Goal: Task Accomplishment & Management: Manage account settings

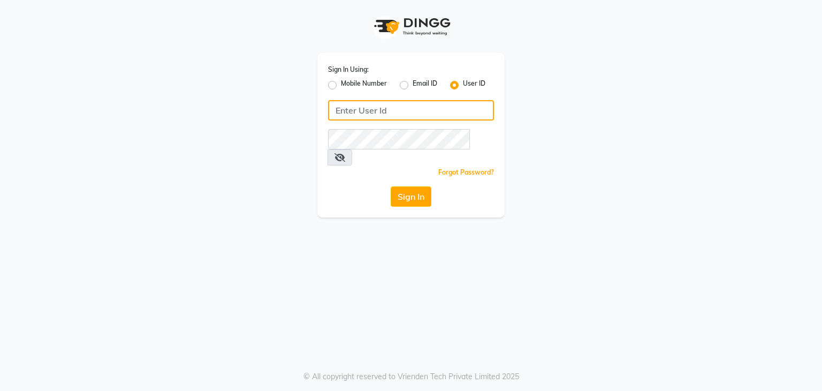
type input "9665776015"
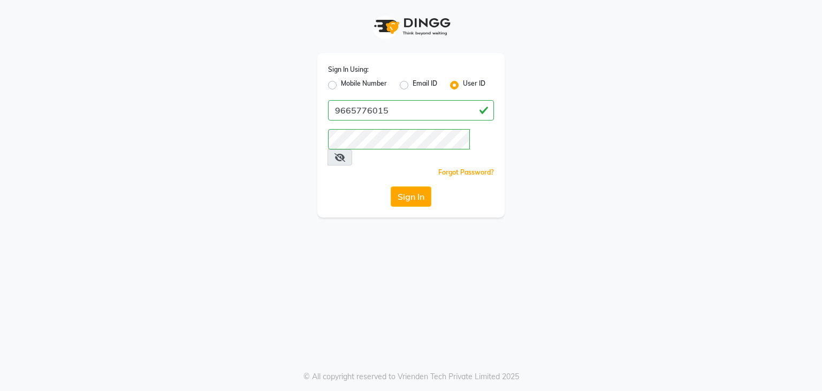
click at [463, 88] on label "User ID" at bounding box center [474, 85] width 22 height 13
click at [463, 86] on input "User ID" at bounding box center [466, 82] width 7 height 7
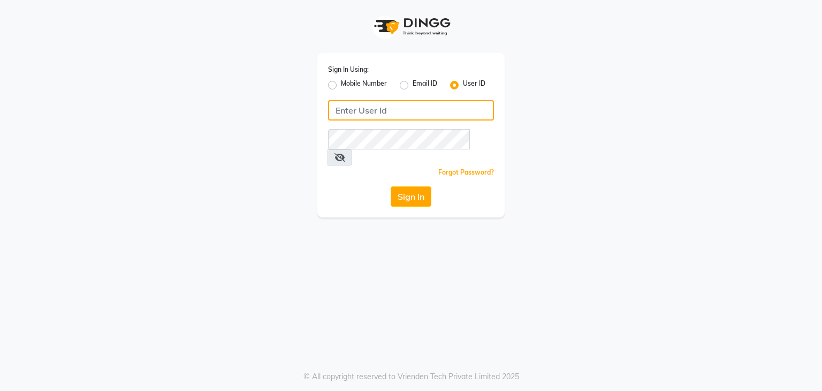
click at [439, 110] on input "Username" at bounding box center [411, 110] width 166 height 20
type input "umaaura"
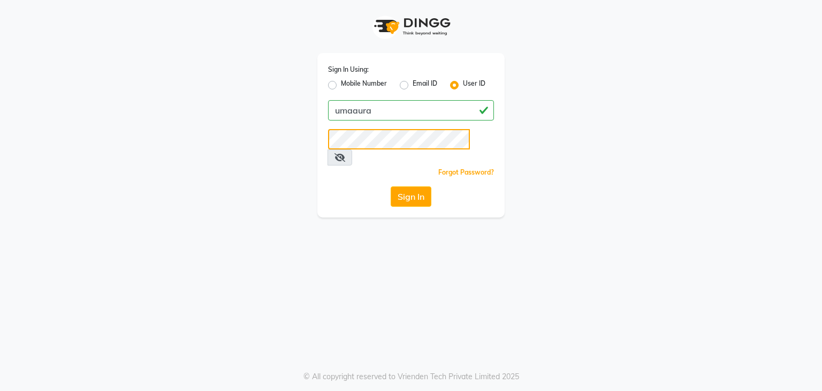
click at [391, 186] on button "Sign In" at bounding box center [411, 196] width 41 height 20
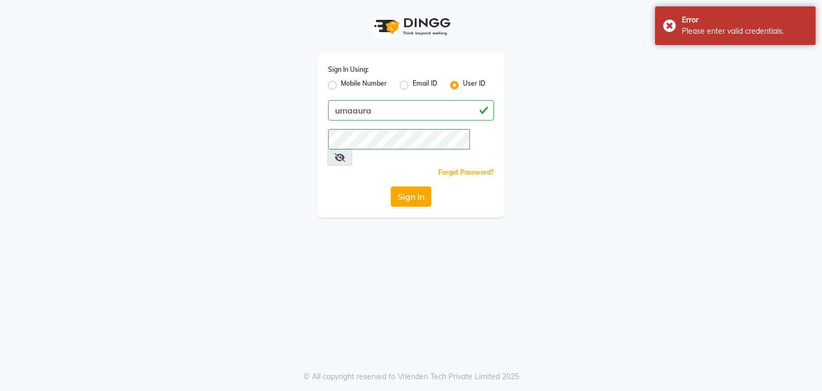
click at [345, 153] on icon at bounding box center [340, 157] width 11 height 9
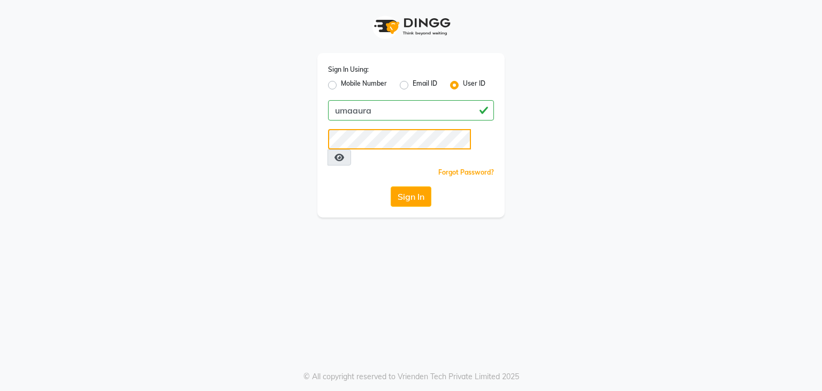
click at [391, 186] on button "Sign In" at bounding box center [411, 196] width 41 height 20
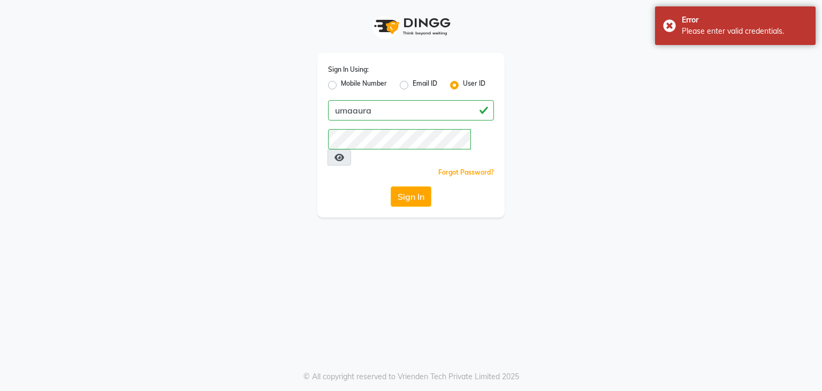
click at [436, 187] on div "Sign In" at bounding box center [411, 196] width 166 height 20
click at [428, 187] on button "Sign In" at bounding box center [411, 196] width 41 height 20
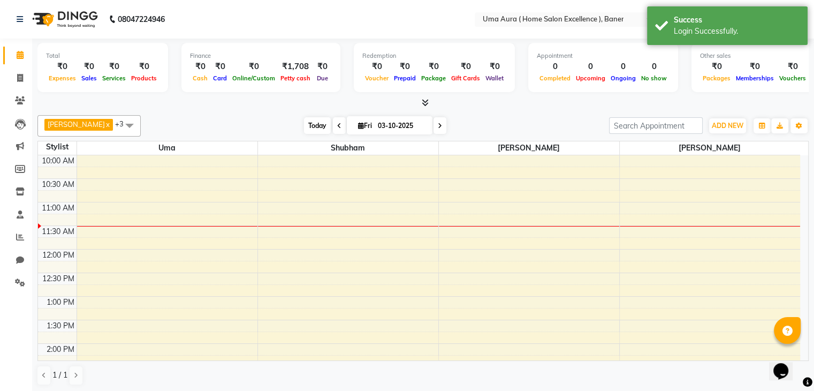
click at [304, 129] on span "Today" at bounding box center [317, 125] width 27 height 17
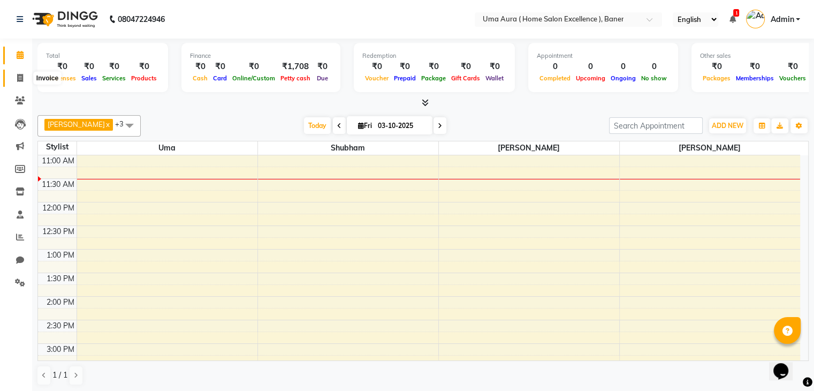
click at [22, 78] on icon at bounding box center [20, 78] width 6 height 8
select select "9015"
select select "service"
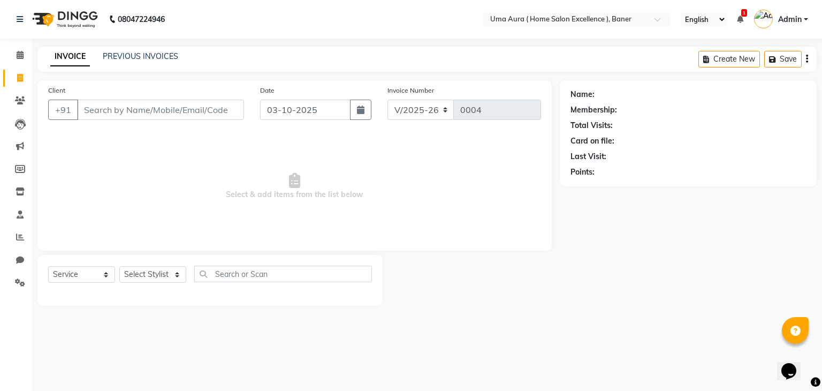
click at [155, 108] on input "Client" at bounding box center [160, 110] width 167 height 20
type input "r"
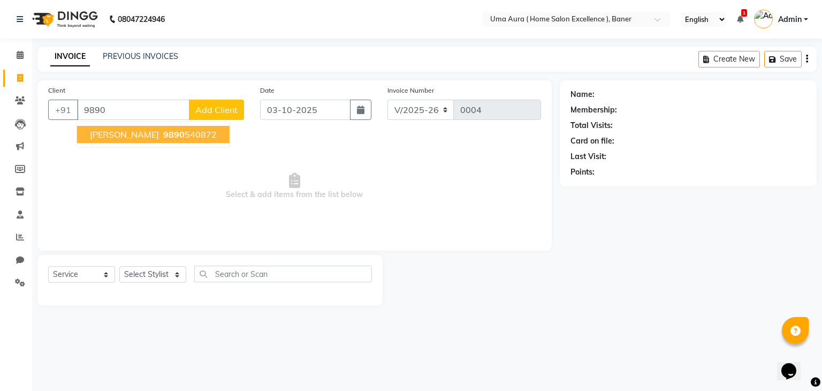
click at [163, 138] on span "9890" at bounding box center [173, 134] width 21 height 11
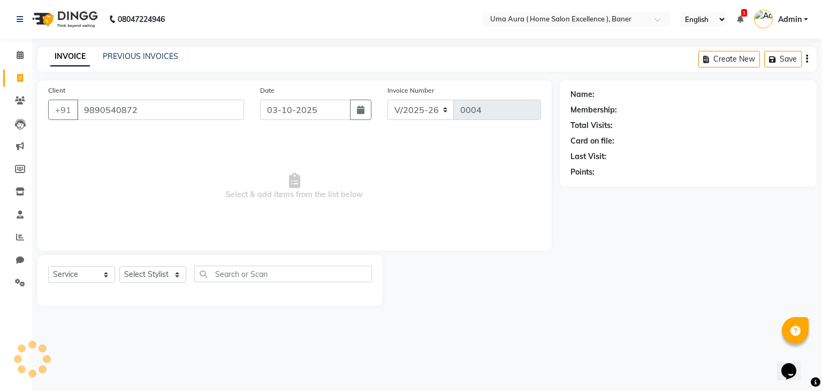
type input "9890540872"
select select "1: Object"
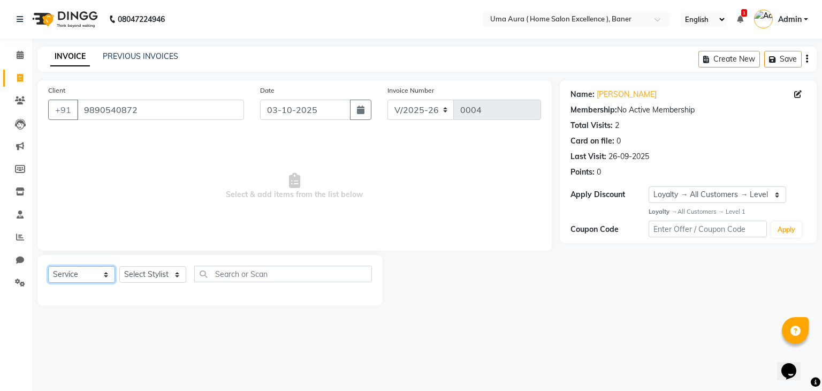
click at [72, 273] on select "Select Service Product Membership Package Voucher Prepaid Gift Card" at bounding box center [81, 274] width 67 height 17
select select "membership"
click at [48, 267] on select "Select Service Product Membership Package Voucher Prepaid Gift Card" at bounding box center [81, 274] width 67 height 17
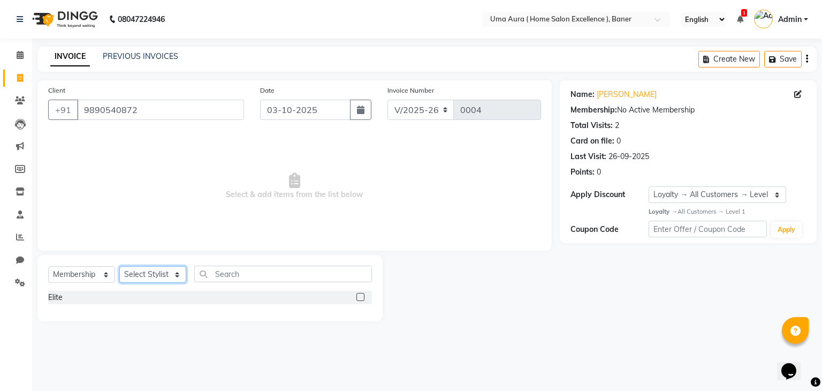
click at [168, 276] on select "Select Stylist Anshuman Rushi Shubham Uma" at bounding box center [152, 274] width 67 height 17
select select "92244"
click at [119, 267] on select "Select Stylist Anshuman Rushi Shubham Uma" at bounding box center [152, 274] width 67 height 17
click at [238, 263] on div "Select Service Product Membership Package Voucher Prepaid Gift Card Select Styl…" at bounding box center [209, 288] width 345 height 66
click at [361, 301] on div at bounding box center [360, 298] width 7 height 11
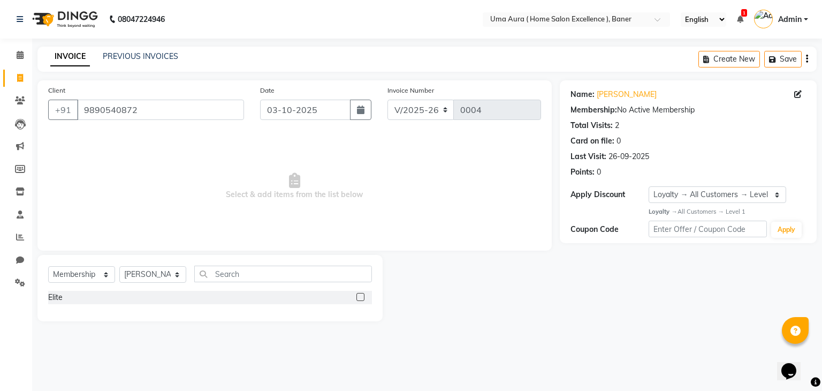
click at [361, 300] on label at bounding box center [361, 297] width 8 height 8
click at [361, 300] on input "checkbox" at bounding box center [360, 297] width 7 height 7
select select "select"
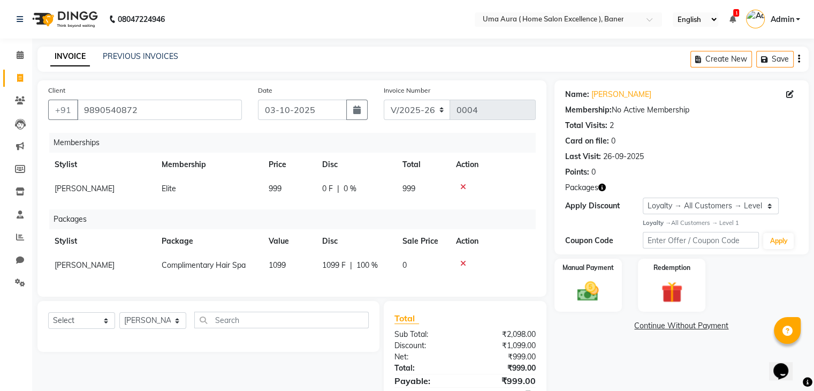
scroll to position [58, 0]
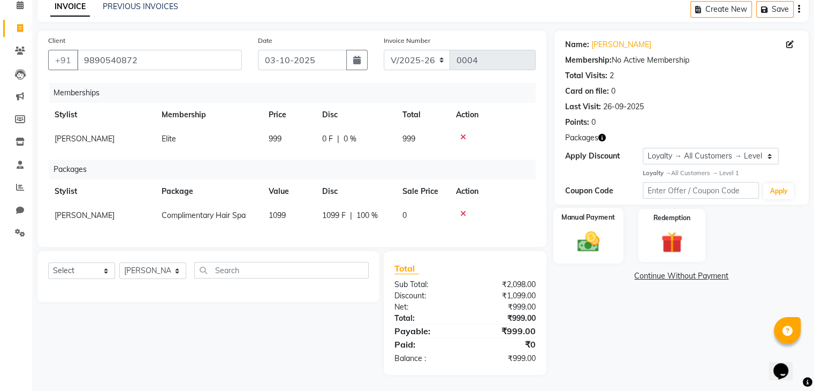
click at [597, 217] on div "Manual Payment" at bounding box center [588, 235] width 70 height 55
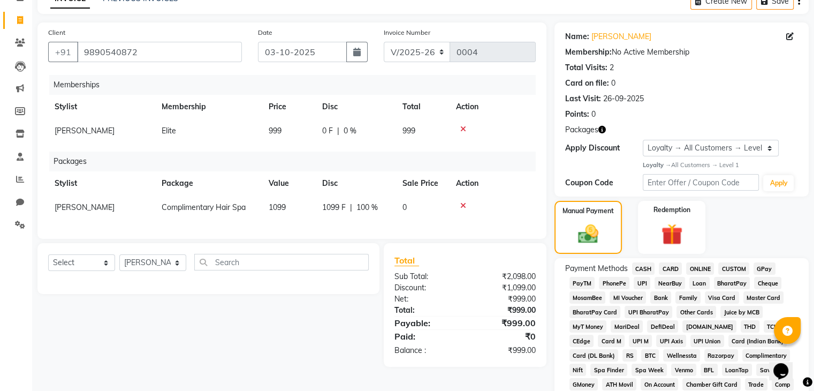
click at [645, 267] on span "CASH" at bounding box center [643, 268] width 23 height 12
click at [695, 266] on span "ONLINE" at bounding box center [700, 268] width 28 height 12
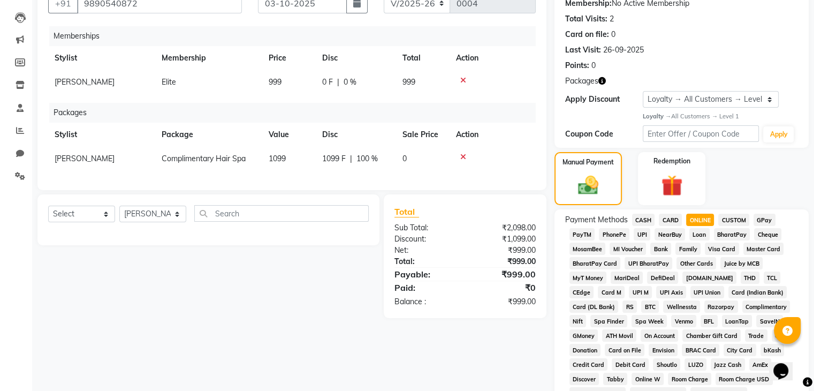
scroll to position [105, 0]
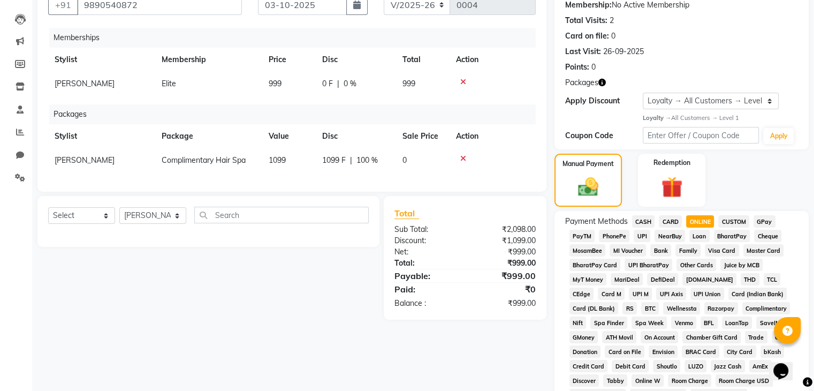
click at [638, 223] on span "CASH" at bounding box center [643, 221] width 23 height 12
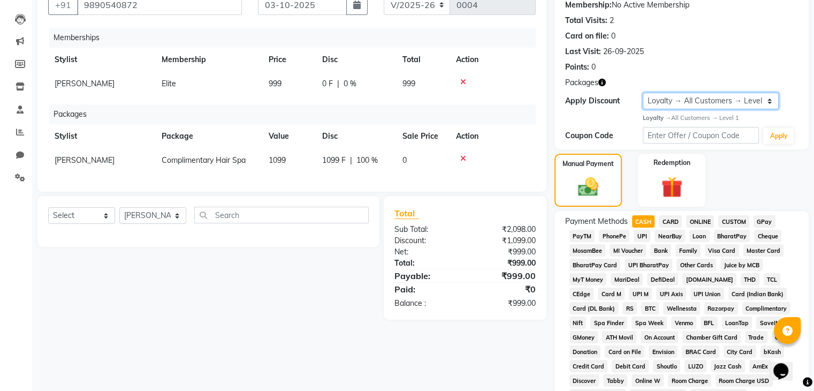
click at [709, 96] on select "Select Loyalty → All Customers → Level 1" at bounding box center [711, 101] width 136 height 17
click at [643, 93] on select "Select Loyalty → All Customers → Level 1" at bounding box center [711, 101] width 136 height 17
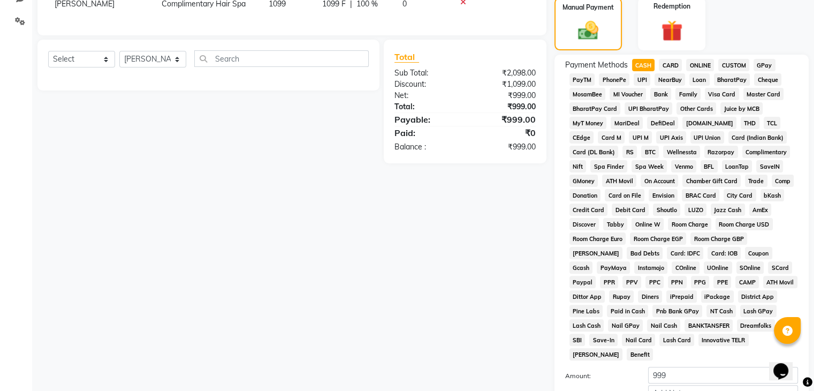
scroll to position [367, 0]
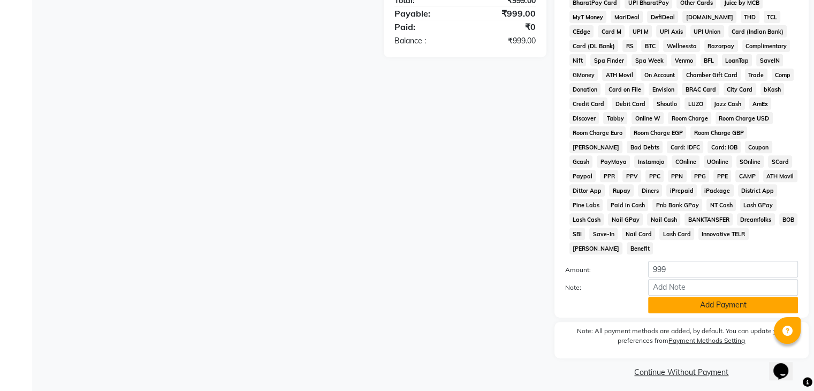
click at [686, 298] on button "Add Payment" at bounding box center [723, 305] width 150 height 17
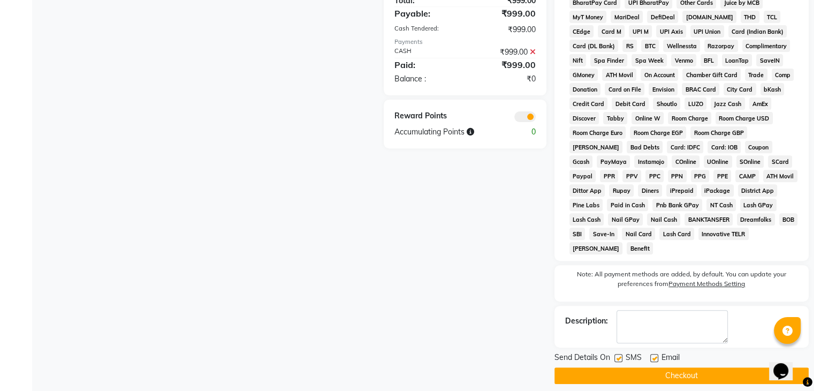
click at [643, 370] on button "Checkout" at bounding box center [682, 375] width 254 height 17
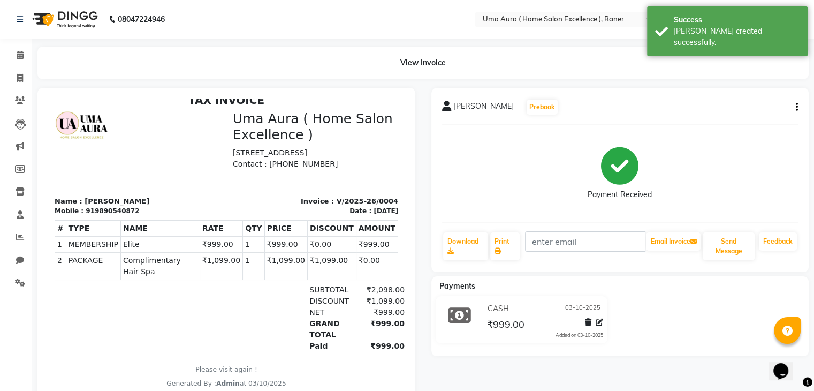
scroll to position [40, 0]
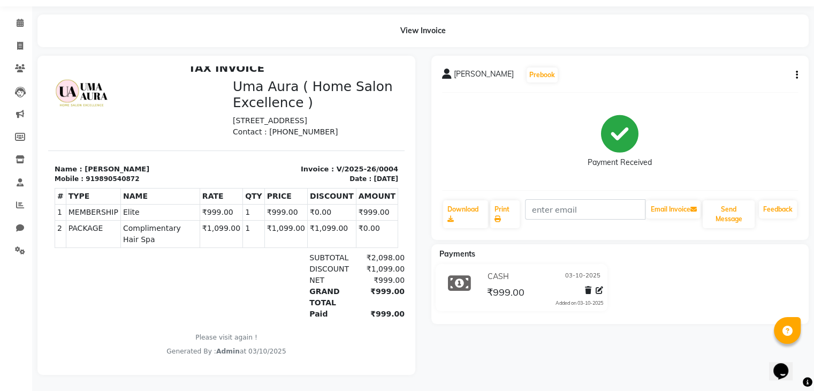
click at [257, 115] on p "[STREET_ADDRESS]" at bounding box center [315, 120] width 165 height 11
click at [680, 207] on button "Email Invoice" at bounding box center [673, 209] width 55 height 18
click at [673, 203] on button "Email Invoice" at bounding box center [673, 209] width 55 height 18
click at [622, 202] on input "text" at bounding box center [585, 209] width 120 height 20
type input "rautb4396@gmail.com"
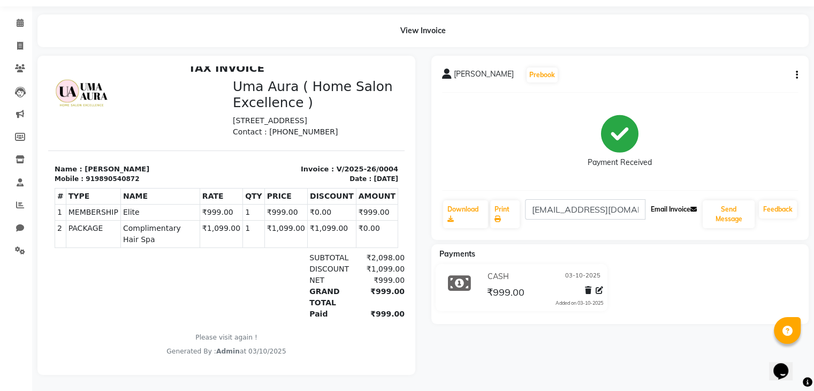
click at [660, 202] on button "Email Invoice" at bounding box center [673, 209] width 55 height 18
click at [468, 210] on link "Download" at bounding box center [466, 214] width 46 height 28
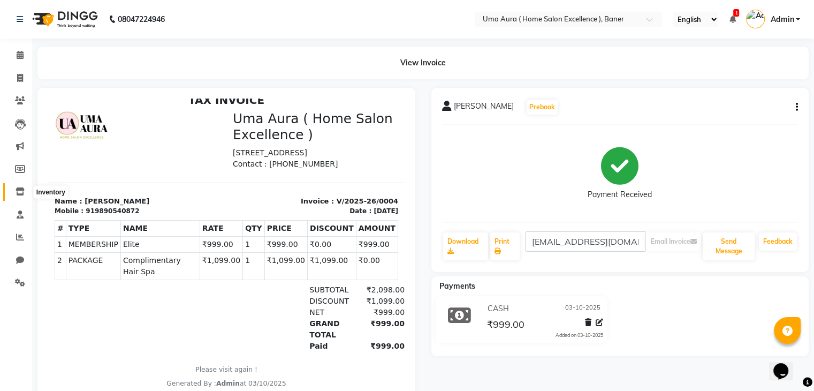
click at [18, 191] on icon at bounding box center [20, 191] width 9 height 8
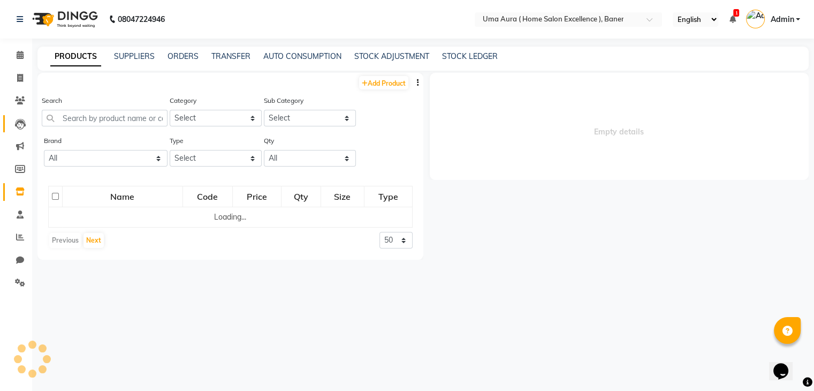
select select
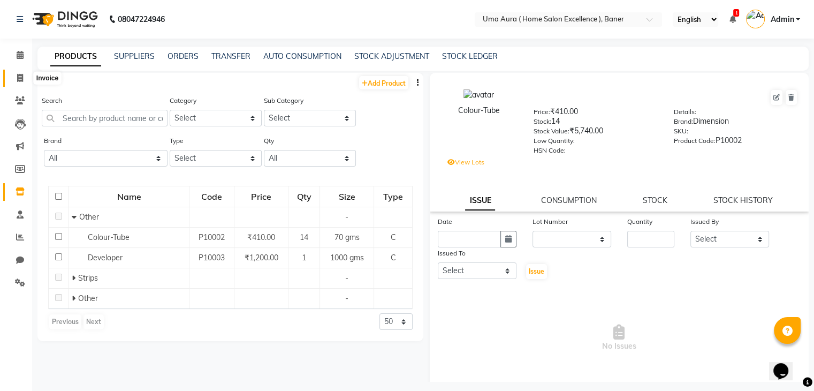
click at [11, 77] on span at bounding box center [20, 78] width 19 height 12
select select "9015"
select select "service"
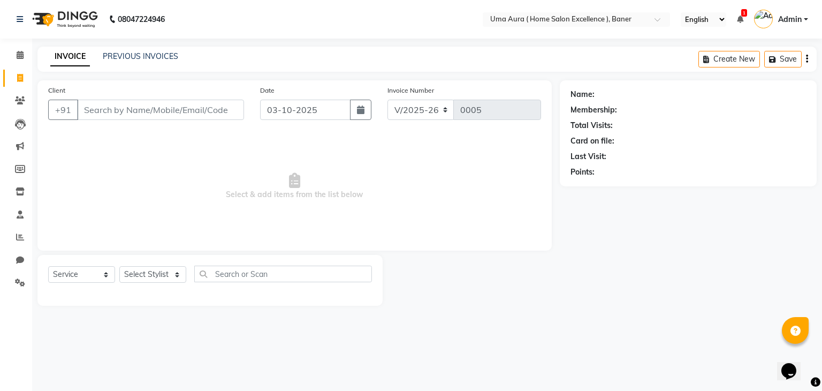
click at [113, 111] on input "Client" at bounding box center [160, 110] width 167 height 20
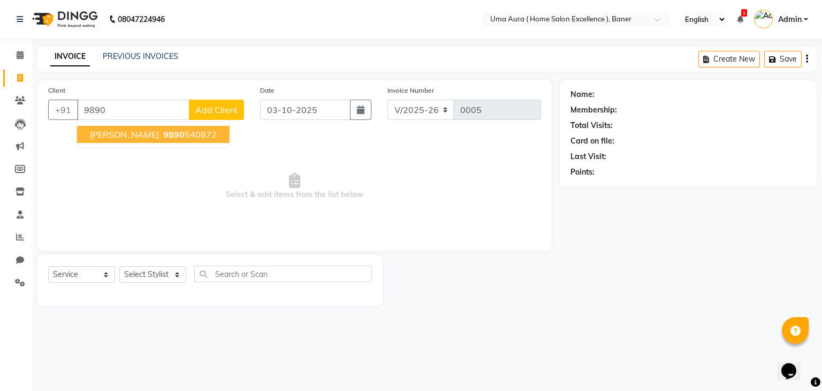
click at [115, 135] on span "[PERSON_NAME]" at bounding box center [124, 134] width 69 height 11
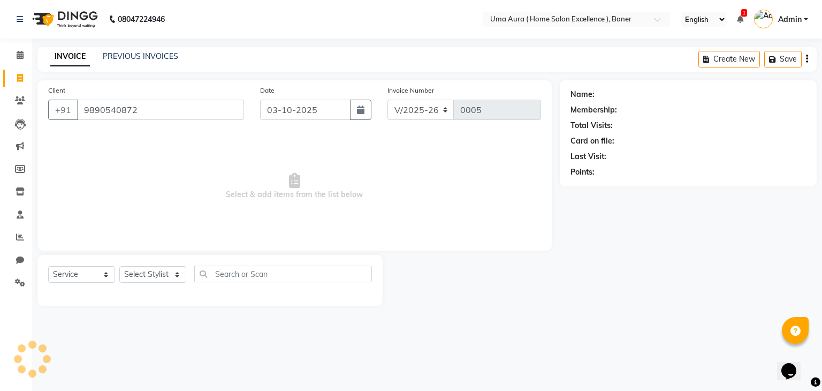
type input "9890540872"
select select "2: Object"
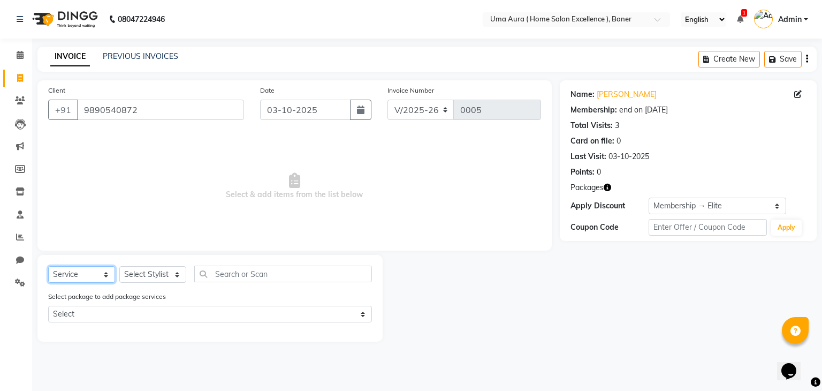
click at [101, 276] on select "Select Service Product Membership Package Voucher Prepaid Gift Card" at bounding box center [81, 274] width 67 height 17
click at [48, 267] on select "Select Service Product Membership Package Voucher Prepaid Gift Card" at bounding box center [81, 274] width 67 height 17
click at [93, 271] on select "Select Service Product Membership Package Voucher Prepaid Gift Card" at bounding box center [81, 274] width 67 height 17
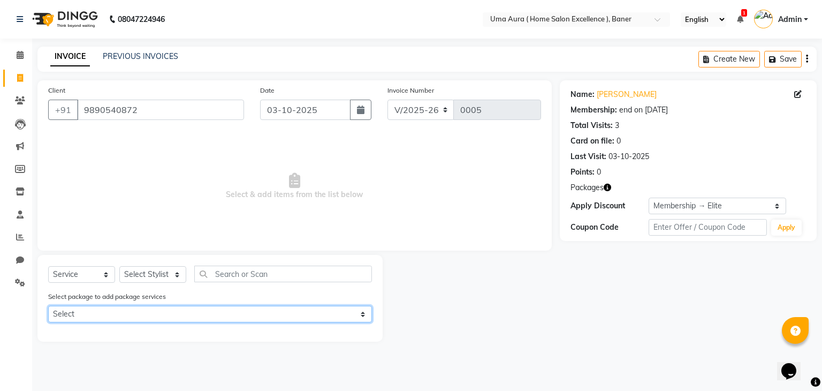
click at [109, 315] on select "Select Complimentary Hair Spa" at bounding box center [210, 314] width 324 height 17
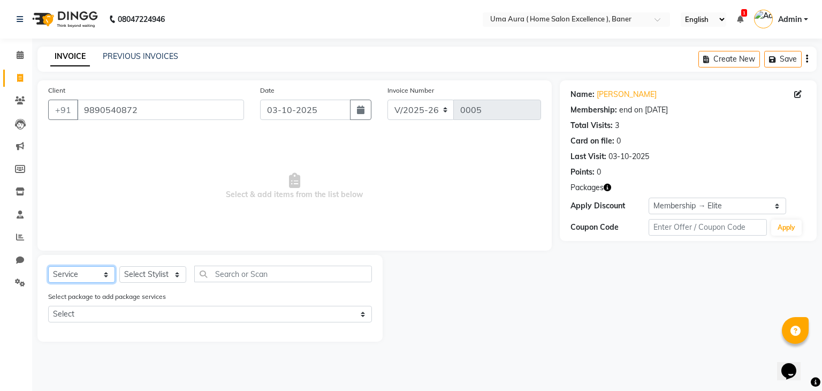
click at [93, 277] on select "Select Service Product Membership Package Voucher Prepaid Gift Card" at bounding box center [81, 274] width 67 height 17
click at [48, 267] on select "Select Service Product Membership Package Voucher Prepaid Gift Card" at bounding box center [81, 274] width 67 height 17
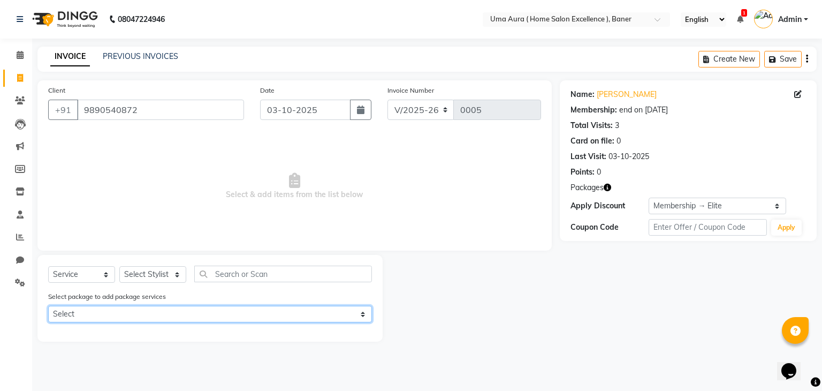
click at [156, 315] on select "Select Complimentary Hair Spa" at bounding box center [210, 314] width 324 height 17
click at [171, 322] on select "Select Complimentary Hair Spa" at bounding box center [210, 314] width 324 height 17
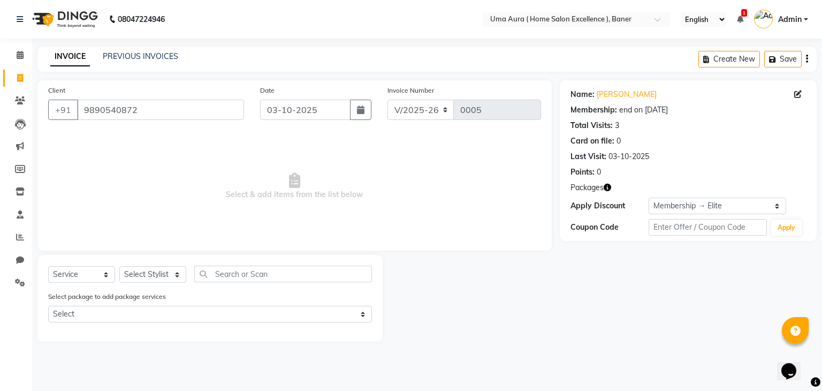
click at [142, 324] on div "Select package to add package services Select Complimentary Hair Spa" at bounding box center [210, 309] width 340 height 36
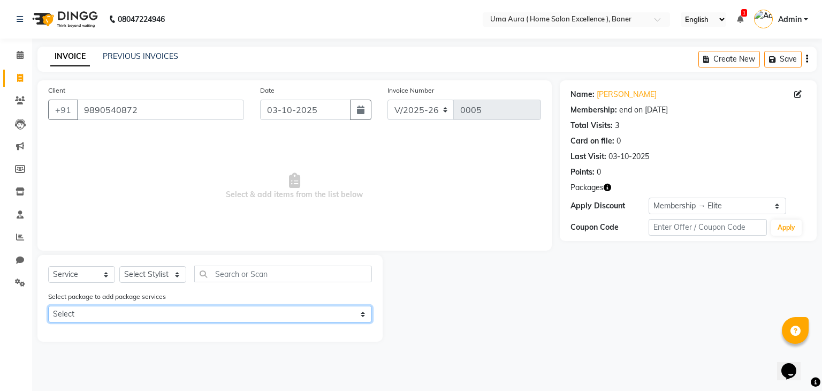
click at [149, 317] on select "Select Complimentary Hair Spa" at bounding box center [210, 314] width 324 height 17
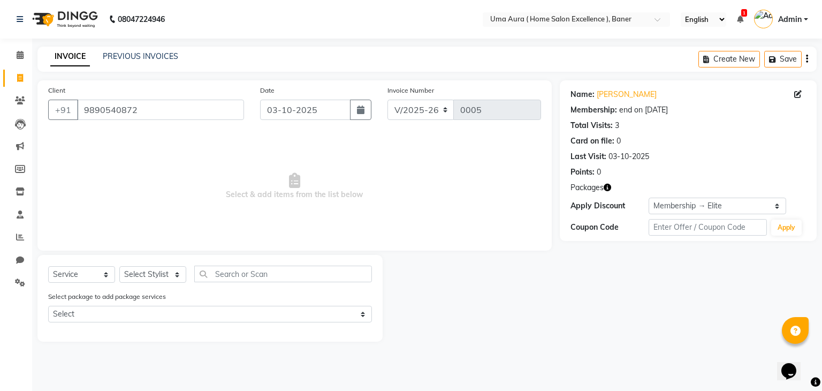
drag, startPoint x: 150, startPoint y: 289, endPoint x: 155, endPoint y: 277, distance: 12.2
click at [155, 277] on div "Select Service Product Membership Package Voucher Prepaid Gift Card Select Styl…" at bounding box center [210, 278] width 324 height 25
click at [155, 277] on select "Select Stylist Anshuman Rushi Shubham Uma" at bounding box center [152, 274] width 67 height 17
select select "92241"
click at [119, 267] on select "Select Stylist Anshuman Rushi Shubham Uma" at bounding box center [152, 274] width 67 height 17
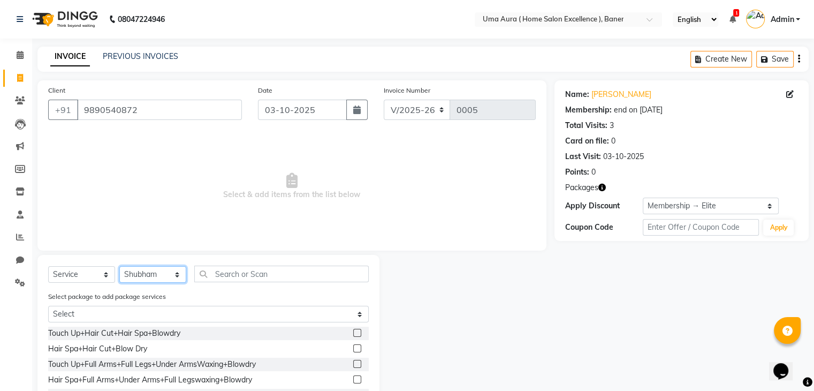
scroll to position [75, 0]
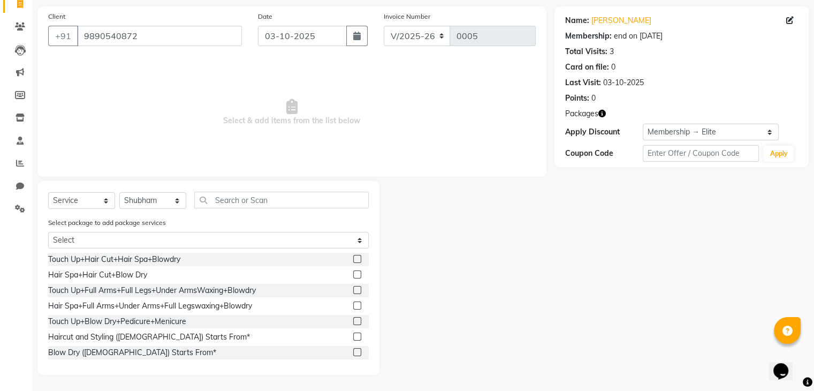
click at [353, 276] on label at bounding box center [357, 274] width 8 height 8
click at [353, 276] on input "checkbox" at bounding box center [356, 274] width 7 height 7
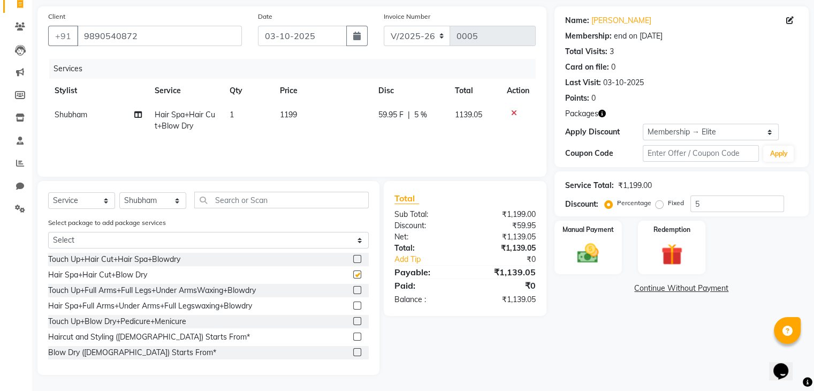
checkbox input "false"
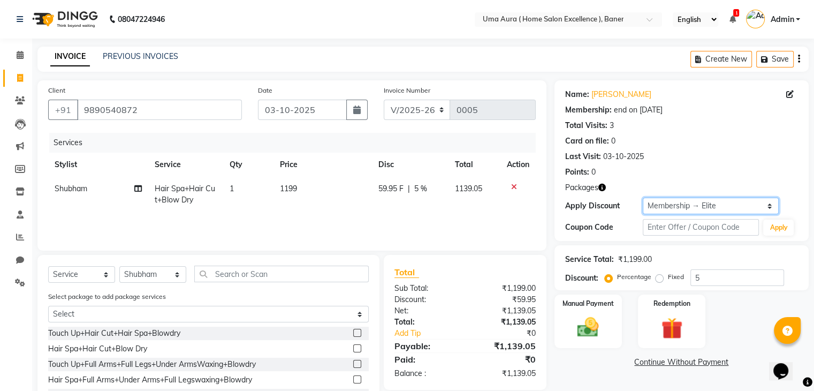
click at [690, 204] on select "Select Membership → Elite Loyalty → All Customers → Level 1" at bounding box center [711, 206] width 136 height 17
click at [643, 198] on select "Select Membership → Elite Loyalty → All Customers → Level 1" at bounding box center [711, 206] width 136 height 17
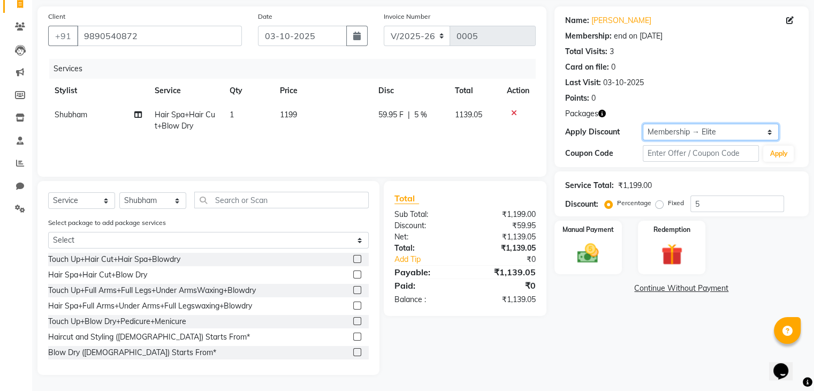
click at [660, 133] on select "Select Membership → Elite Loyalty → All Customers → Level 1" at bounding box center [711, 132] width 136 height 17
select select "1: Object"
click at [643, 124] on select "Select Membership → Elite Loyalty → All Customers → Level 1" at bounding box center [711, 132] width 136 height 17
type input "0"
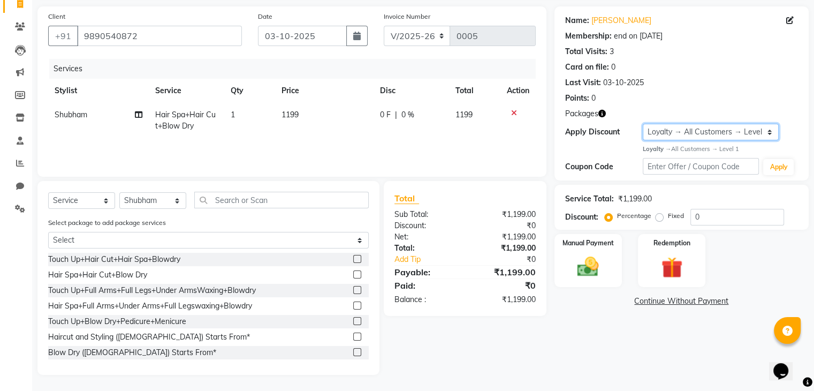
scroll to position [34, 0]
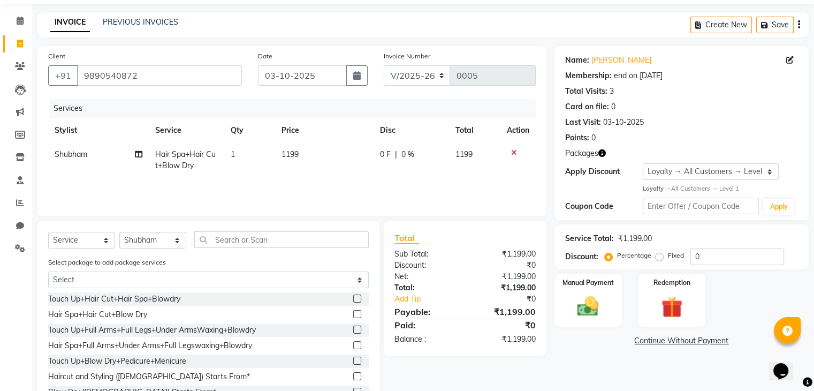
click at [698, 161] on div "Name: Rushikesh Raut Membership: end on 01-01-2026 Total Visits: 3 Card on file…" at bounding box center [682, 133] width 254 height 174
click at [698, 169] on select "Select Membership → Elite Loyalty → All Customers → Level 1" at bounding box center [711, 171] width 136 height 17
select select "2: Object"
click at [643, 163] on select "Select Membership → Elite Loyalty → All Customers → Level 1" at bounding box center [711, 171] width 136 height 17
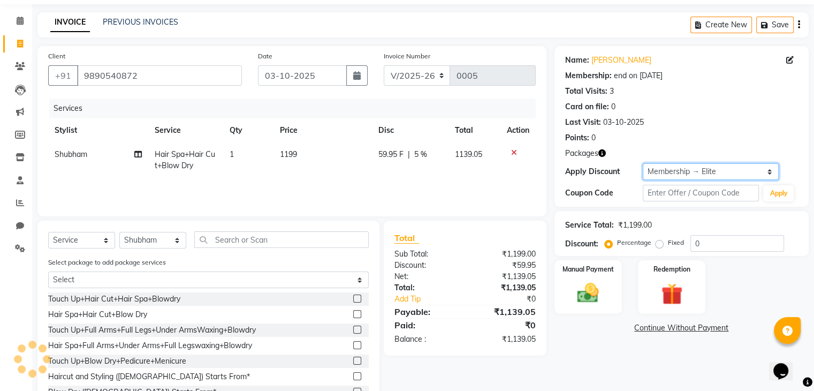
type input "5"
drag, startPoint x: 710, startPoint y: 170, endPoint x: 509, endPoint y: 237, distance: 212.0
click at [509, 237] on div "Client +91 9890540872 Date 03-10-2025 Invoice Number V/2025 V/2025-26 0005 Serv…" at bounding box center [423, 230] width 788 height 368
select select "1: Object"
click at [643, 163] on select "Select Membership → Elite Loyalty → All Customers → Level 1" at bounding box center [711, 171] width 136 height 17
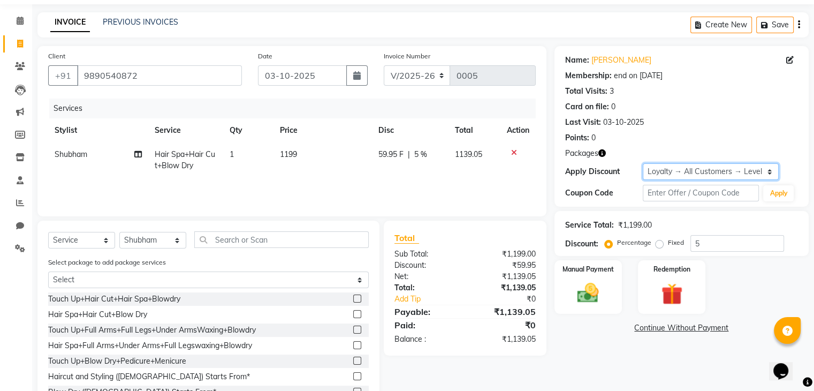
type input "0"
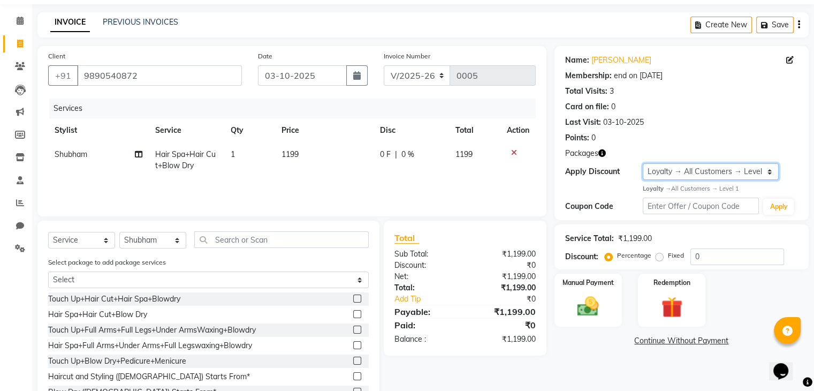
click at [680, 163] on select "Select Membership → Elite Loyalty → All Customers → Level 1" at bounding box center [711, 171] width 136 height 17
select select "2: Object"
click at [643, 163] on select "Select Membership → Elite Loyalty → All Customers → Level 1" at bounding box center [711, 171] width 136 height 17
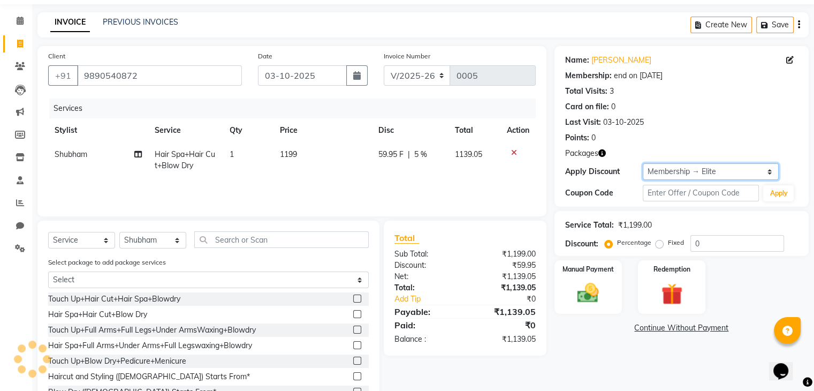
type input "5"
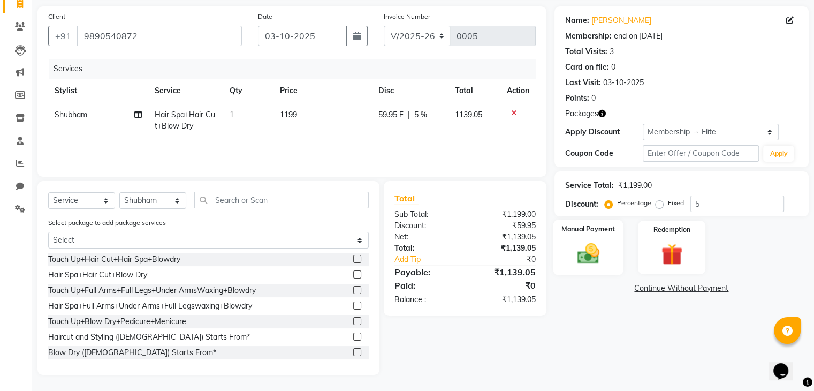
click at [580, 253] on img at bounding box center [588, 254] width 36 height 26
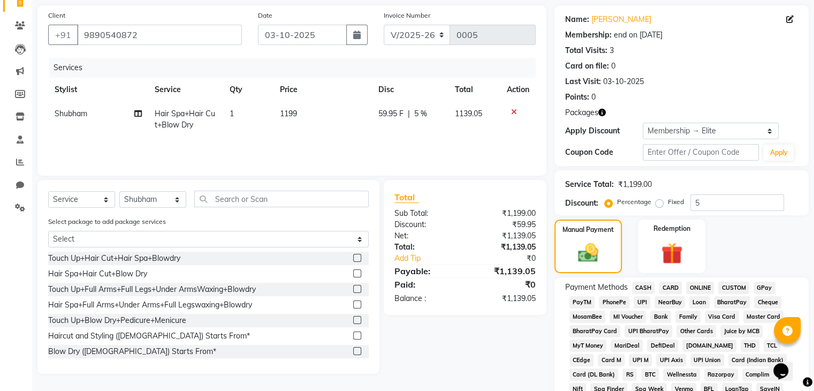
click at [643, 286] on span "CASH" at bounding box center [643, 288] width 23 height 12
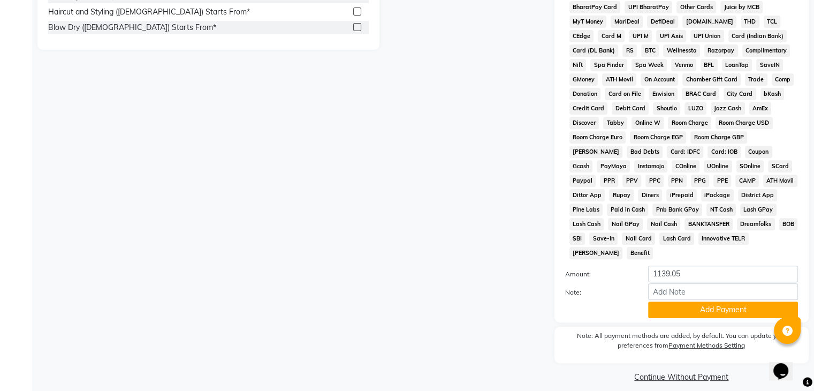
scroll to position [403, 0]
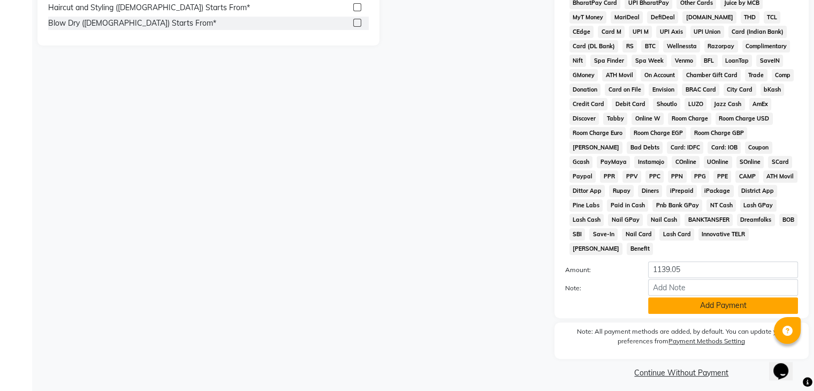
click at [679, 304] on button "Add Payment" at bounding box center [723, 305] width 150 height 17
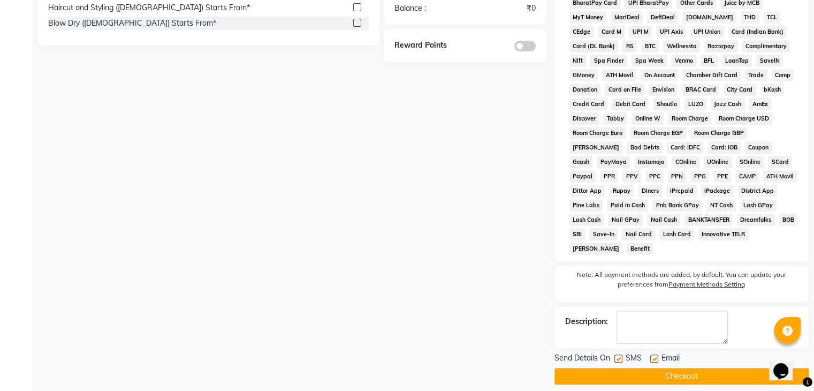
click at [586, 372] on button "Checkout" at bounding box center [682, 376] width 254 height 17
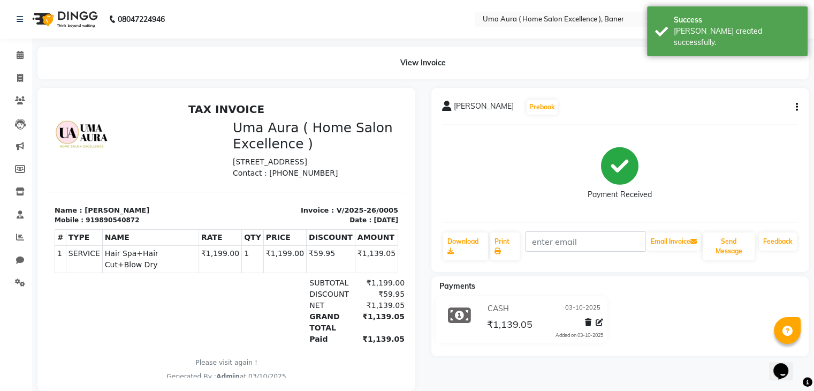
scroll to position [24, 0]
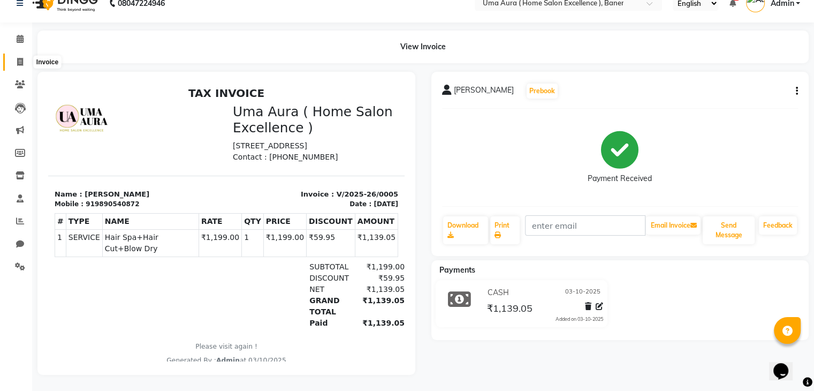
click at [13, 56] on span at bounding box center [20, 62] width 19 height 12
select select "9015"
select select "service"
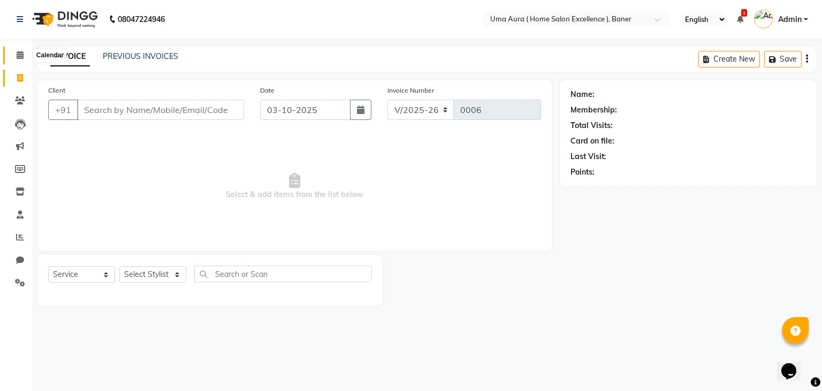
click at [18, 52] on icon at bounding box center [20, 55] width 7 height 8
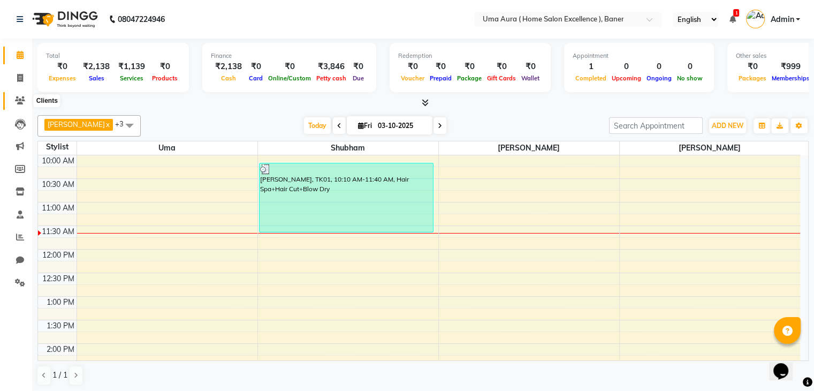
click at [17, 99] on icon at bounding box center [20, 100] width 10 height 8
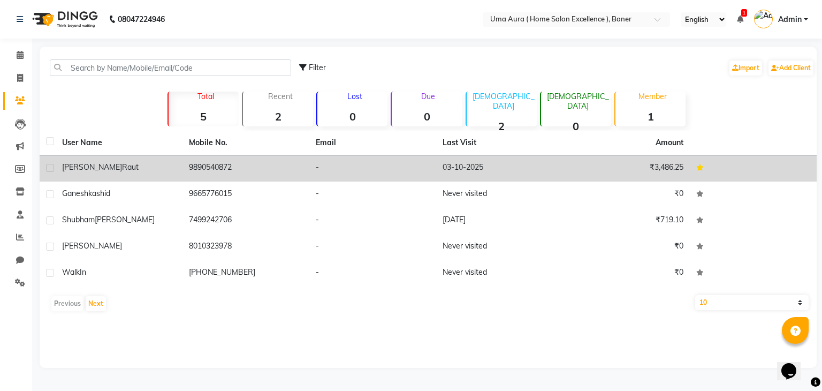
click at [109, 176] on td "Rushikesh raut" at bounding box center [119, 168] width 127 height 26
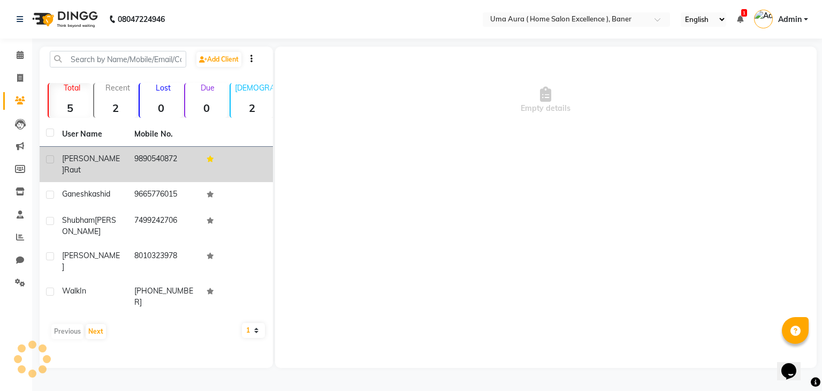
click at [109, 182] on td "ganesh kashid" at bounding box center [92, 195] width 72 height 26
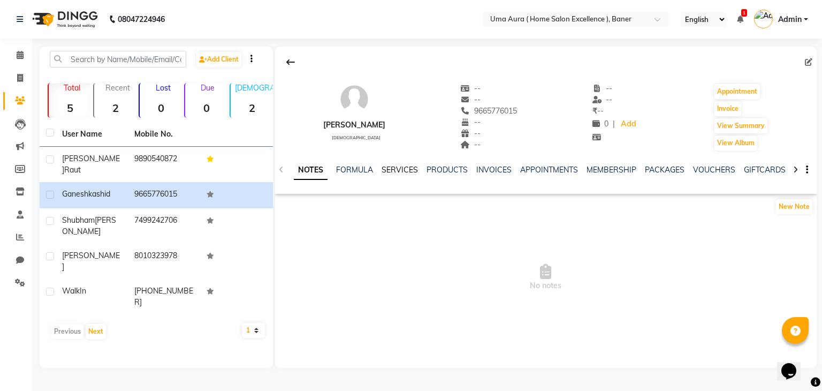
click at [395, 167] on link "SERVICES" at bounding box center [400, 170] width 36 height 10
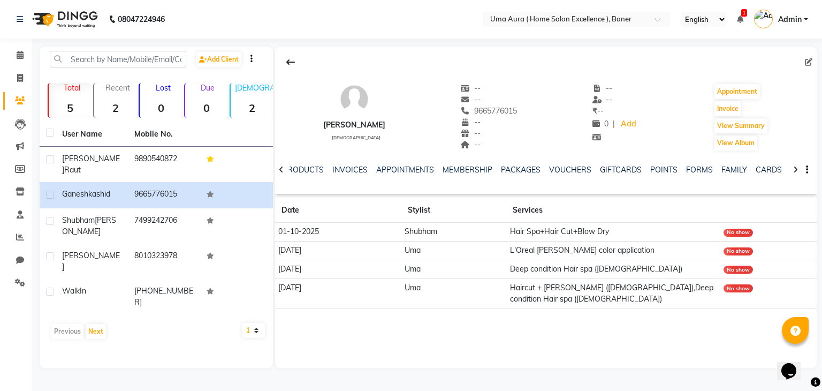
scroll to position [0, 173]
click at [621, 176] on div "NOTES FORMULA SERVICES PRODUCTS INVOICES APPOINTMENTS MEMBERSHIP PACKAGES VOUCH…" at bounding box center [538, 176] width 496 height 24
click at [620, 169] on link "POINTS" at bounding box center [624, 170] width 27 height 10
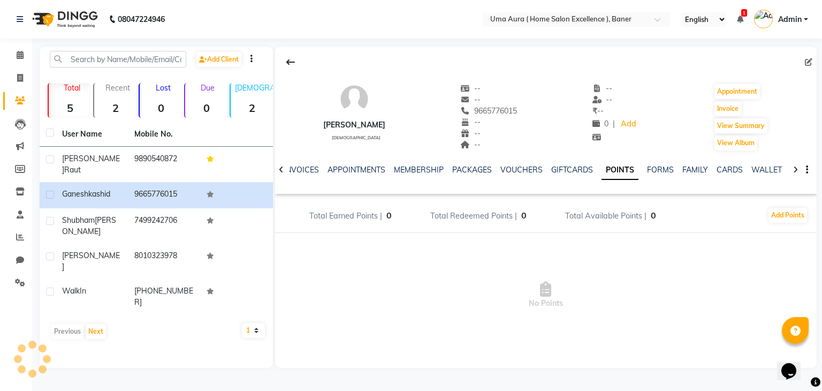
scroll to position [0, 102]
click at [785, 210] on button "Add Points" at bounding box center [788, 215] width 39 height 15
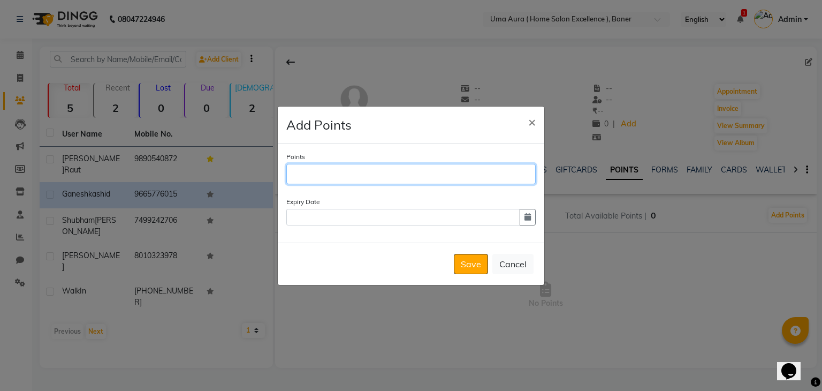
click at [427, 172] on input "Points" at bounding box center [410, 174] width 249 height 20
click at [529, 124] on span "×" at bounding box center [531, 121] width 7 height 16
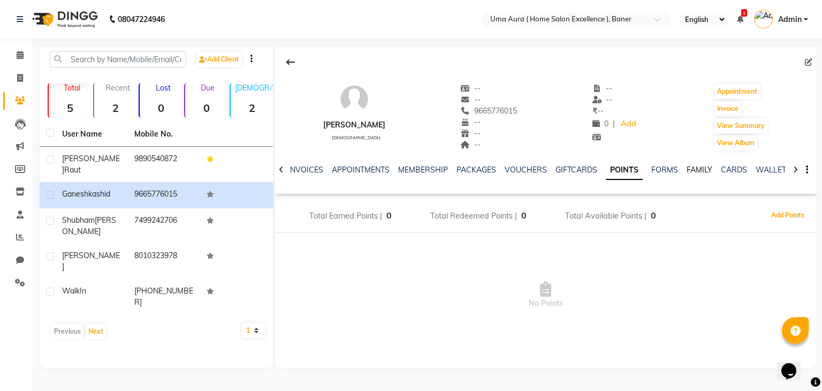
scroll to position [0, 101]
click at [403, 168] on link "MEMBERSHIP" at bounding box center [424, 170] width 50 height 10
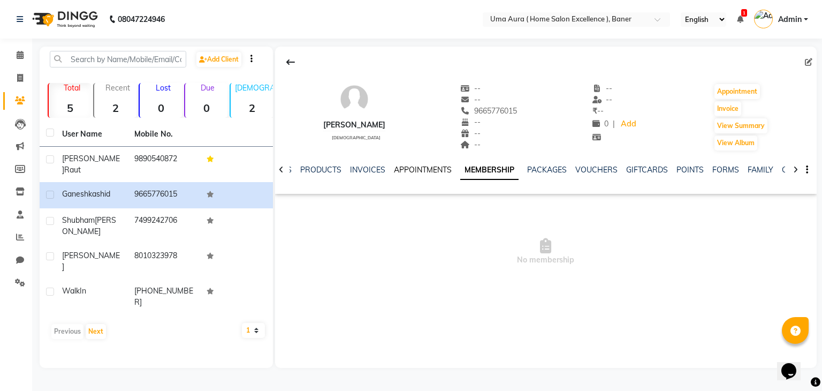
scroll to position [0, 73]
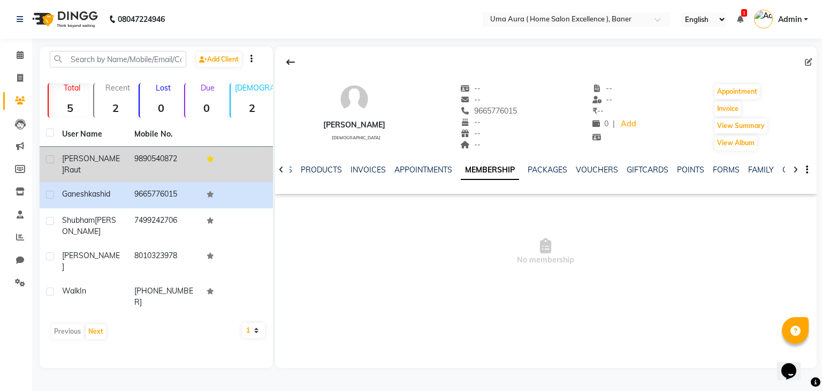
click at [118, 154] on div "Rushikesh raut" at bounding box center [91, 164] width 59 height 22
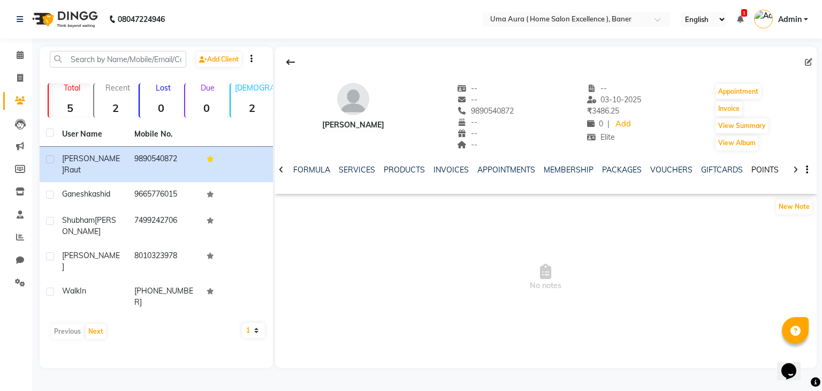
click at [758, 172] on link "POINTS" at bounding box center [765, 170] width 27 height 10
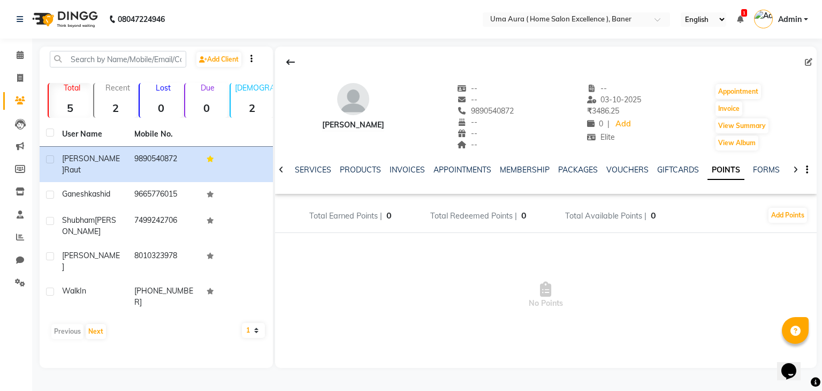
click at [514, 164] on div "MEMBERSHIP" at bounding box center [525, 169] width 50 height 11
click at [514, 167] on link "MEMBERSHIP" at bounding box center [525, 170] width 50 height 10
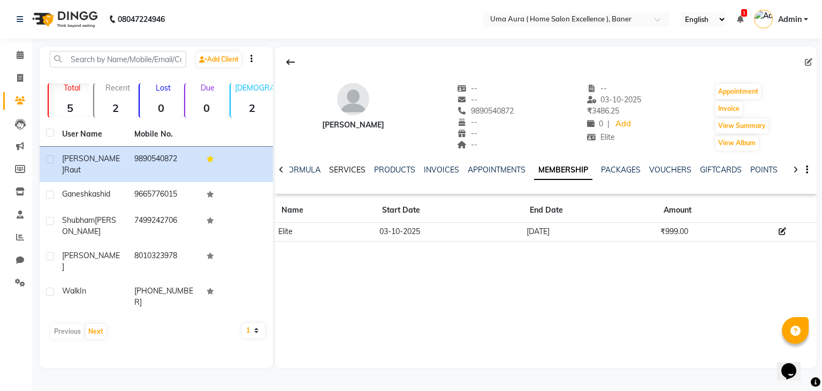
click at [330, 166] on link "SERVICES" at bounding box center [347, 170] width 36 height 10
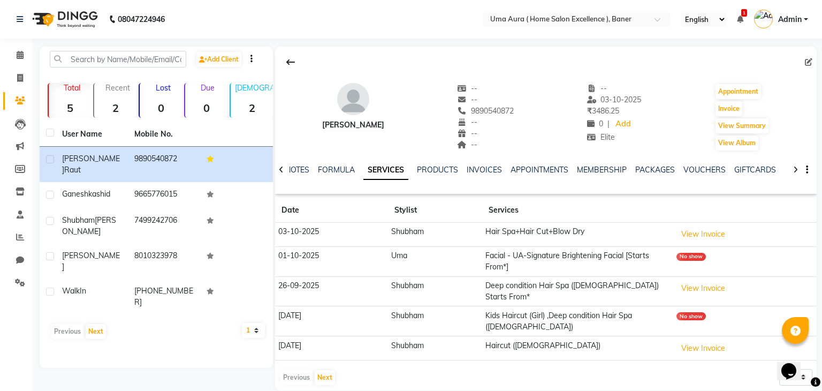
click at [540, 164] on div "APPOINTMENTS" at bounding box center [540, 169] width 58 height 11
click at [540, 168] on link "APPOINTMENTS" at bounding box center [540, 170] width 58 height 10
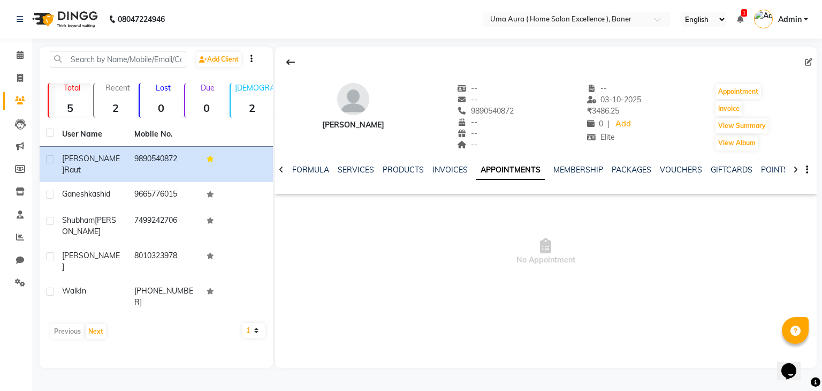
scroll to position [0, 147]
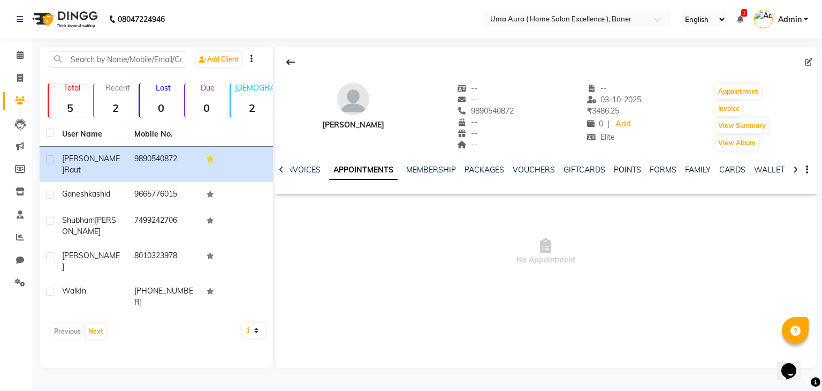
click at [629, 174] on link "POINTS" at bounding box center [627, 170] width 27 height 10
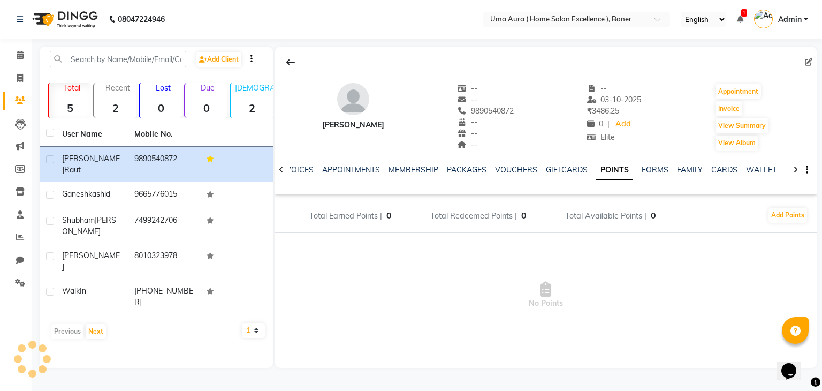
scroll to position [0, 102]
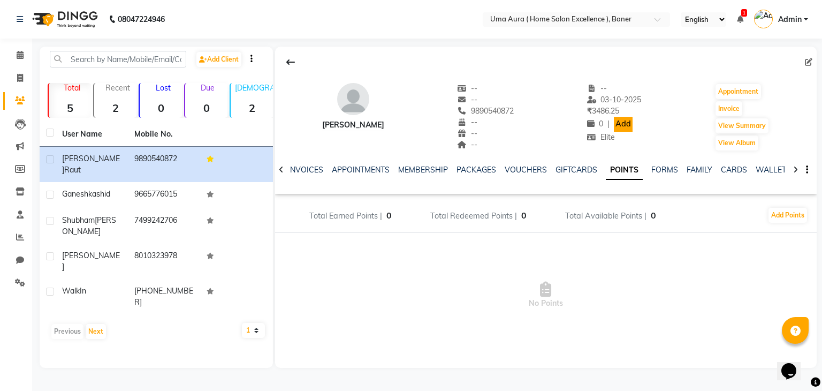
click at [621, 127] on link "Add" at bounding box center [623, 124] width 19 height 15
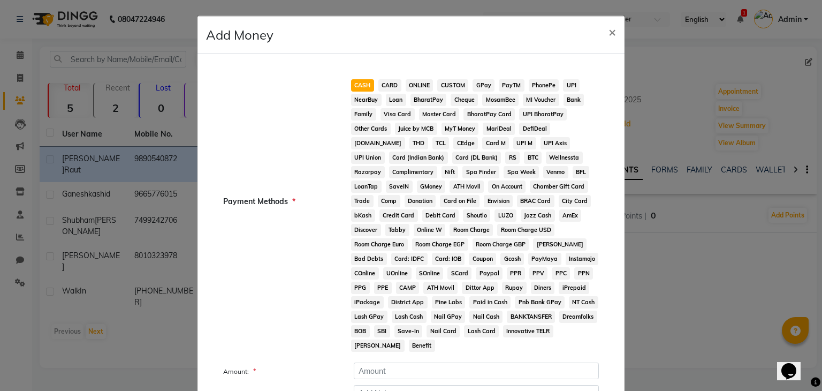
scroll to position [80, 0]
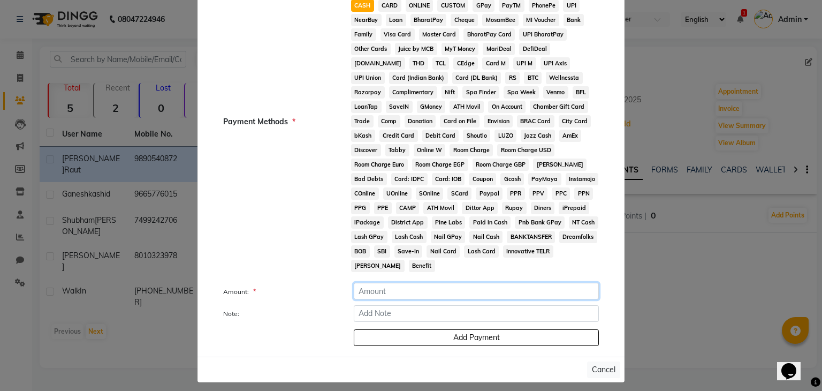
click at [432, 285] on input "number" at bounding box center [476, 291] width 245 height 17
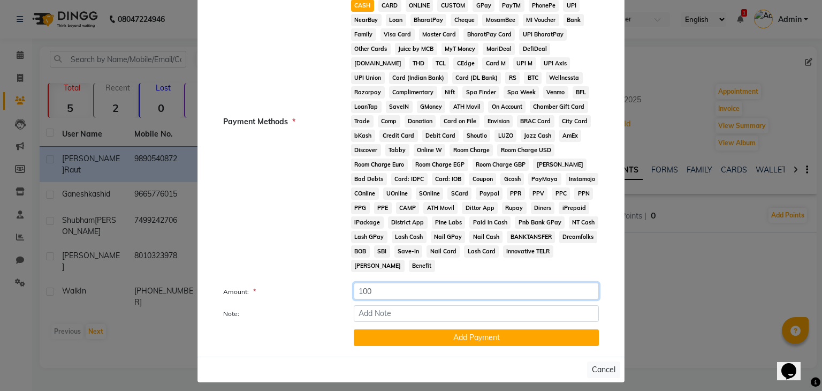
scroll to position [0, 0]
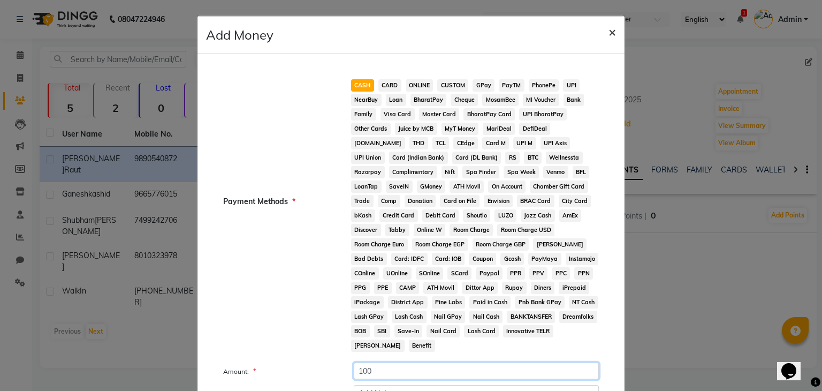
type input "100"
click at [609, 28] on span "×" at bounding box center [612, 32] width 7 height 16
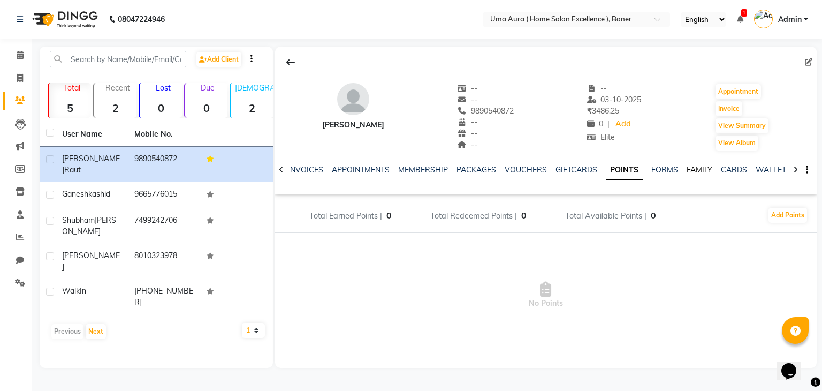
scroll to position [0, 101]
click at [758, 163] on div "NOTES FORMULA SERVICES PRODUCTS INVOICES APPOINTMENTS MEMBERSHIP PACKAGES VOUCH…" at bounding box center [546, 170] width 542 height 37
click at [610, 171] on link "POINTS" at bounding box center [625, 170] width 37 height 19
click at [18, 71] on link "Invoice" at bounding box center [16, 79] width 26 height 18
select select "9015"
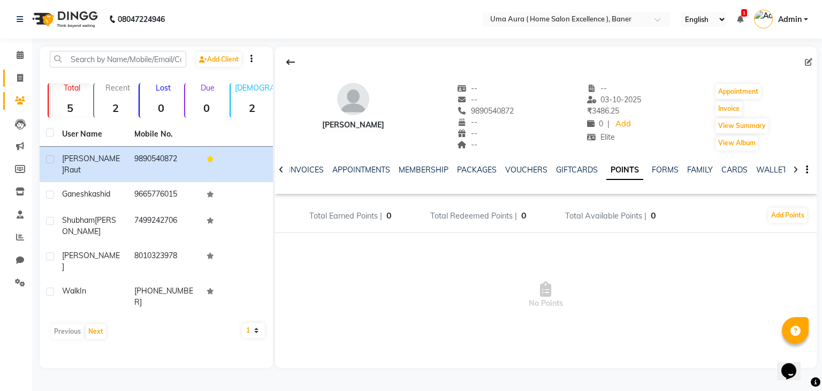
select select "service"
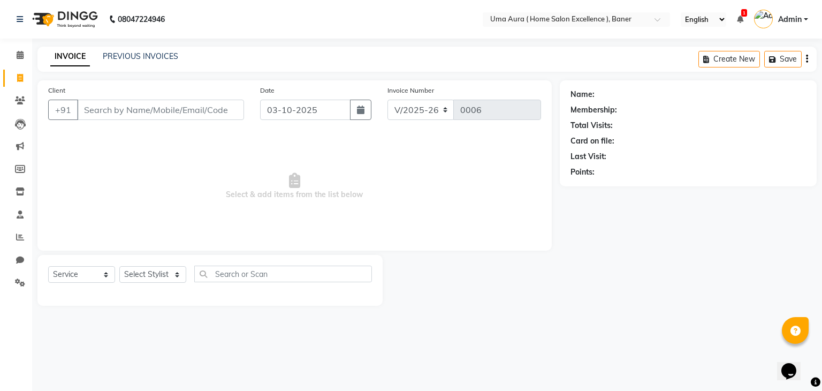
click at [142, 111] on input "Client" at bounding box center [160, 110] width 167 height 20
type input "r"
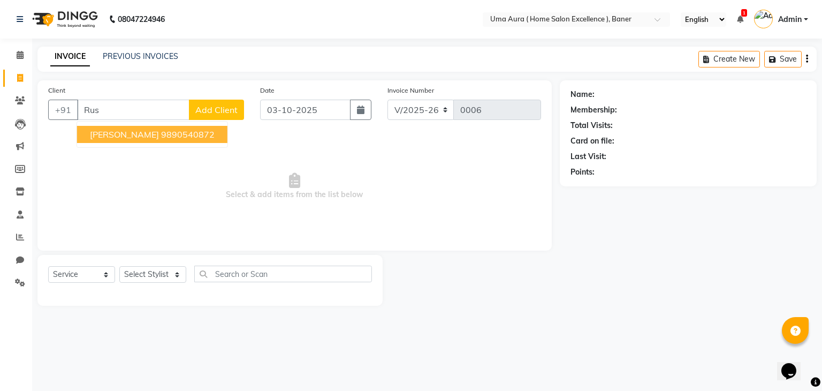
click at [129, 133] on span "[PERSON_NAME]" at bounding box center [124, 134] width 69 height 11
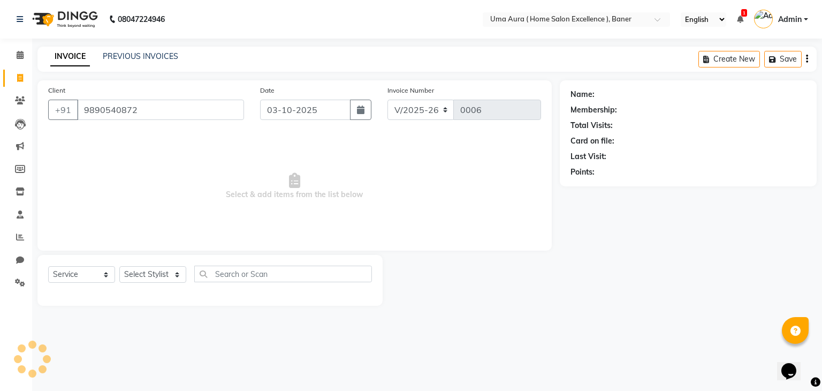
type input "9890540872"
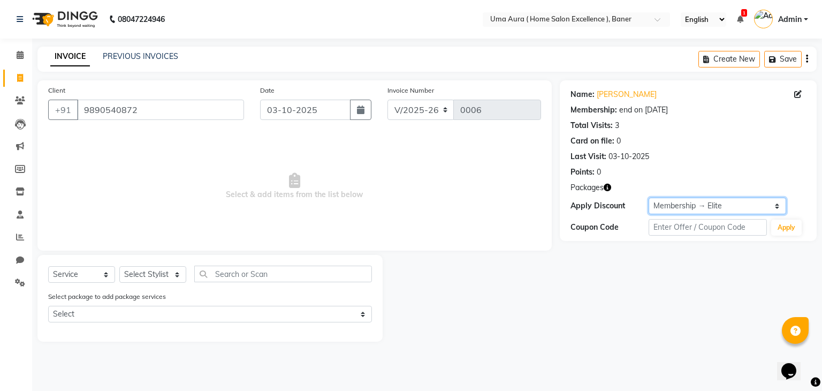
click at [712, 206] on select "Select Membership → Elite Loyalty → All Customers → Level 1" at bounding box center [718, 206] width 138 height 17
select select "1: Object"
click at [649, 198] on select "Select Membership → Elite Loyalty → All Customers → Level 1" at bounding box center [718, 206] width 138 height 17
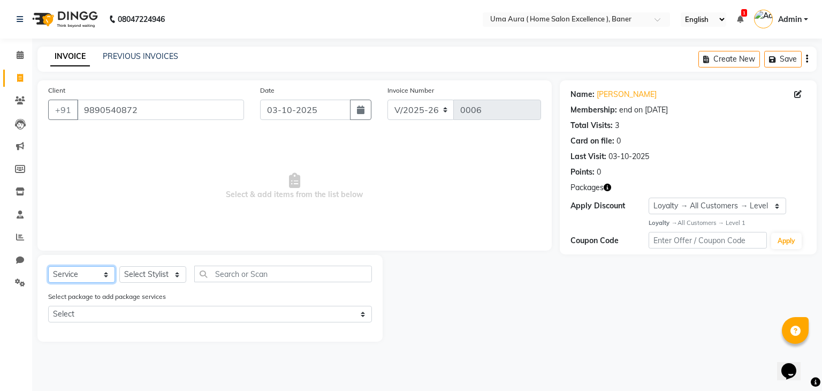
drag, startPoint x: 77, startPoint y: 279, endPoint x: 80, endPoint y: 190, distance: 89.4
click at [80, 190] on div "Client +91 9890540872 Date 03-10-2025 Invoice Number V/2025 V/2025-26 0006 Sele…" at bounding box center [294, 210] width 531 height 261
click at [48, 267] on select "Select Service Product Membership Package Voucher Prepaid Gift Card" at bounding box center [81, 274] width 67 height 17
click at [176, 275] on select "Select Stylist Anshuman Rushi Shubham Uma" at bounding box center [152, 274] width 67 height 17
select select "92241"
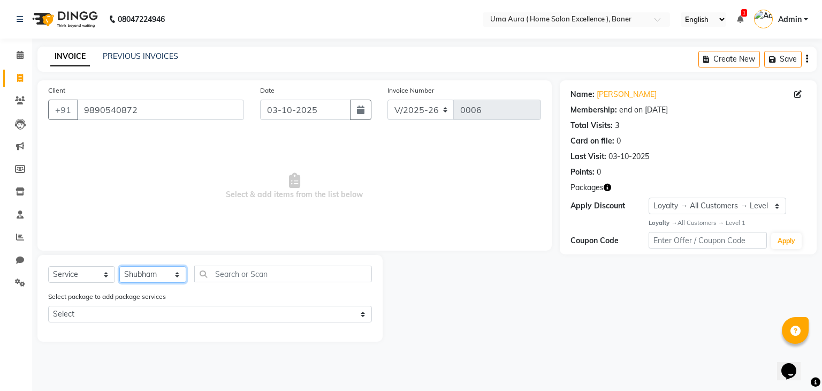
click at [119, 267] on select "Select Stylist Anshuman Rushi Shubham Uma" at bounding box center [152, 274] width 67 height 17
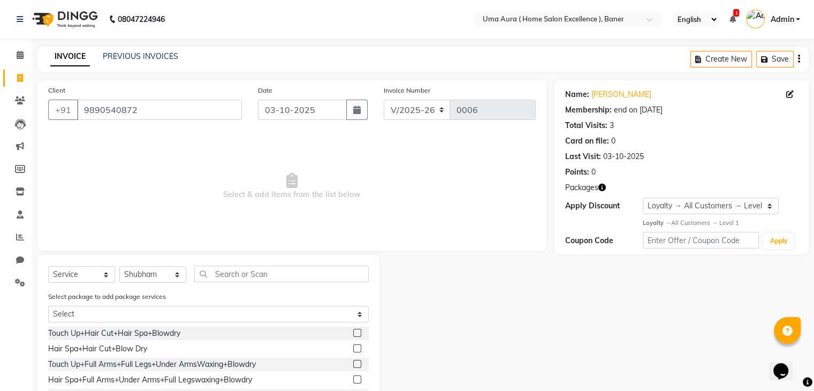
click at [353, 349] on label at bounding box center [357, 348] width 8 height 8
click at [353, 349] on input "checkbox" at bounding box center [356, 348] width 7 height 7
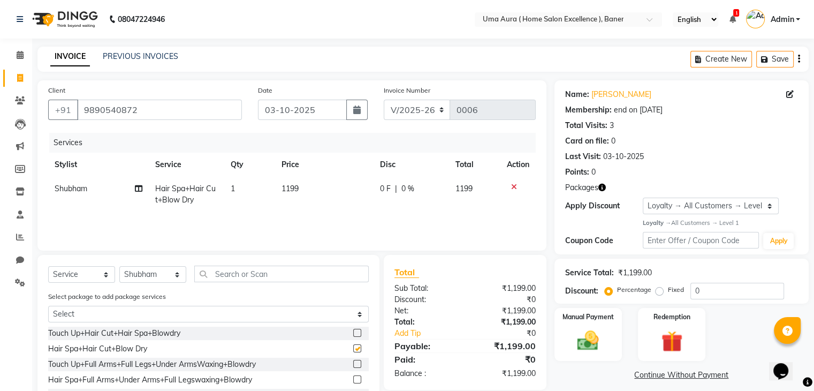
checkbox input "false"
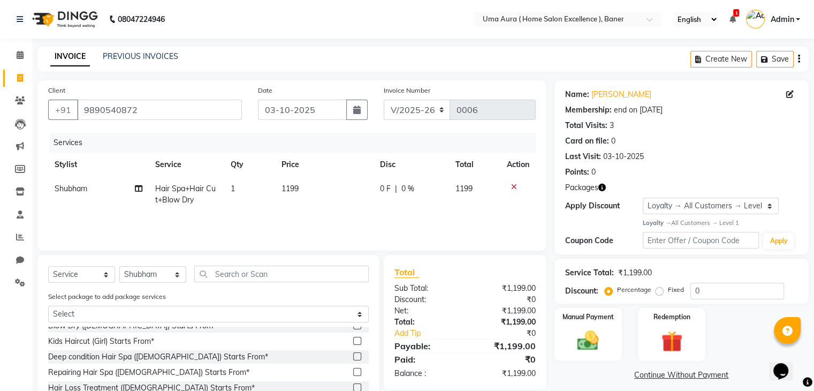
scroll to position [75, 0]
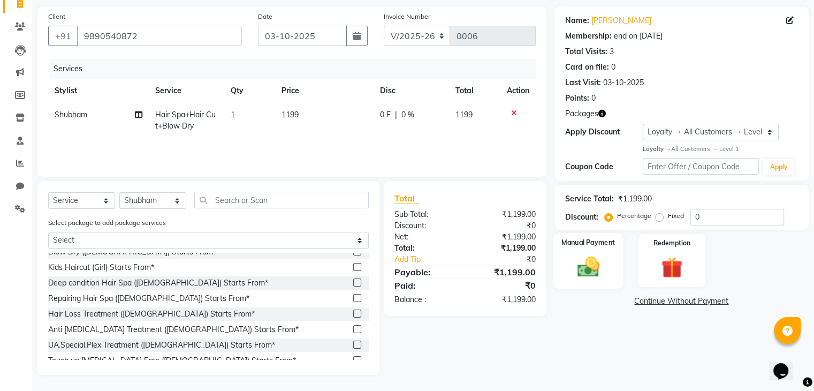
click at [582, 249] on div "Manual Payment" at bounding box center [588, 260] width 70 height 55
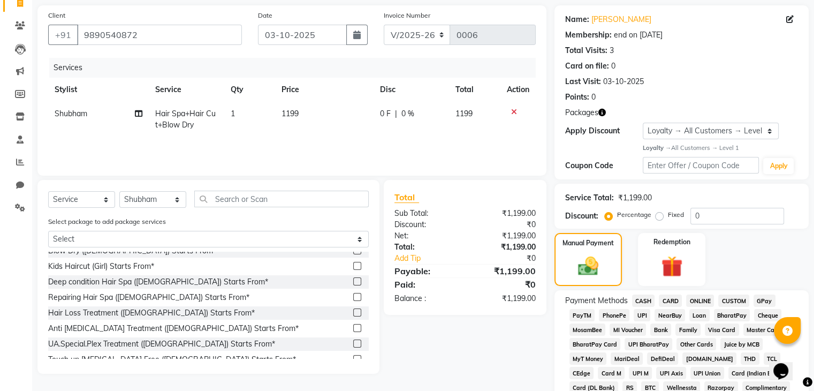
click at [638, 298] on span "CASH" at bounding box center [643, 300] width 23 height 12
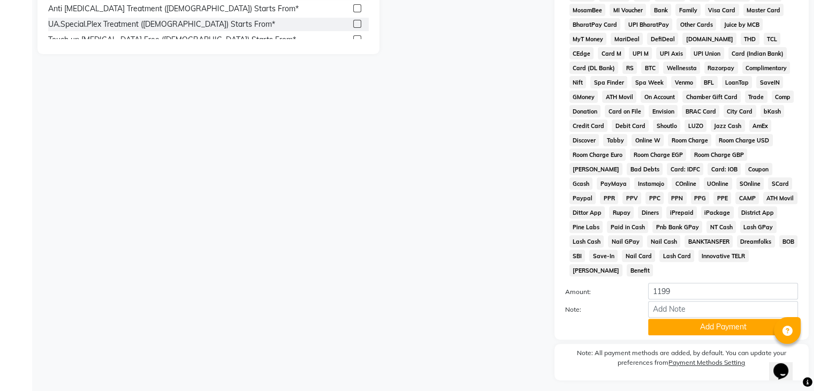
scroll to position [417, 0]
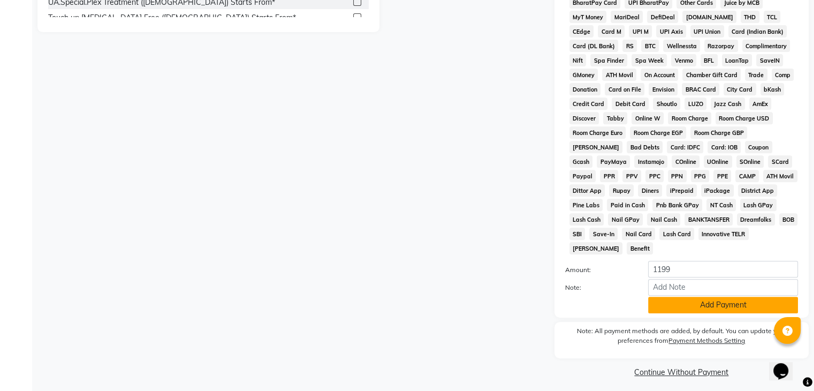
click at [664, 303] on button "Add Payment" at bounding box center [723, 305] width 150 height 17
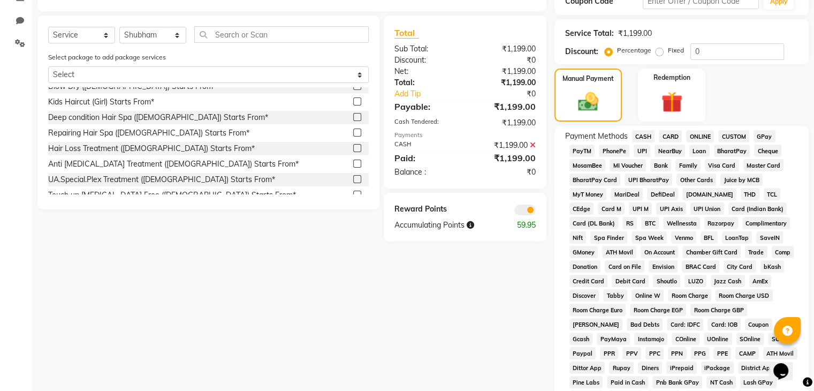
scroll to position [420, 0]
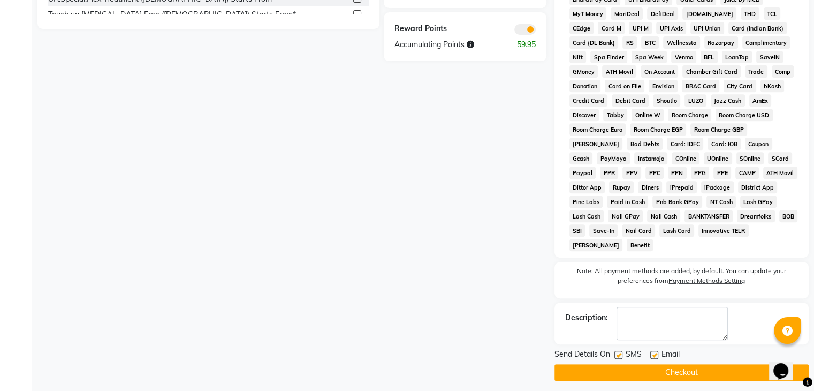
click at [639, 366] on button "Checkout" at bounding box center [682, 372] width 254 height 17
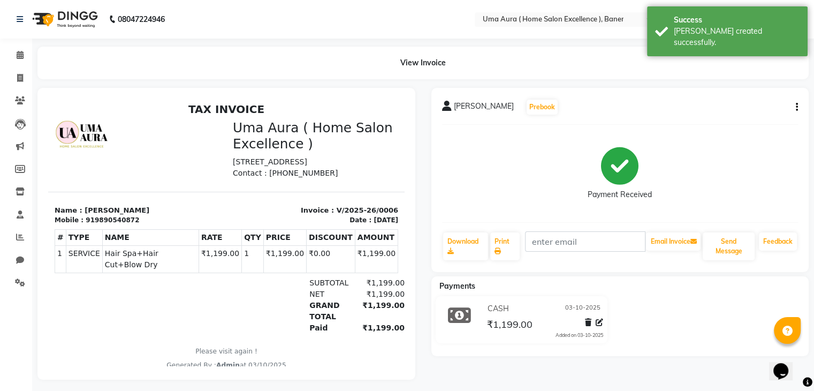
scroll to position [13, 0]
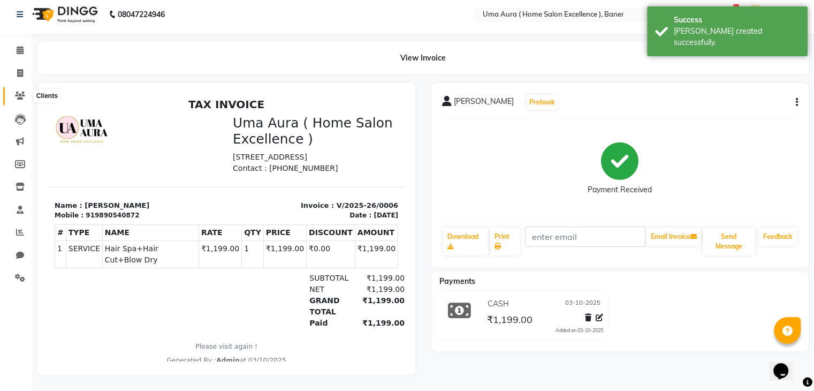
click at [17, 92] on icon at bounding box center [20, 96] width 10 height 8
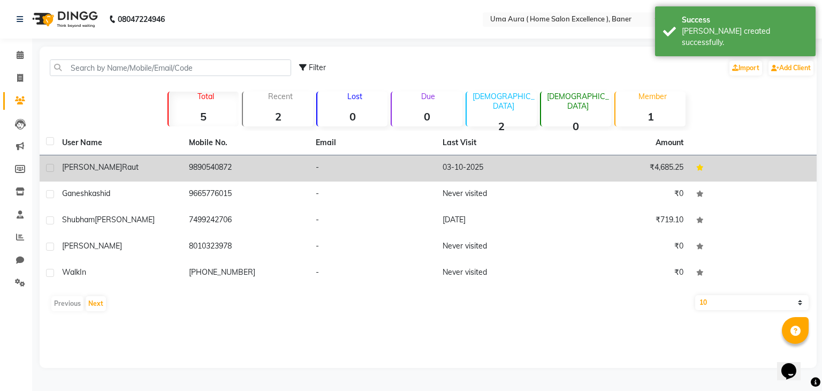
click at [152, 177] on td "Rushikesh raut" at bounding box center [119, 168] width 127 height 26
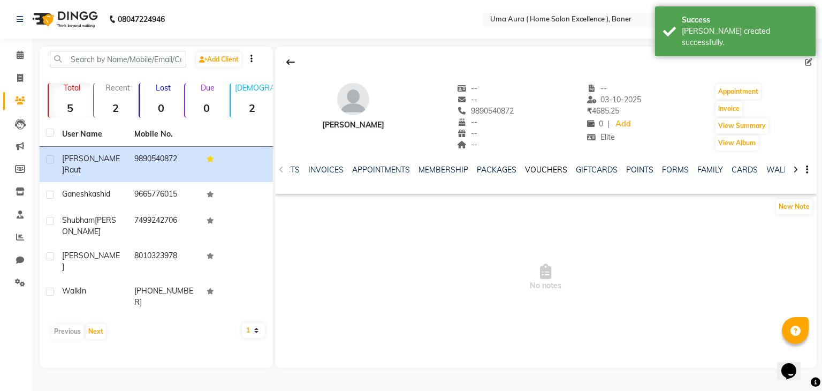
scroll to position [0, 182]
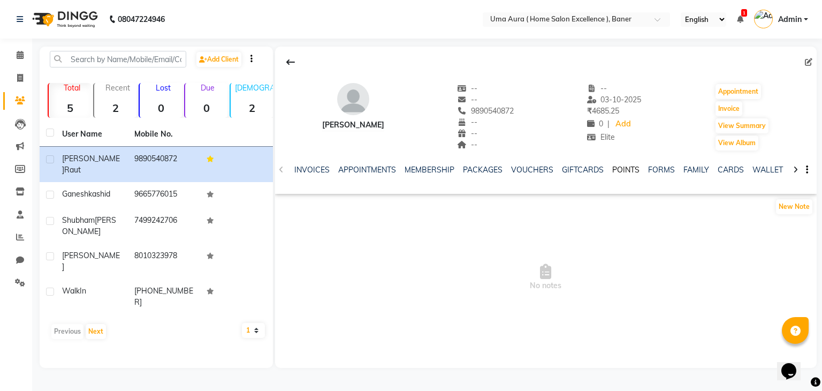
click at [622, 171] on link "POINTS" at bounding box center [625, 170] width 27 height 10
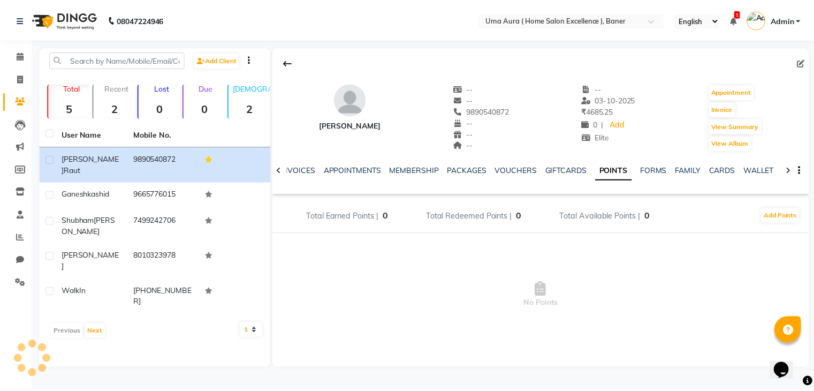
scroll to position [0, 102]
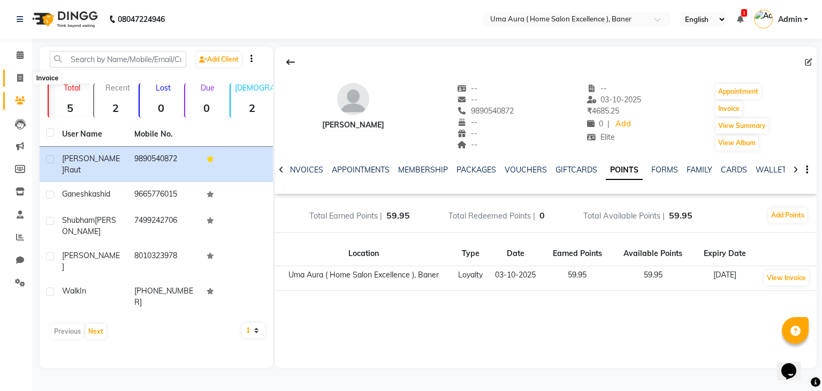
click at [18, 74] on icon at bounding box center [20, 78] width 6 height 8
select select "9015"
select select "service"
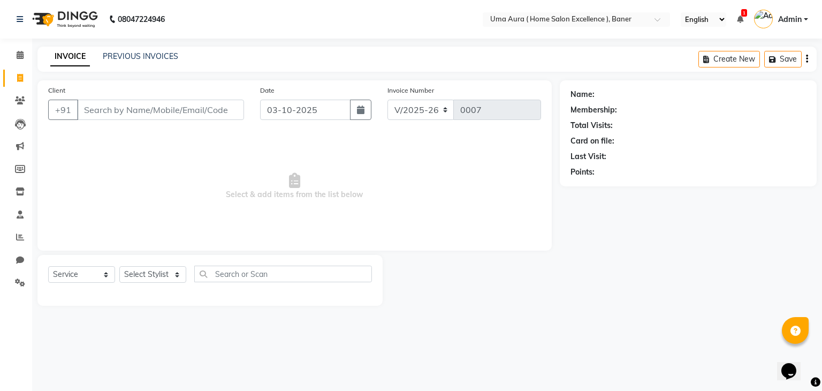
click at [188, 110] on input "Client" at bounding box center [160, 110] width 167 height 20
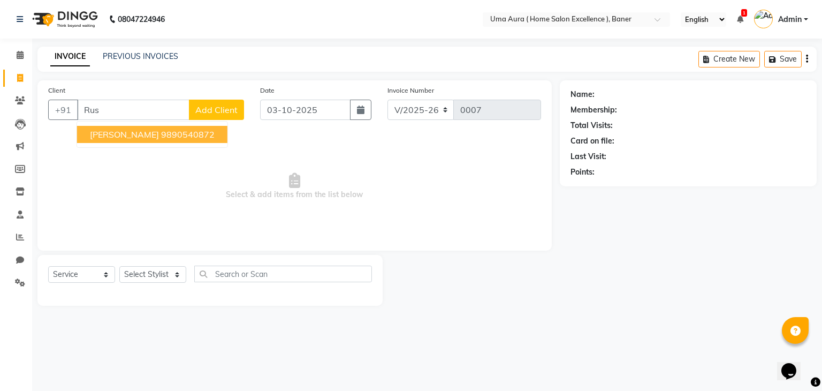
click at [125, 129] on span "[PERSON_NAME]" at bounding box center [124, 134] width 69 height 11
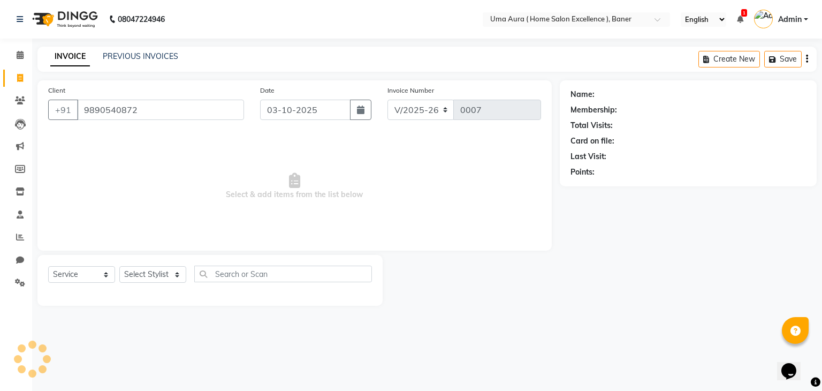
type input "9890540872"
select select "2: Object"
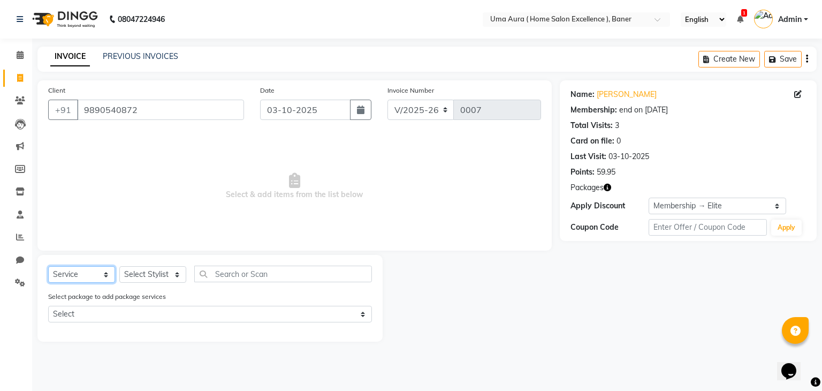
click at [66, 277] on select "Select Service Product Membership Package Voucher Prepaid Gift Card" at bounding box center [81, 274] width 67 height 17
click at [138, 273] on select "Select Stylist Anshuman Rushi Shubham Uma" at bounding box center [152, 274] width 67 height 17
select select "92241"
click at [119, 267] on select "Select Stylist Anshuman Rushi Shubham Uma" at bounding box center [152, 274] width 67 height 17
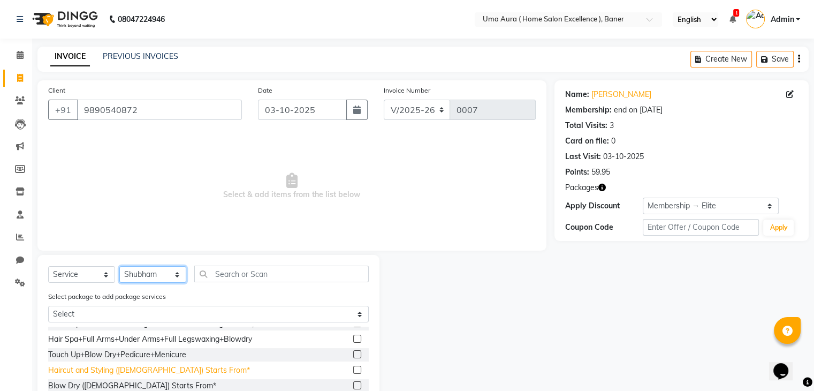
scroll to position [41, 0]
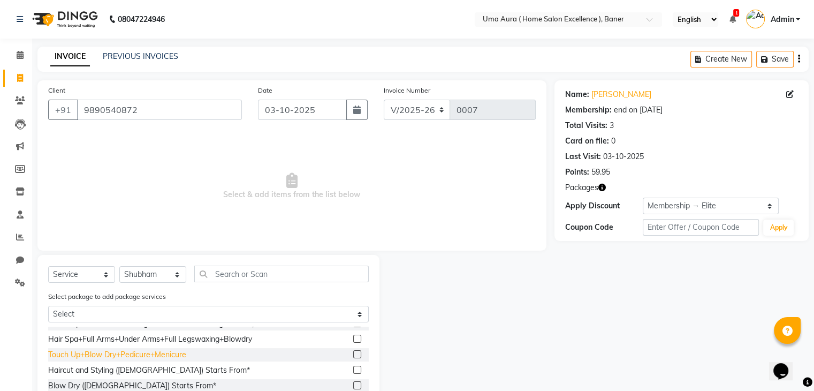
click at [171, 356] on div "Touch Up+Blow Dry+Pedicure+Menicure" at bounding box center [117, 354] width 138 height 11
checkbox input "false"
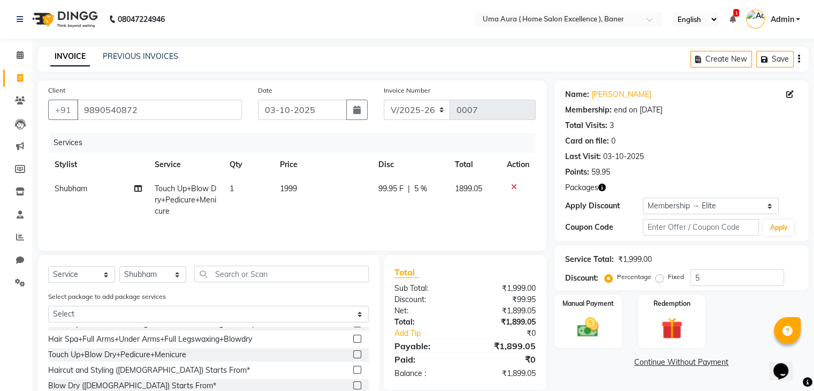
scroll to position [75, 0]
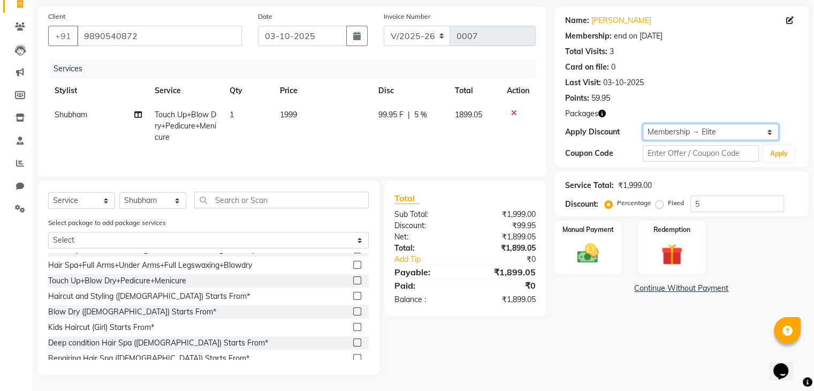
click at [740, 130] on select "Select Membership → Elite Loyalty → All Customers → Level 1" at bounding box center [711, 132] width 136 height 17
select select "1: Object"
click at [643, 124] on select "Select Membership → Elite Loyalty → All Customers → Level 1" at bounding box center [711, 132] width 136 height 17
type input "0"
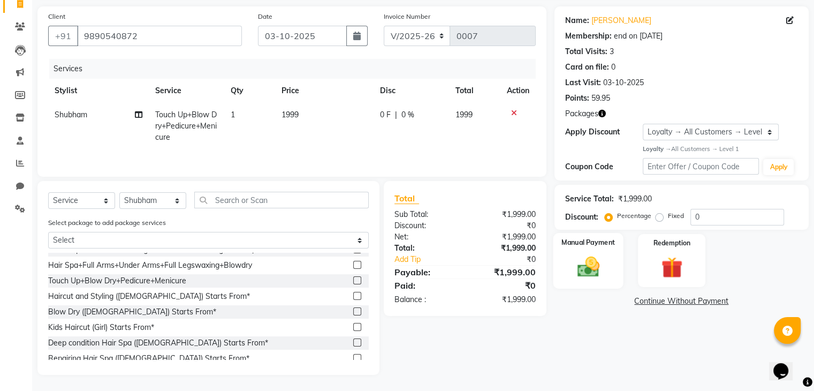
click at [590, 251] on div "Manual Payment" at bounding box center [588, 260] width 70 height 55
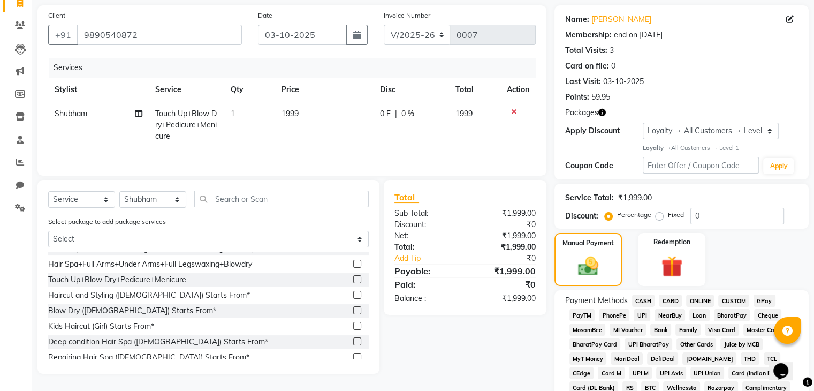
click at [639, 296] on span "CASH" at bounding box center [643, 300] width 23 height 12
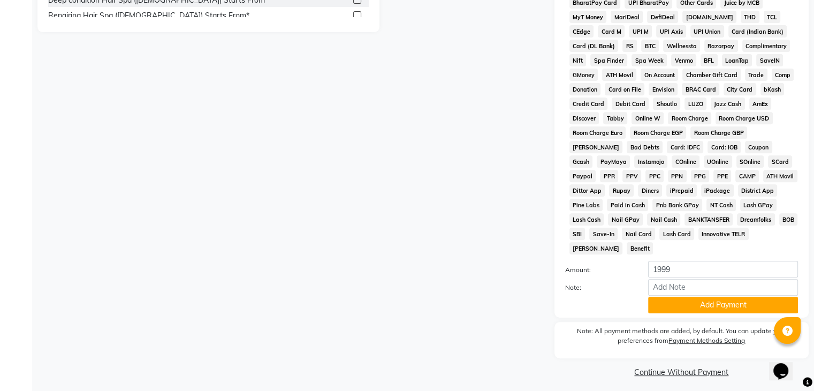
scroll to position [340, 0]
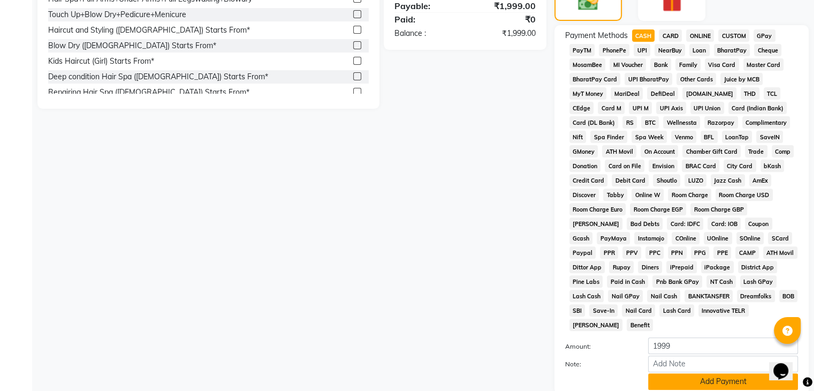
click at [670, 375] on button "Add Payment" at bounding box center [723, 381] width 150 height 17
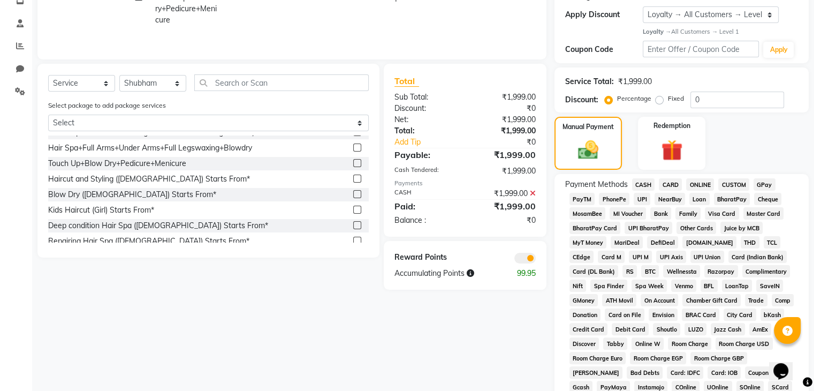
scroll to position [190, 0]
click at [674, 146] on img at bounding box center [672, 151] width 36 height 27
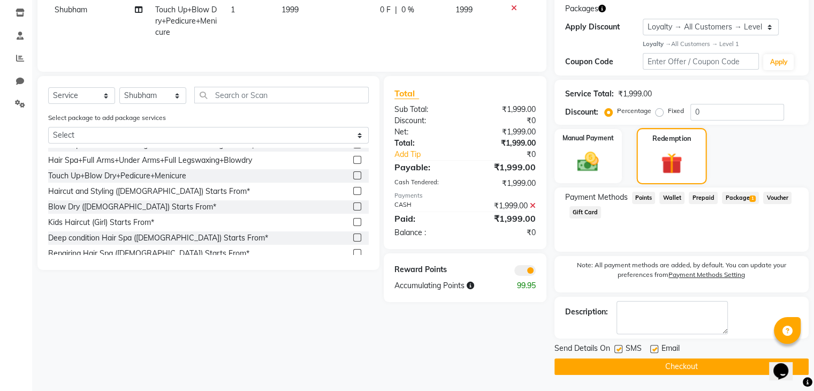
scroll to position [178, 0]
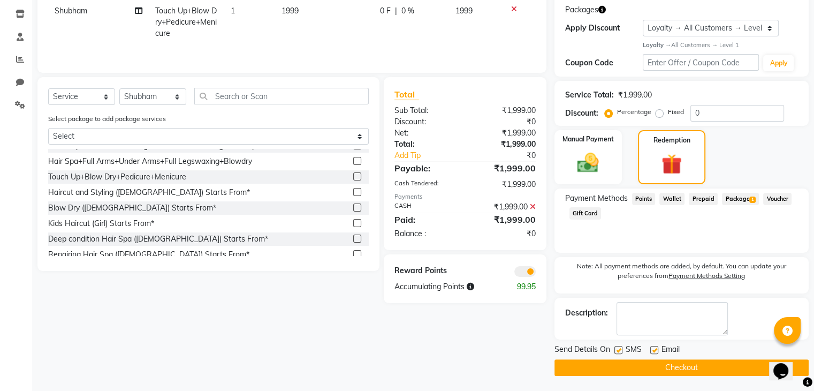
drag, startPoint x: 644, startPoint y: 200, endPoint x: 620, endPoint y: 215, distance: 27.9
click at [620, 215] on div "Payment Methods Points Wallet Prepaid Package 1 Voucher Gift Card" at bounding box center [681, 207] width 233 height 29
click at [640, 195] on span "Points" at bounding box center [644, 199] width 24 height 12
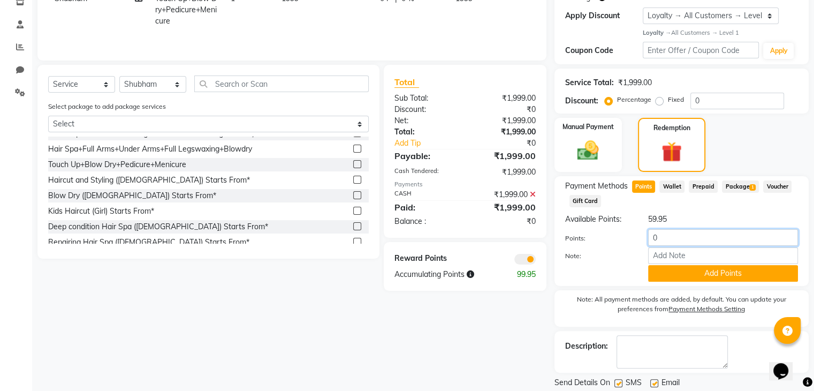
click at [683, 241] on input "0" at bounding box center [723, 237] width 150 height 17
type input "059"
click at [692, 273] on button "Add Points" at bounding box center [723, 273] width 150 height 17
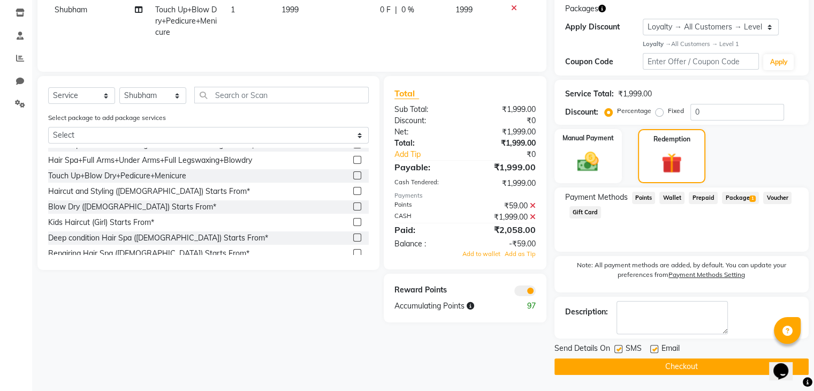
scroll to position [178, 0]
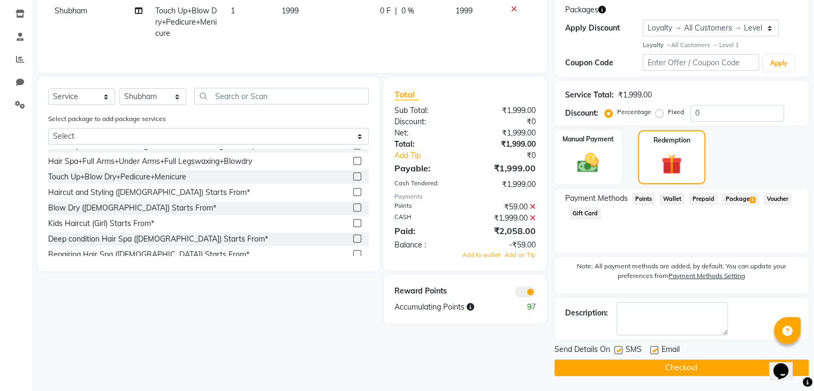
click at [618, 360] on button "Checkout" at bounding box center [682, 367] width 254 height 17
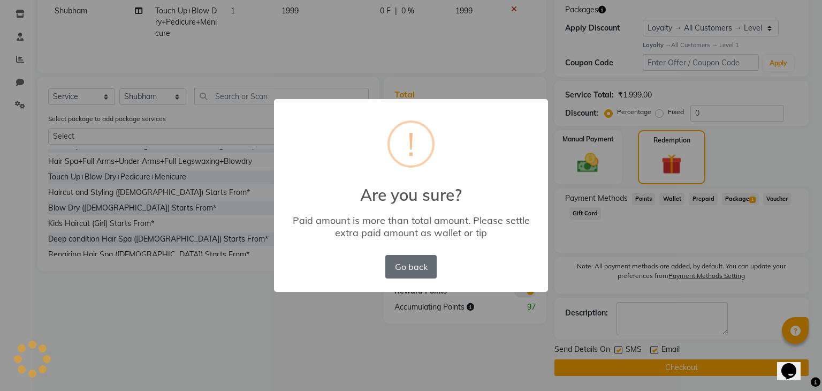
click at [428, 266] on button "Go back" at bounding box center [410, 267] width 51 height 24
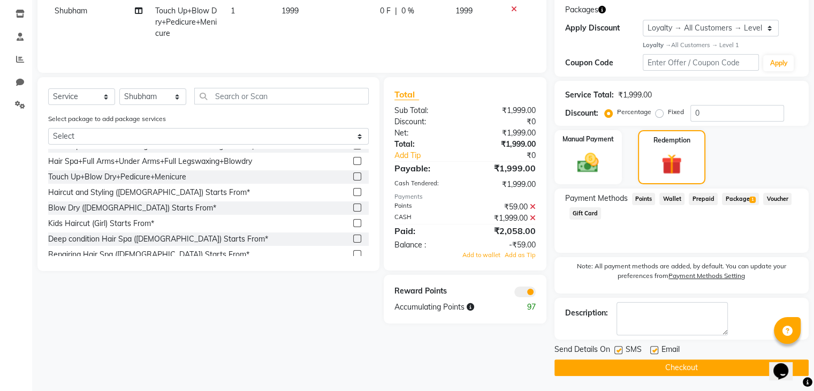
click at [647, 195] on span "Points" at bounding box center [644, 199] width 24 height 12
click at [623, 245] on div "59 Points Applied" at bounding box center [681, 242] width 233 height 11
click at [526, 292] on span at bounding box center [524, 291] width 21 height 11
click at [536, 293] on input "checkbox" at bounding box center [536, 293] width 0 height 0
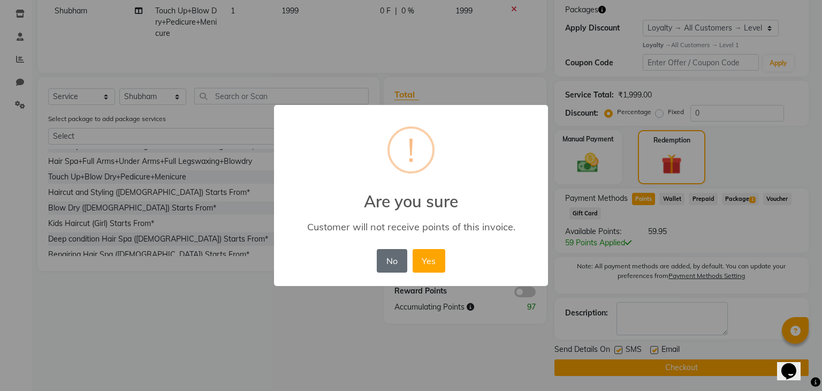
click at [396, 266] on button "No" at bounding box center [392, 261] width 30 height 24
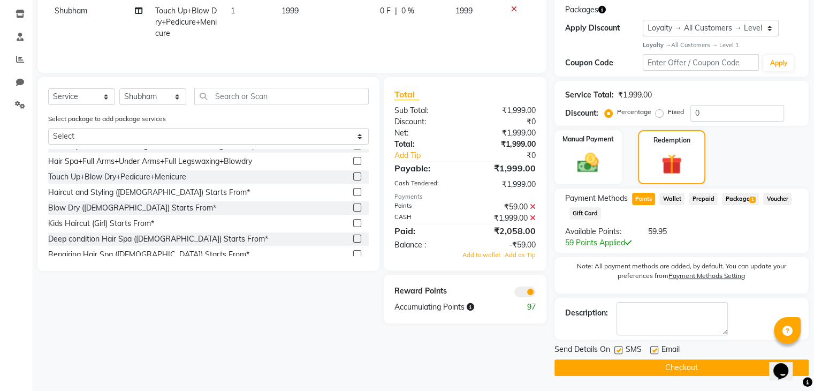
click at [624, 240] on div "59 Points Applied" at bounding box center [681, 242] width 233 height 11
click at [624, 245] on div "59 Points Applied" at bounding box center [681, 242] width 233 height 11
click at [629, 243] on icon at bounding box center [628, 242] width 6 height 7
click at [668, 231] on div "59.95" at bounding box center [723, 231] width 166 height 11
click at [602, 156] on img at bounding box center [588, 163] width 36 height 26
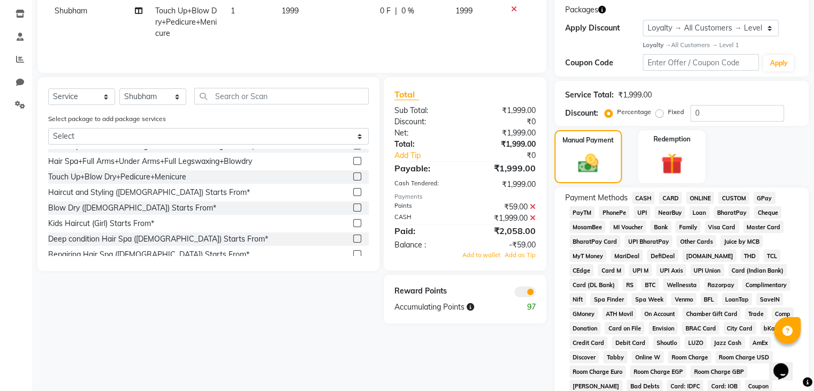
click at [532, 209] on icon at bounding box center [533, 206] width 6 height 7
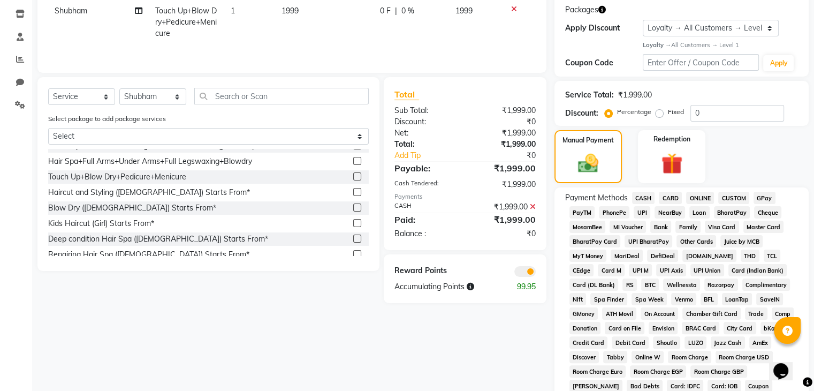
click at [478, 286] on div "Accumulating Points" at bounding box center [446, 286] width 118 height 11
click at [472, 287] on icon at bounding box center [470, 286] width 7 height 7
click at [514, 8] on icon at bounding box center [514, 8] width 6 height 7
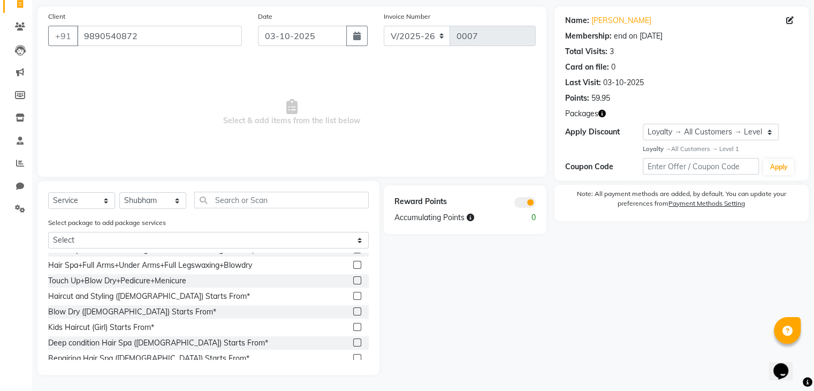
scroll to position [75, 0]
click at [185, 67] on span "Select & add items from the list below" at bounding box center [292, 112] width 488 height 107
click at [158, 35] on input "9890540872" at bounding box center [159, 36] width 165 height 20
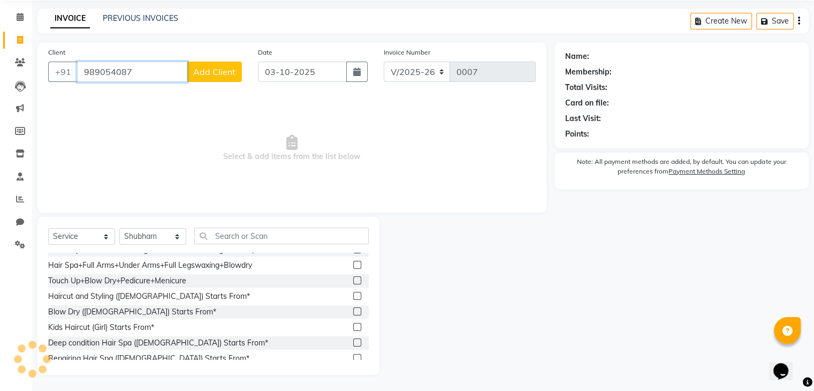
scroll to position [39, 0]
type input "9"
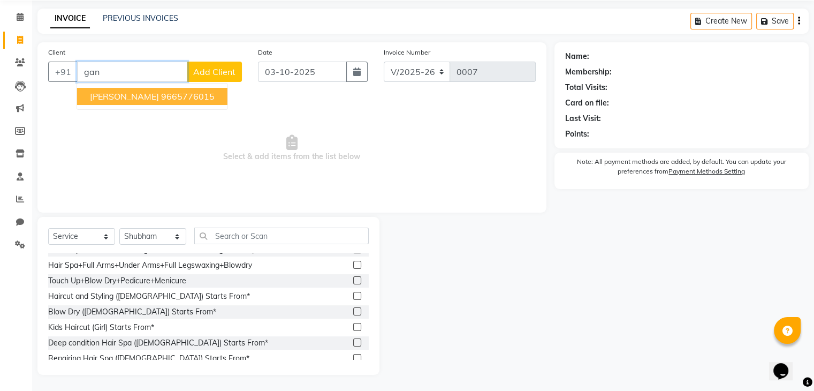
click at [115, 93] on span "ganesh kashid" at bounding box center [124, 96] width 69 height 11
type input "9665776015"
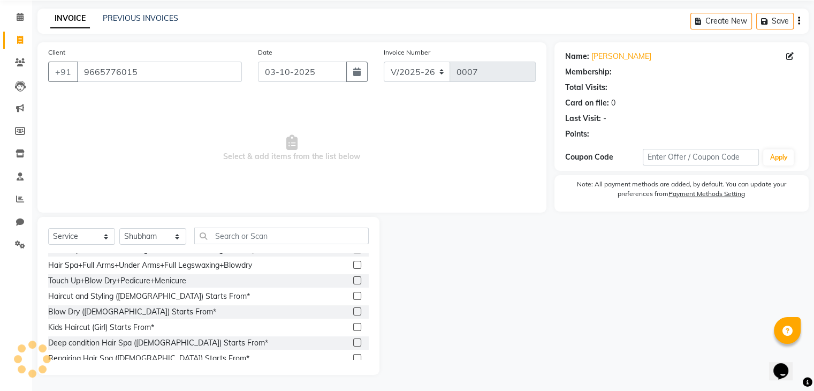
select select "1: Object"
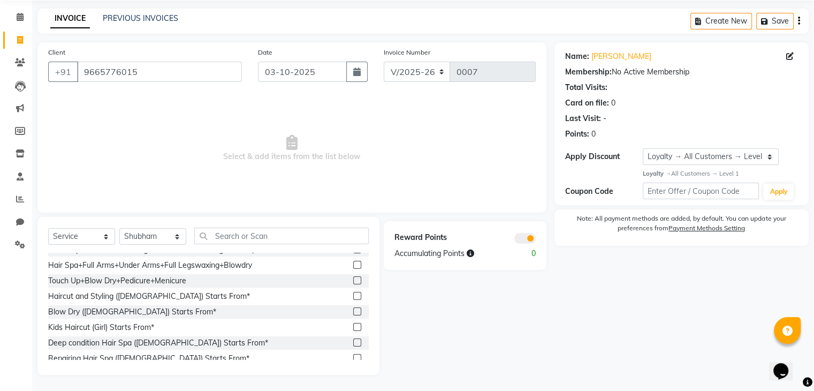
click at [353, 262] on label at bounding box center [357, 265] width 8 height 8
click at [353, 262] on input "checkbox" at bounding box center [356, 265] width 7 height 7
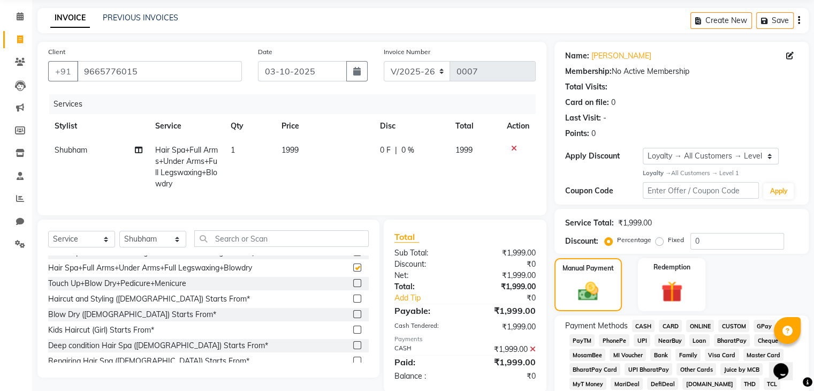
checkbox input "false"
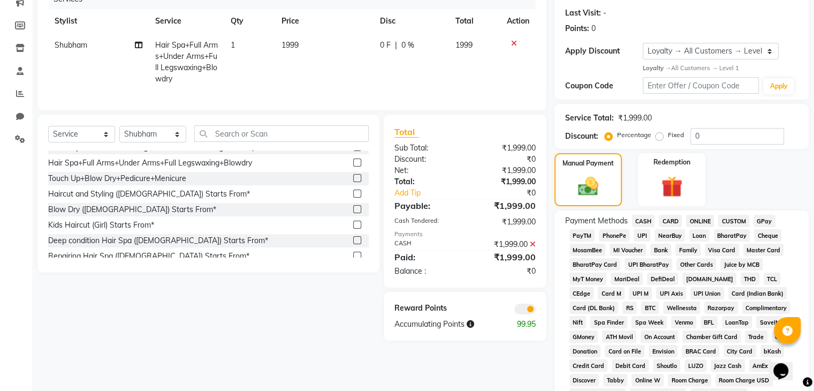
scroll to position [146, 0]
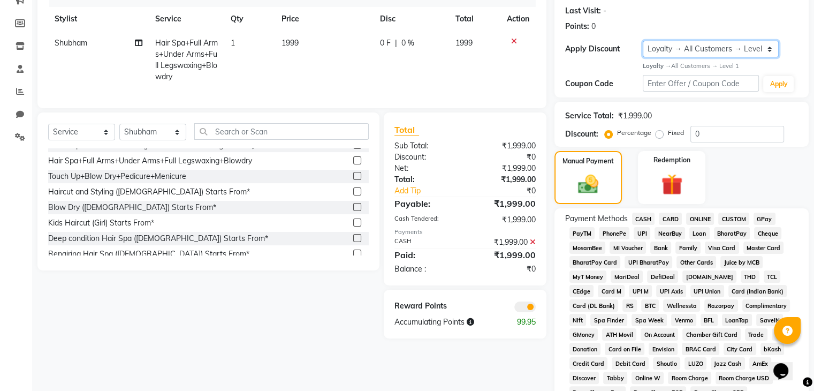
click at [769, 50] on select "Select Loyalty → All Customers → Level 1" at bounding box center [711, 49] width 136 height 17
click at [610, 28] on div "Points: 0" at bounding box center [681, 26] width 233 height 11
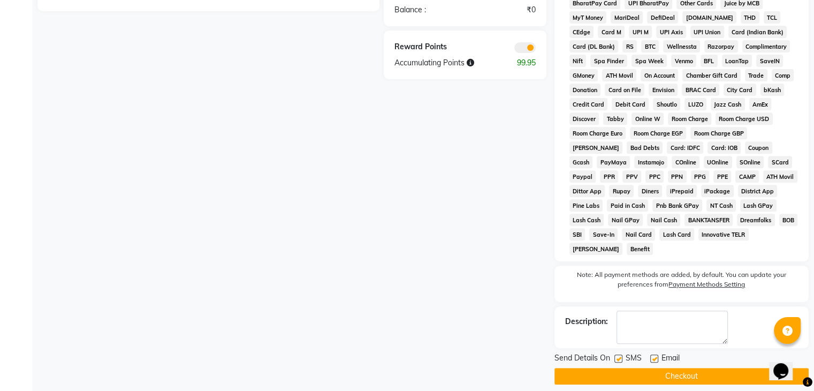
scroll to position [408, 0]
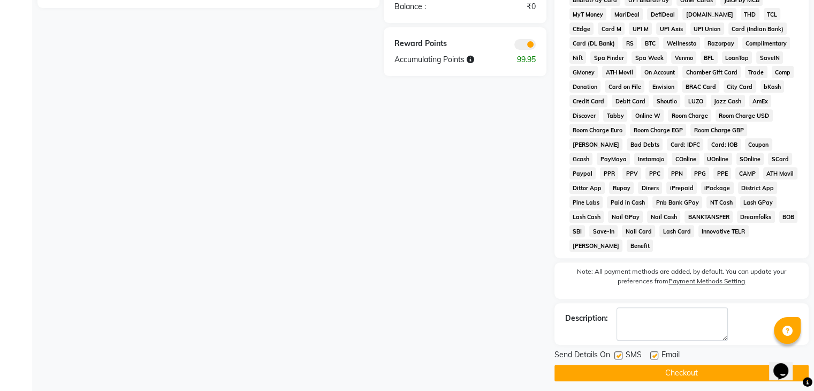
click at [813, 26] on div "Name: Ganesh Kashid Membership: No Active Membership Total Visits: Card on file…" at bounding box center [686, 26] width 262 height 709
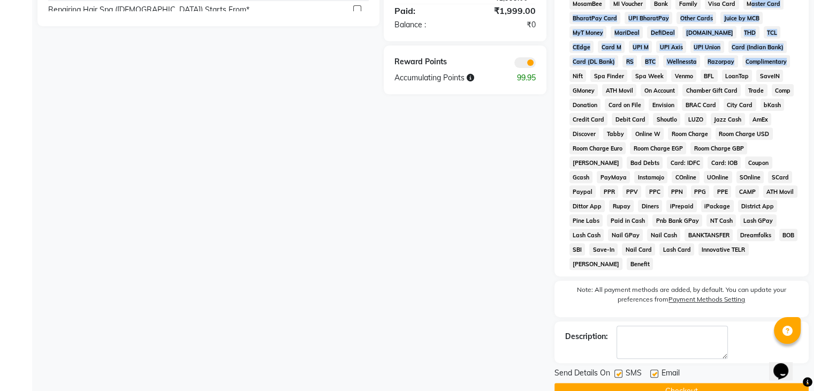
scroll to position [379, 0]
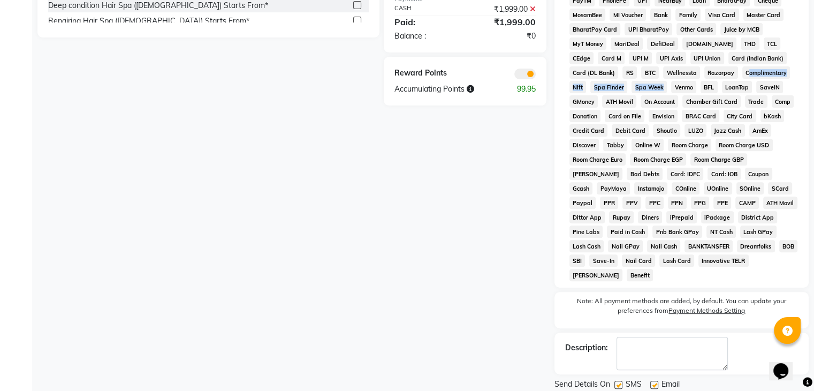
drag, startPoint x: 813, startPoint y: 26, endPoint x: 649, endPoint y: 95, distance: 178.3
click at [649, 95] on div "Name: Ganesh Kashid Membership: No Active Membership Total Visits: Card on file…" at bounding box center [686, 56] width 262 height 709
click at [474, 234] on div "Client +91 9665776015 Date 03-10-2025 Invoice Number V/2025 V/2025-26 0007 Serv…" at bounding box center [291, 56] width 525 height 709
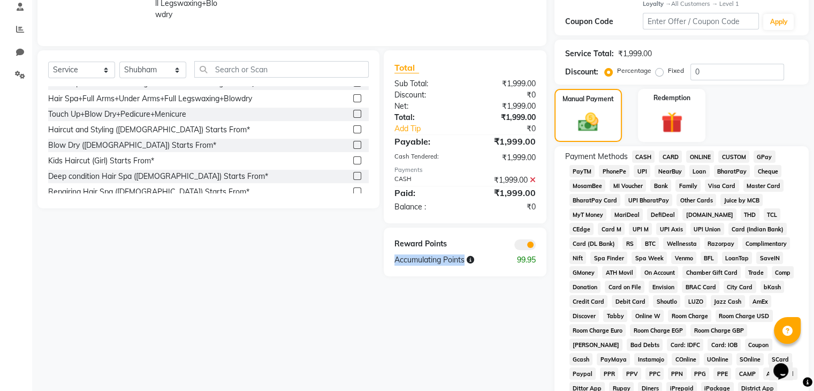
scroll to position [186, 0]
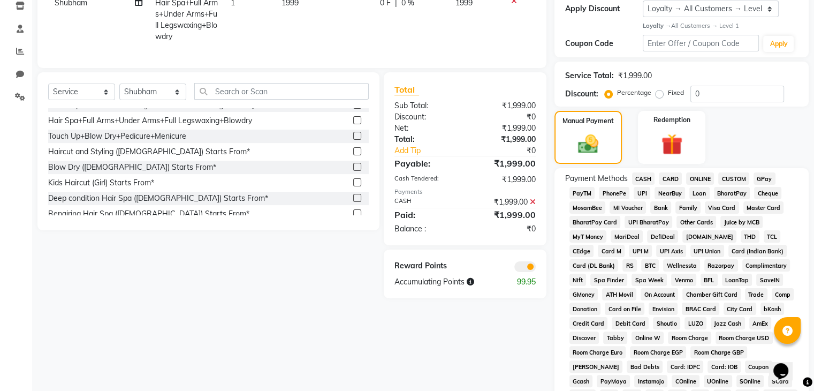
click at [644, 178] on span "CASH" at bounding box center [643, 178] width 23 height 12
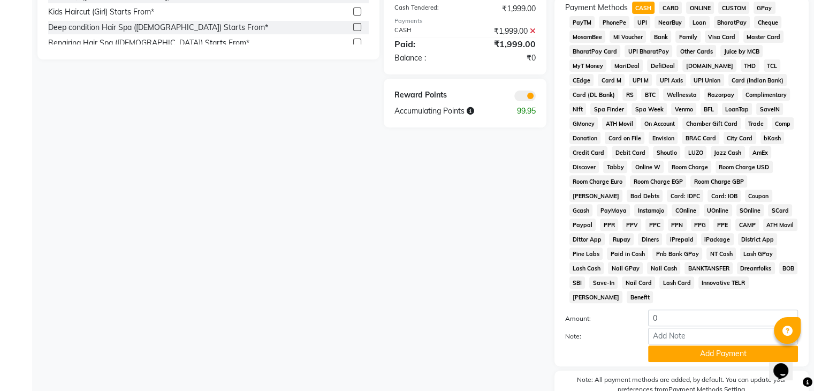
scroll to position [357, 0]
click at [732, 345] on button "Add Payment" at bounding box center [723, 353] width 150 height 17
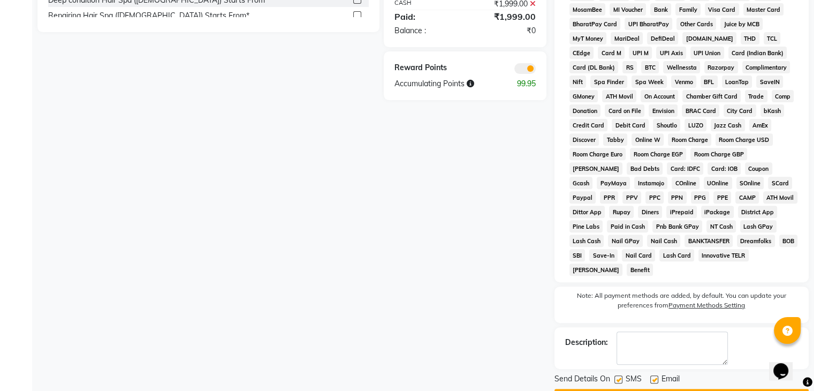
scroll to position [408, 0]
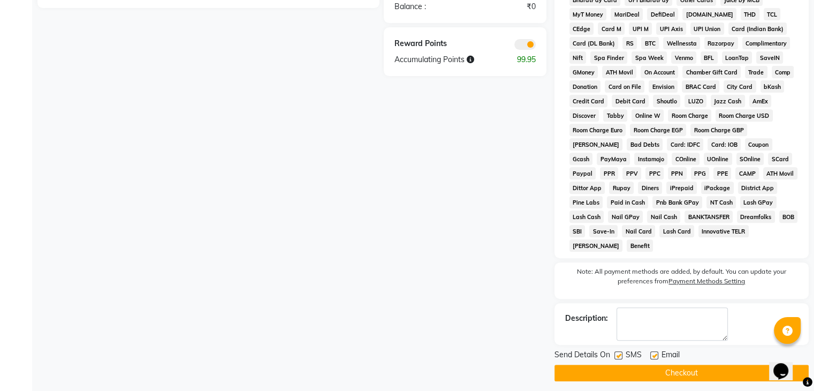
click at [680, 369] on button "Checkout" at bounding box center [682, 373] width 254 height 17
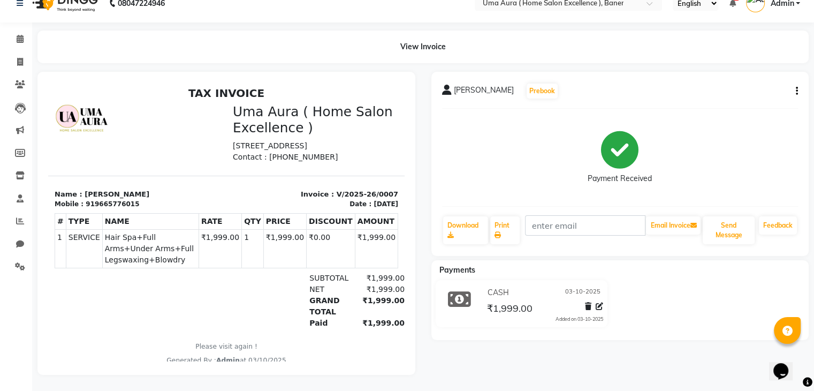
scroll to position [24, 0]
click at [19, 58] on icon at bounding box center [20, 62] width 6 height 8
select select "9015"
select select "service"
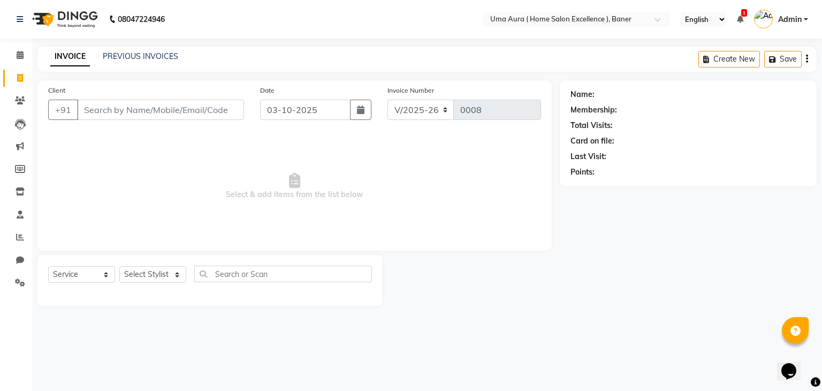
click at [109, 107] on input "Client" at bounding box center [160, 110] width 167 height 20
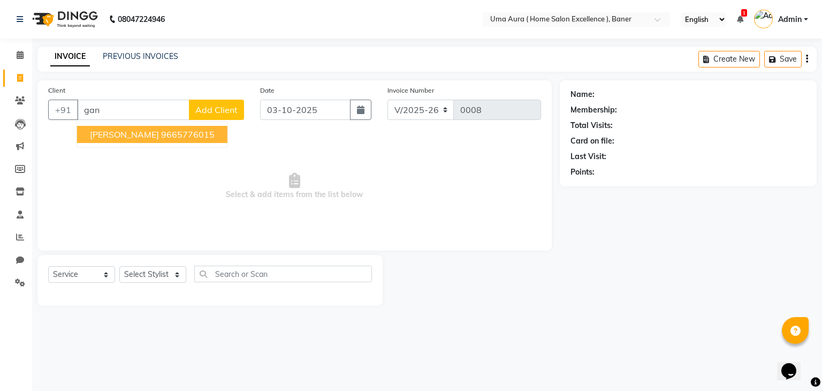
click at [139, 133] on span "ganesh kashid" at bounding box center [124, 134] width 69 height 11
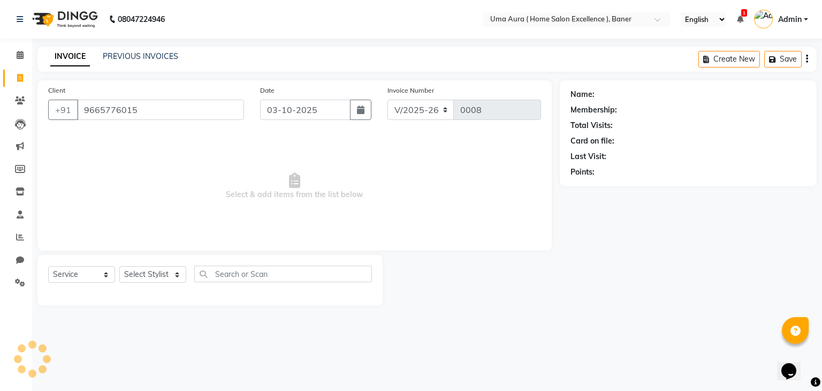
type input "9665776015"
select select "1: Object"
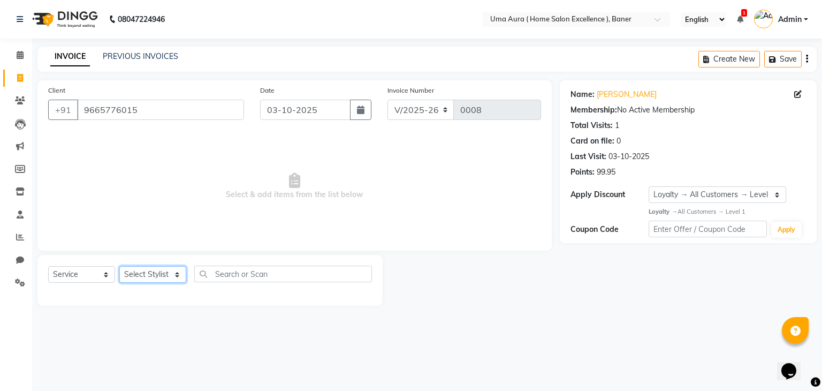
click at [178, 276] on select "Select Stylist Anshuman Rushi Shubham Uma" at bounding box center [152, 274] width 67 height 17
select select "92242"
click at [119, 267] on select "Select Stylist Anshuman Rushi Shubham Uma" at bounding box center [152, 274] width 67 height 17
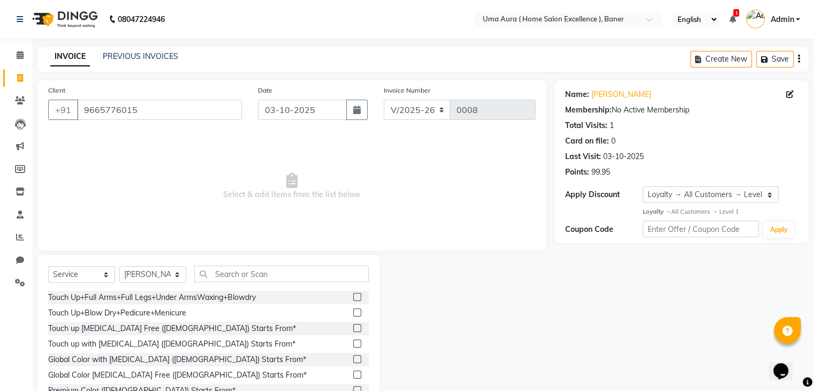
click at [353, 295] on label at bounding box center [357, 297] width 8 height 8
click at [353, 295] on input "checkbox" at bounding box center [356, 297] width 7 height 7
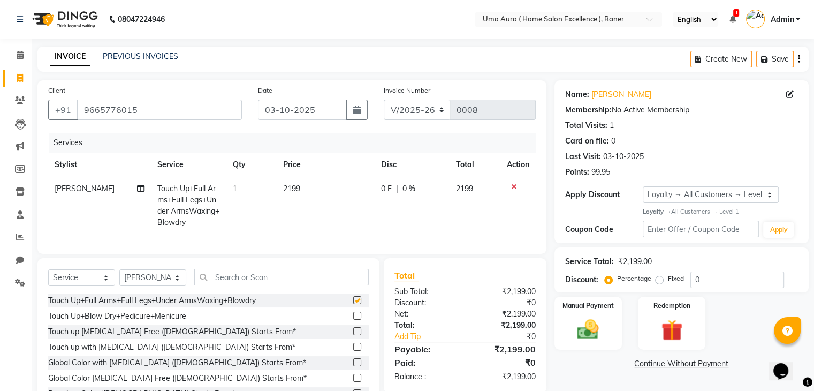
checkbox input "false"
click at [768, 193] on select "Select Loyalty → All Customers → Level 1" at bounding box center [711, 194] width 136 height 17
click at [643, 186] on select "Select Loyalty → All Customers → Level 1" at bounding box center [711, 194] width 136 height 17
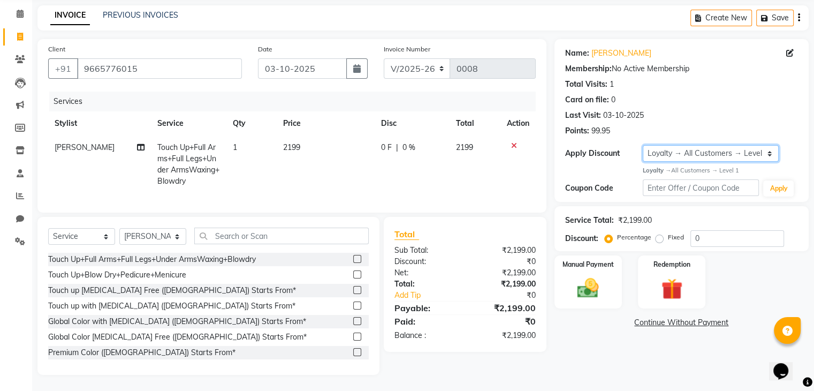
scroll to position [50, 0]
click at [668, 286] on img at bounding box center [672, 288] width 36 height 27
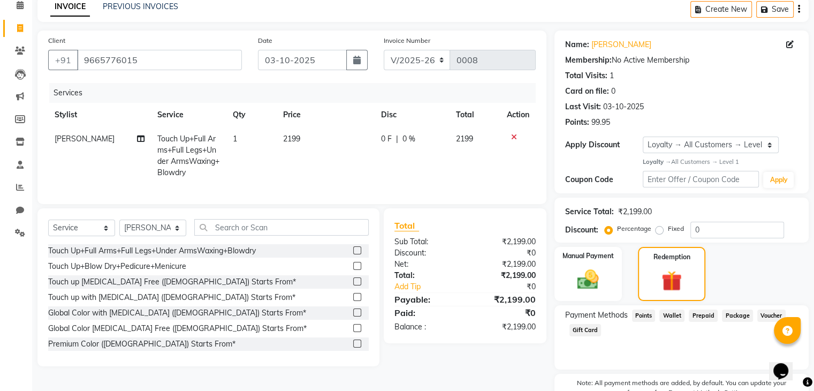
click at [644, 316] on span "Points" at bounding box center [644, 315] width 24 height 12
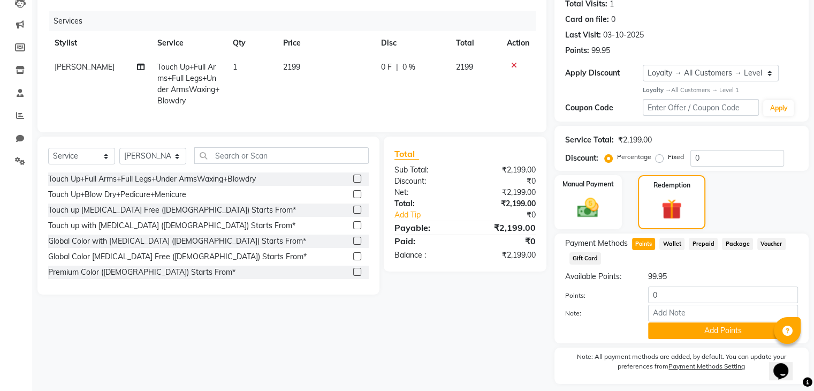
scroll to position [154, 0]
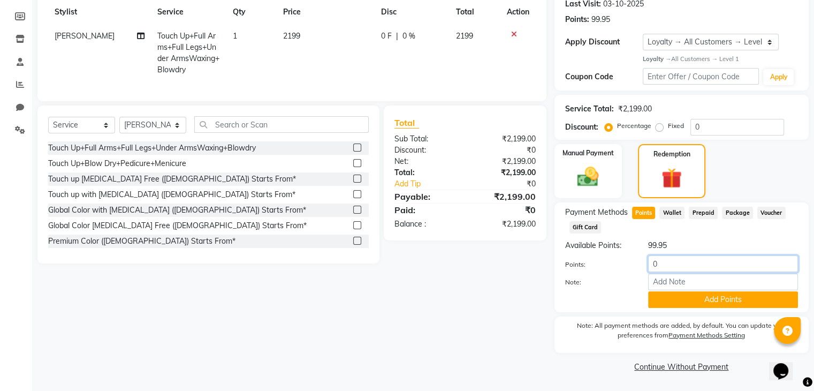
click at [675, 264] on input "0" at bounding box center [723, 263] width 150 height 17
type input "50"
click at [701, 307] on button "Add Points" at bounding box center [723, 299] width 150 height 17
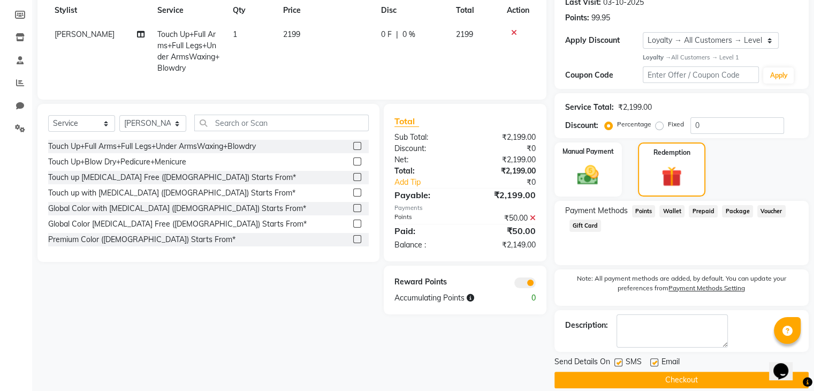
click at [290, 286] on div "Select Service Product Membership Package Voucher Prepaid Gift Card Select Styl…" at bounding box center [204, 209] width 350 height 210
click at [640, 372] on button "Checkout" at bounding box center [682, 380] width 254 height 17
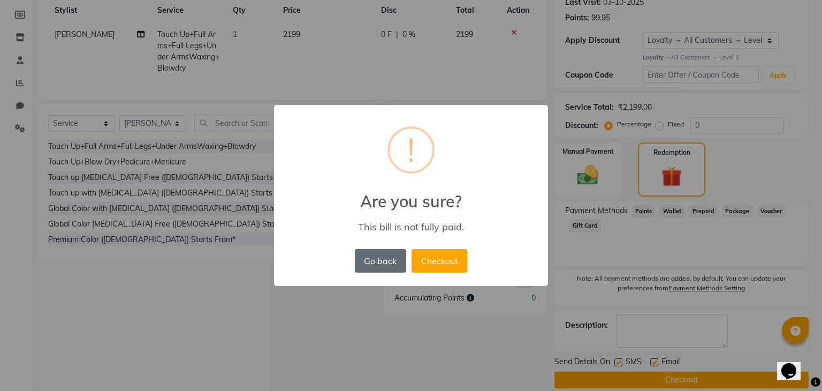
click at [394, 263] on button "Go back" at bounding box center [380, 261] width 51 height 24
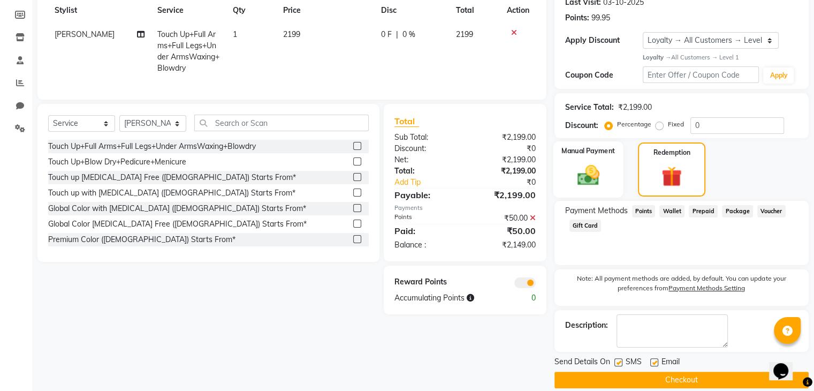
click at [610, 156] on div "Manual Payment" at bounding box center [588, 169] width 70 height 56
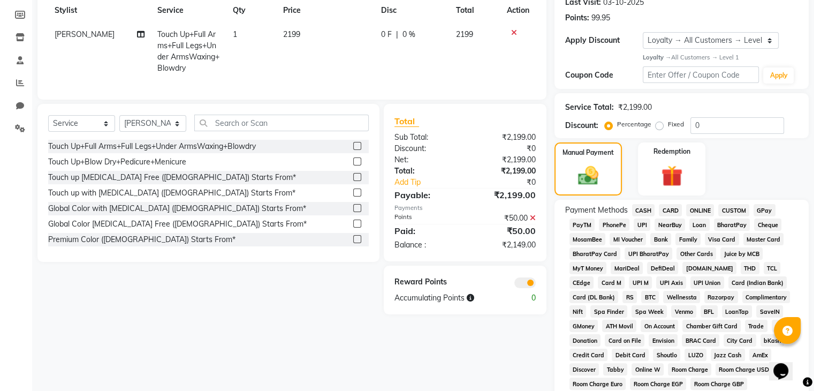
click at [649, 209] on span "CASH" at bounding box center [643, 210] width 23 height 12
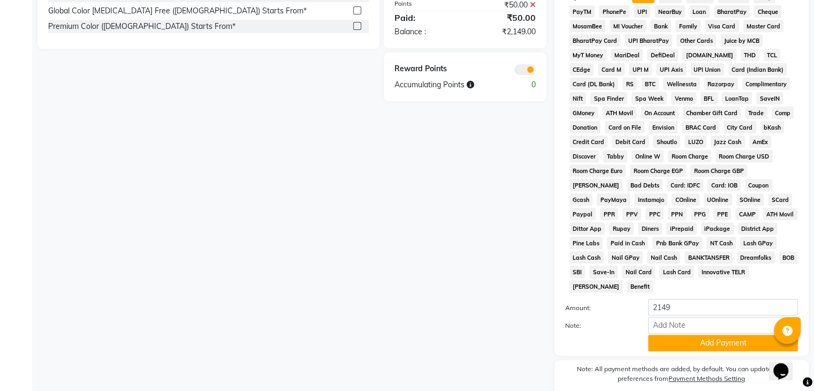
scroll to position [368, 0]
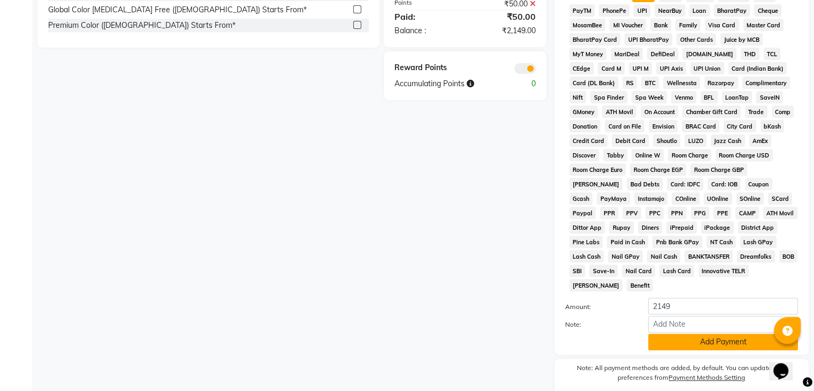
click at [711, 338] on button "Add Payment" at bounding box center [723, 342] width 150 height 17
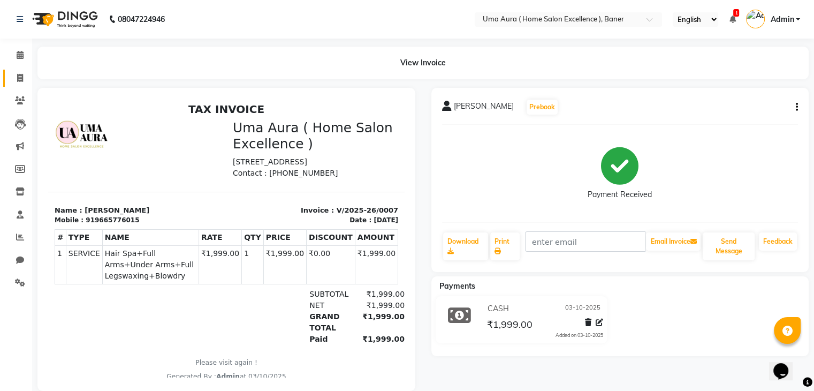
click at [6, 81] on link "Invoice" at bounding box center [16, 79] width 26 height 18
select select "9015"
select select "service"
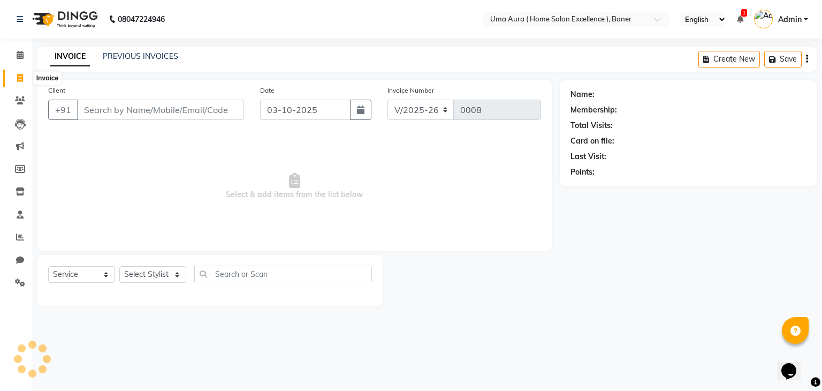
click at [21, 75] on icon at bounding box center [20, 78] width 6 height 8
select select "9015"
select select "service"
click at [156, 113] on input "Client" at bounding box center [160, 110] width 167 height 20
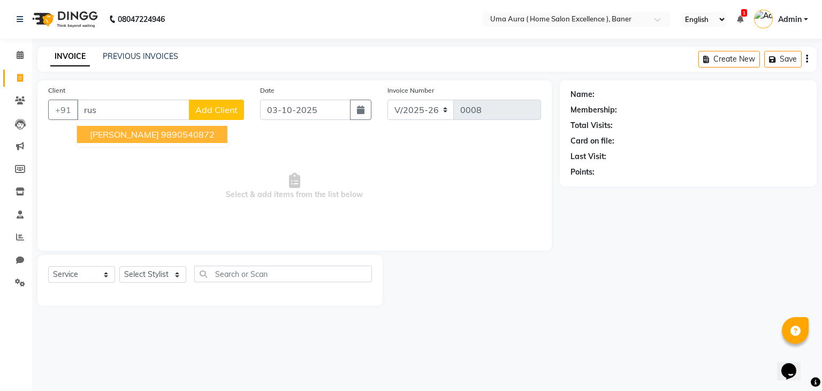
click at [161, 137] on ngb-highlight "9890540872" at bounding box center [188, 134] width 54 height 11
type input "9890540872"
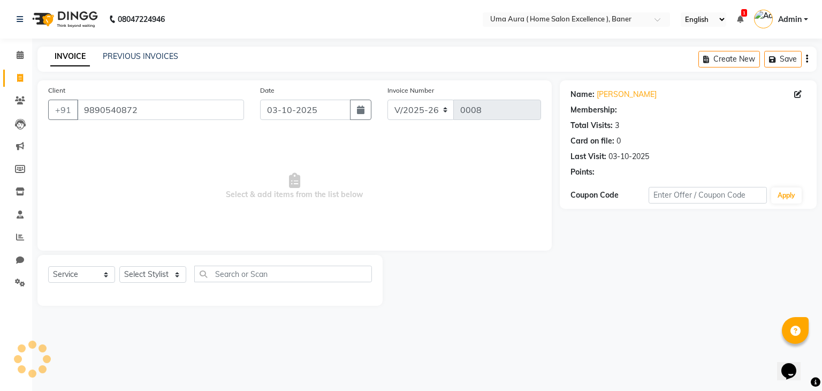
select select "2: Object"
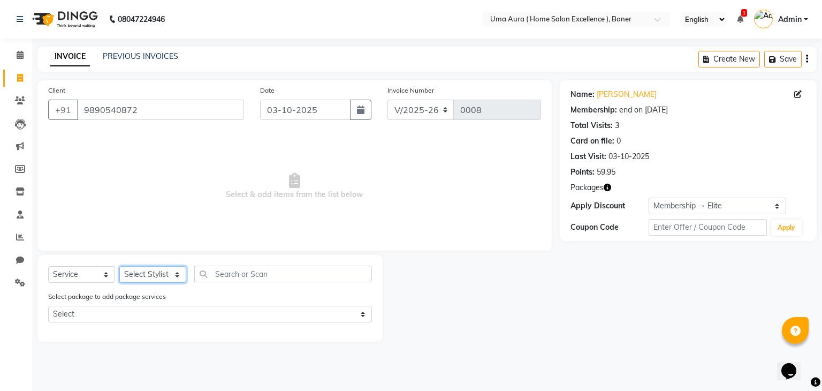
click at [143, 274] on select "Select Stylist Anshuman Rushi Shubham Uma" at bounding box center [152, 274] width 67 height 17
select select "92241"
click at [119, 267] on select "Select Stylist Anshuman Rushi Shubham Uma" at bounding box center [152, 274] width 67 height 17
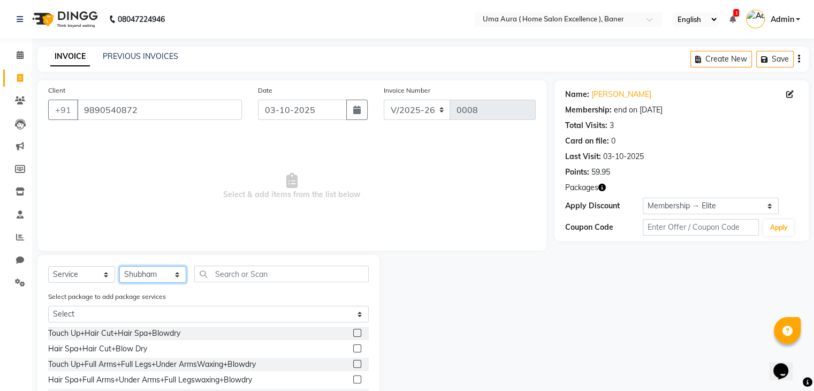
scroll to position [19, 0]
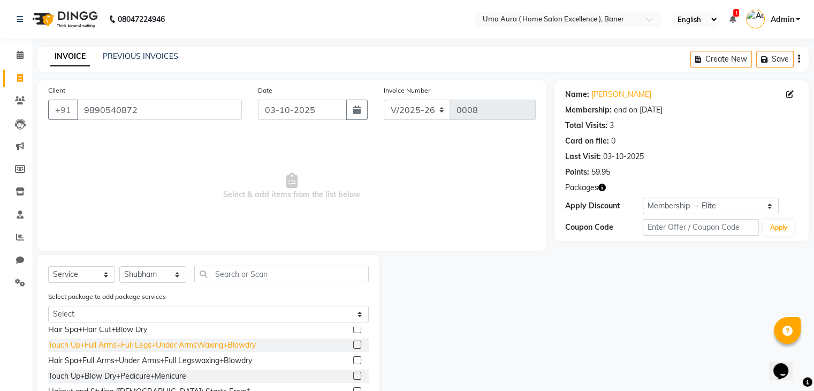
click at [192, 347] on div "Touch Up+Full Arms+Full Legs+Under ArmsWaxing+Blowdry" at bounding box center [152, 344] width 208 height 11
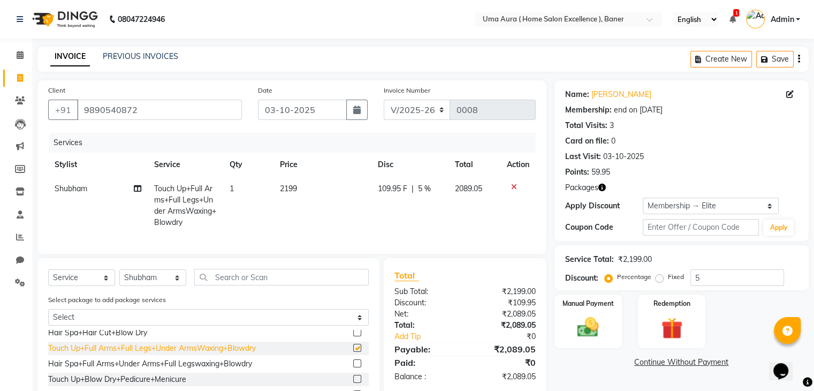
checkbox input "false"
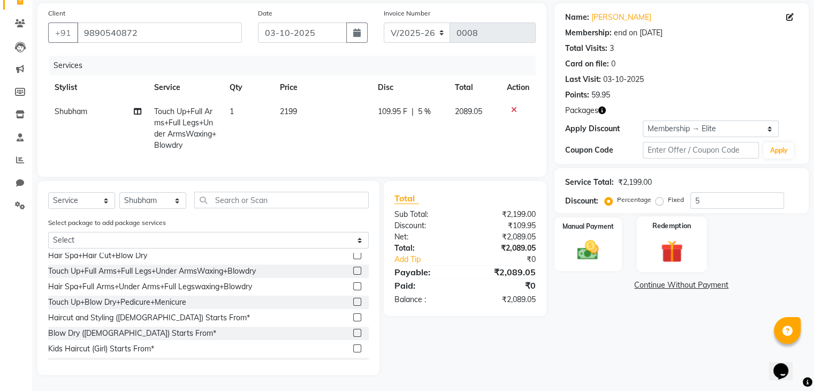
click at [670, 223] on label "Redemption" at bounding box center [672, 226] width 39 height 10
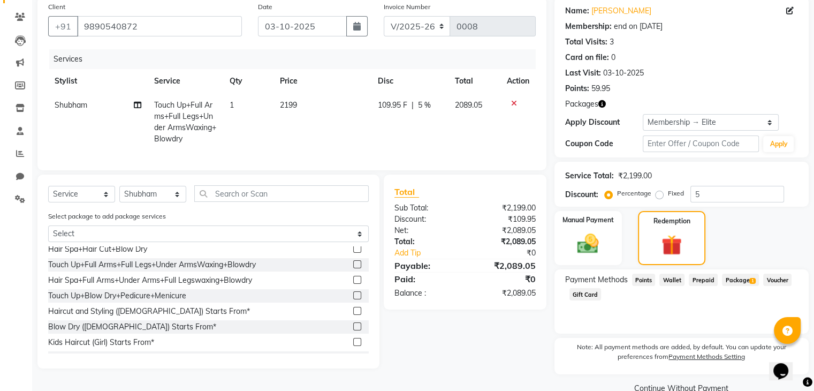
click at [640, 287] on div "Payment Methods Points Wallet Prepaid Package 1 Voucher Gift Card" at bounding box center [681, 288] width 233 height 29
click at [644, 281] on span "Points" at bounding box center [644, 280] width 24 height 12
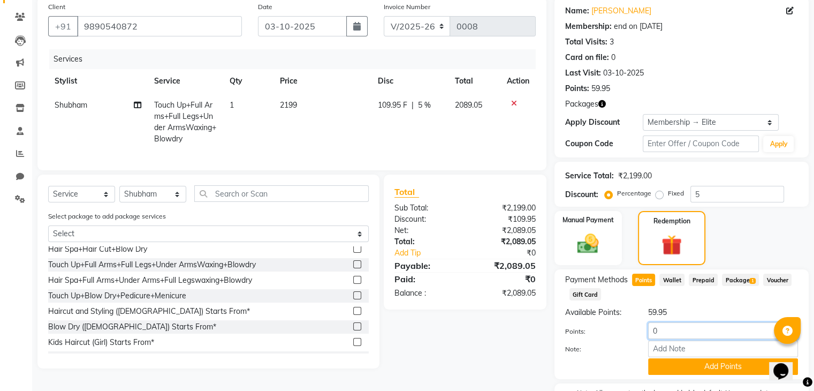
click at [712, 326] on input "0" at bounding box center [723, 330] width 150 height 17
type input "030"
click at [661, 369] on button "Add Points" at bounding box center [723, 366] width 150 height 17
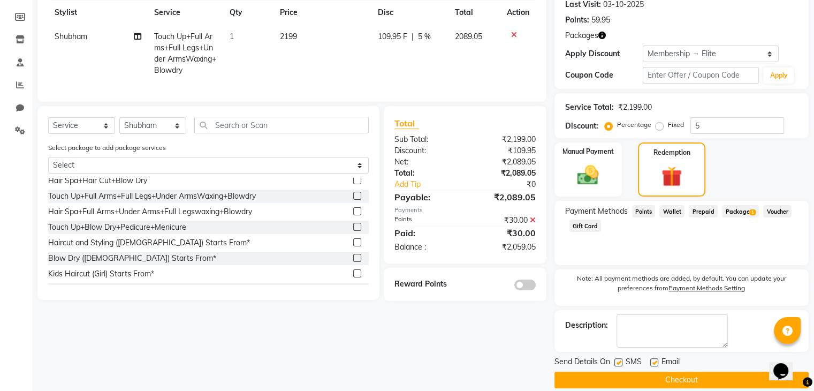
scroll to position [155, 0]
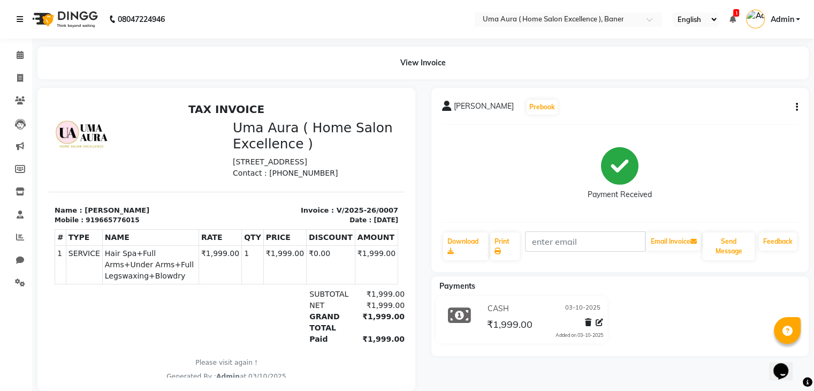
click at [17, 22] on icon at bounding box center [20, 19] width 6 height 7
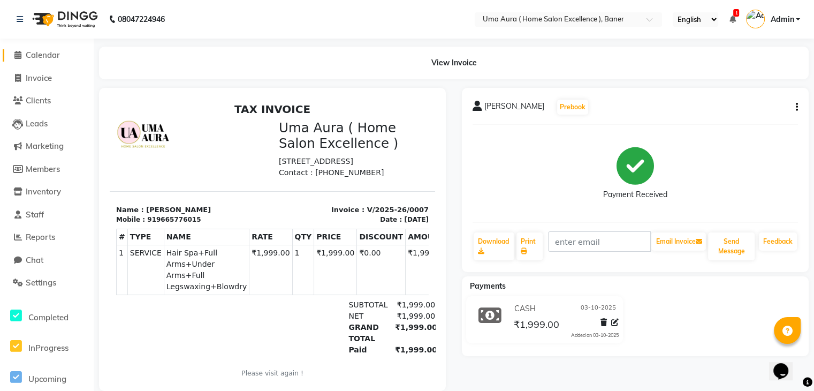
click at [36, 56] on span "Calendar" at bounding box center [43, 55] width 34 height 10
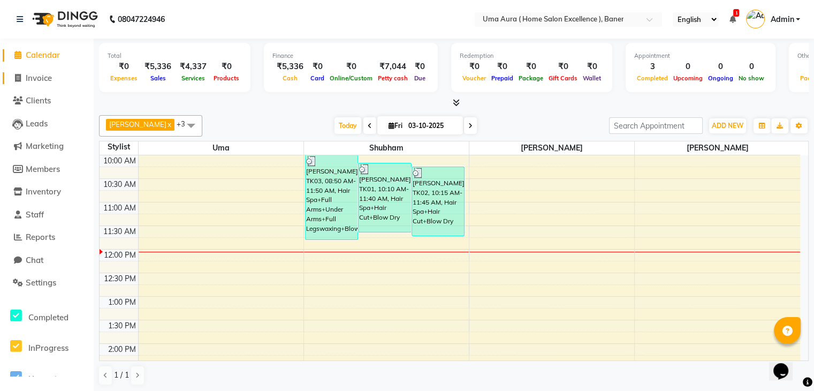
click at [54, 82] on link "Invoice" at bounding box center [47, 78] width 88 height 12
select select "9015"
select select "service"
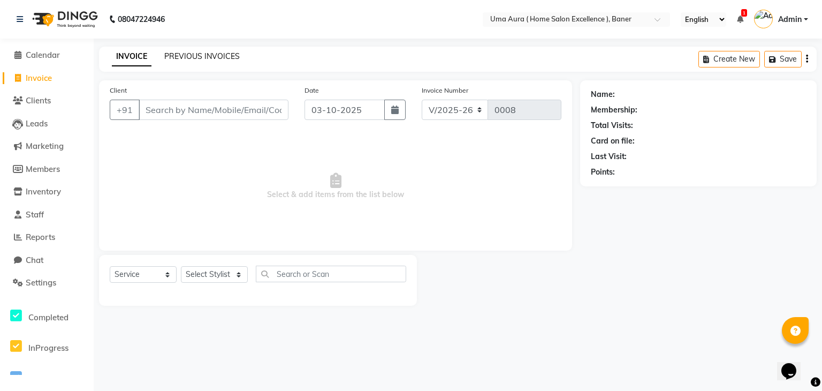
click at [219, 51] on link "PREVIOUS INVOICES" at bounding box center [201, 56] width 75 height 10
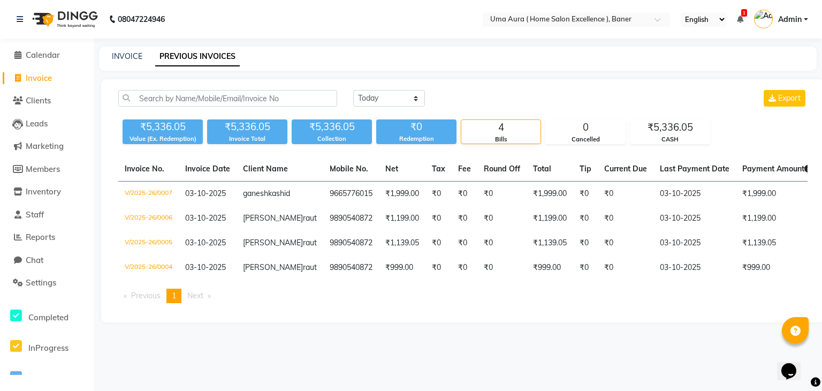
click at [257, 29] on nav "08047224946 Select Location × Uma Aura ( Home Salon Excellence ), Baner English…" at bounding box center [411, 19] width 822 height 39
click at [51, 61] on li "Calendar" at bounding box center [47, 55] width 94 height 23
click at [52, 52] on span "Calendar" at bounding box center [43, 55] width 34 height 10
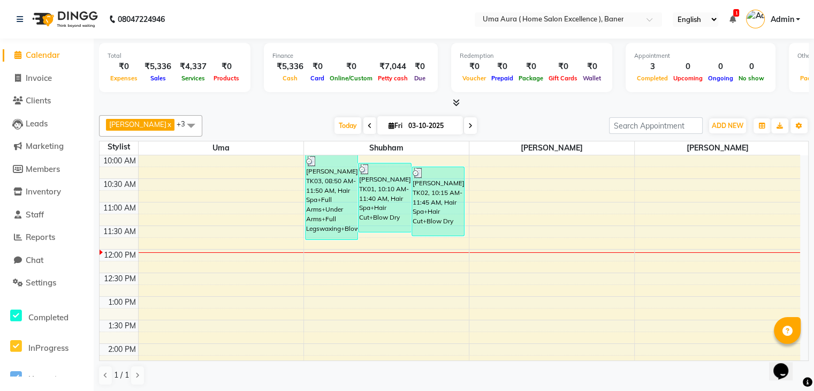
click at [52, 52] on span "Calendar" at bounding box center [43, 55] width 34 height 10
click at [18, 75] on icon at bounding box center [18, 78] width 6 height 8
select select "service"
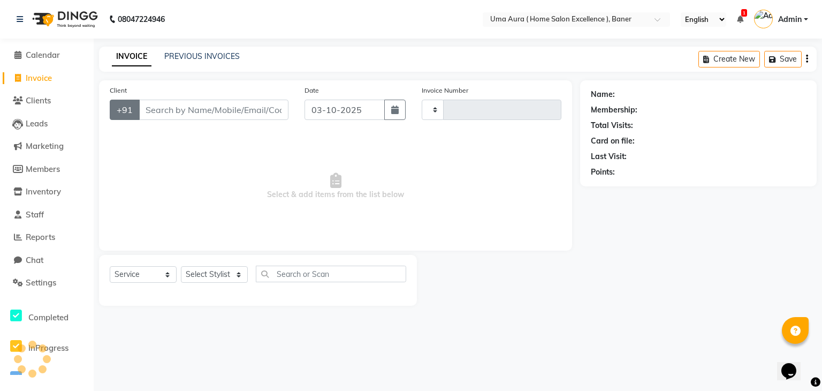
type input "0008"
select select "9015"
click at [37, 47] on li "Calendar" at bounding box center [47, 55] width 94 height 23
click at [11, 18] on div "08047224946" at bounding box center [91, 19] width 164 height 30
click at [14, 21] on div "08047224946" at bounding box center [91, 19] width 164 height 30
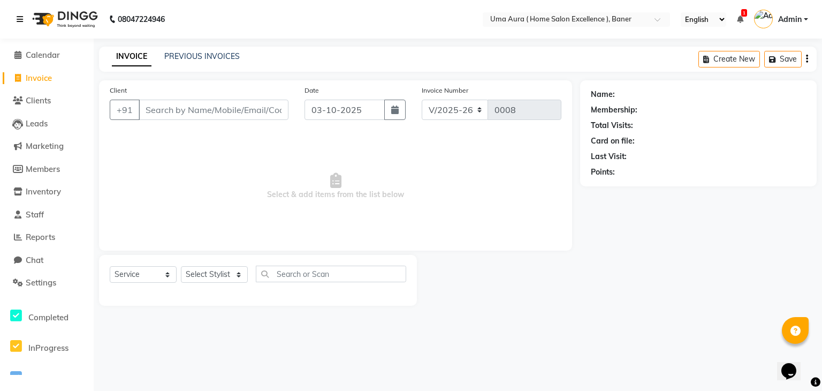
click at [21, 18] on icon at bounding box center [20, 19] width 6 height 7
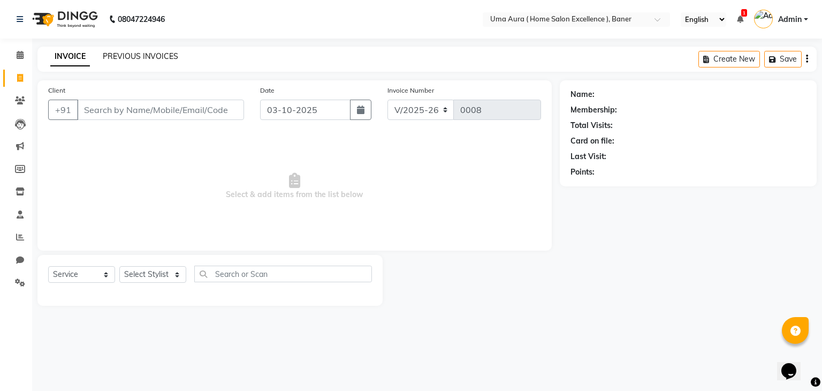
click at [124, 59] on link "PREVIOUS INVOICES" at bounding box center [140, 56] width 75 height 10
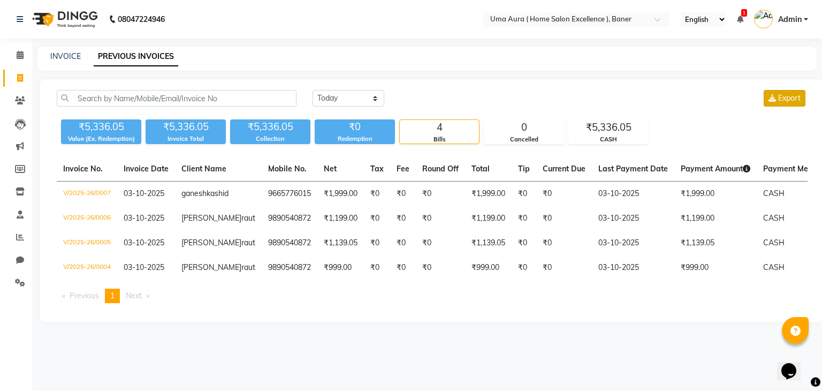
click at [788, 92] on button "Export" at bounding box center [785, 98] width 42 height 17
click at [504, 85] on div "Today Yesterday Custom Range Export ₹5,336.05 Value (Ex. Redemption) ₹5,336.05 …" at bounding box center [432, 200] width 785 height 243
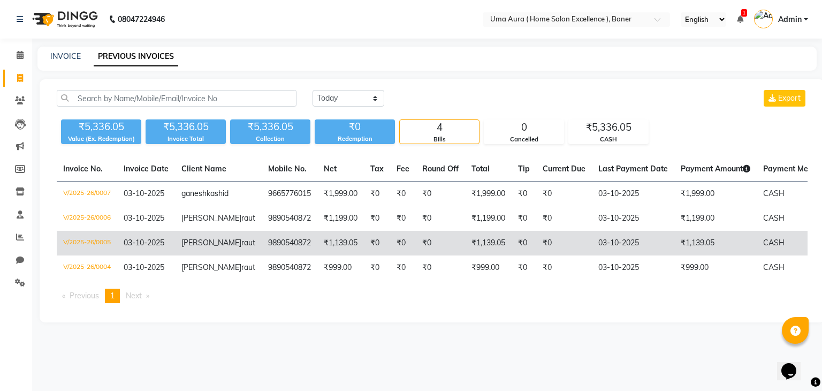
click at [336, 255] on td "₹1,139.05" at bounding box center [340, 243] width 47 height 25
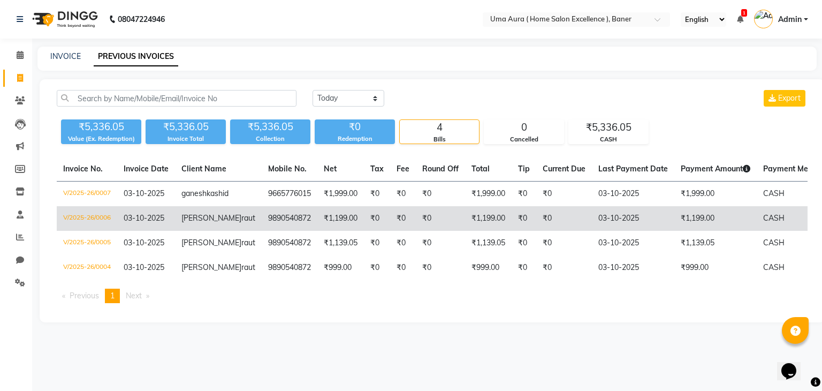
drag, startPoint x: 403, startPoint y: 206, endPoint x: 79, endPoint y: 225, distance: 323.9
click at [79, 225] on td "V/2025-26/0006" at bounding box center [87, 218] width 60 height 25
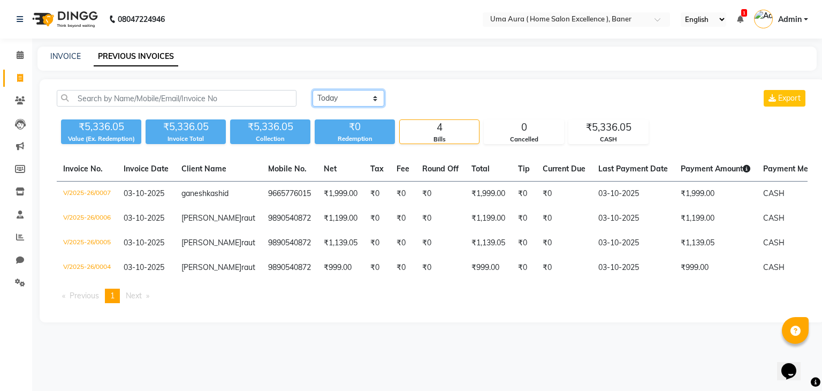
click at [337, 93] on select "Today Yesterday Custom Range" at bounding box center [349, 98] width 72 height 17
click at [313, 90] on select "Today Yesterday Custom Range" at bounding box center [349, 98] width 72 height 17
click at [616, 138] on div "CASH" at bounding box center [608, 139] width 79 height 9
drag, startPoint x: 616, startPoint y: 138, endPoint x: 548, endPoint y: 87, distance: 84.9
click at [548, 87] on div "Today Yesterday Custom Range Export ₹5,336.05 Value (Ex. Redemption) ₹5,336.05 …" at bounding box center [432, 200] width 785 height 243
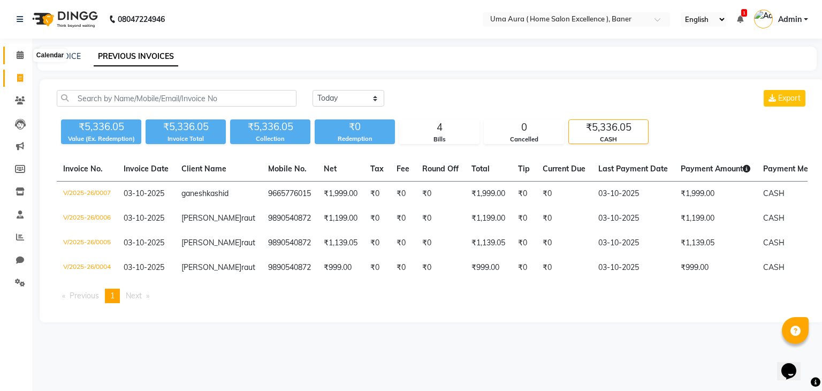
click at [24, 58] on span at bounding box center [20, 55] width 19 height 12
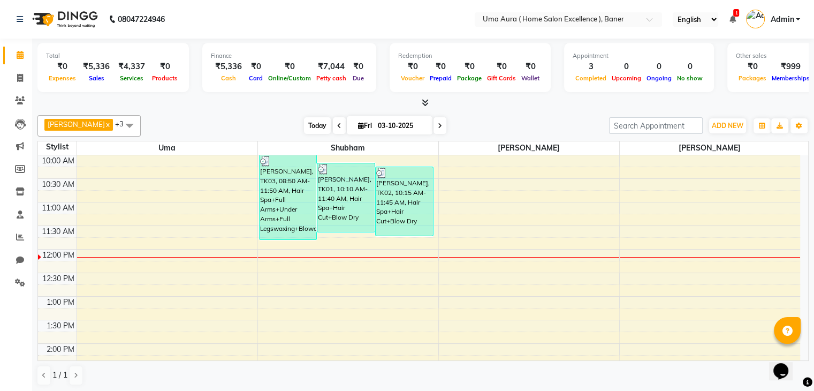
click at [304, 128] on span "Today" at bounding box center [317, 125] width 27 height 17
click at [16, 128] on icon at bounding box center [20, 124] width 11 height 11
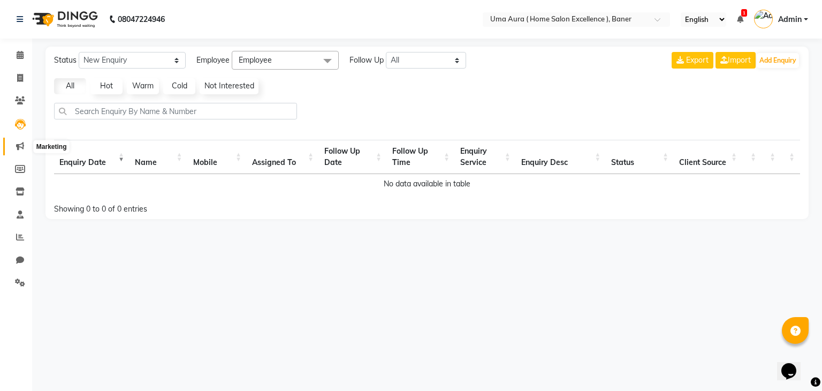
click at [16, 149] on icon at bounding box center [20, 146] width 8 height 8
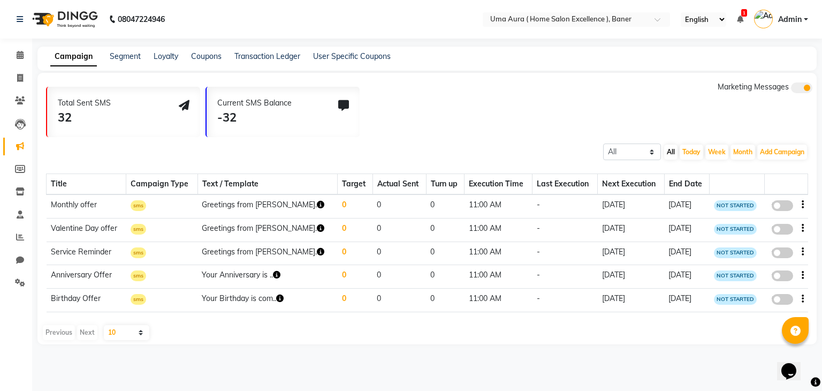
click at [146, 206] on span "sms" at bounding box center [139, 205] width 16 height 11
click at [617, 198] on td "23-09-2025" at bounding box center [631, 206] width 67 height 24
click at [612, 200] on td "23-09-2025" at bounding box center [631, 206] width 67 height 24
click at [17, 170] on icon at bounding box center [20, 169] width 10 height 8
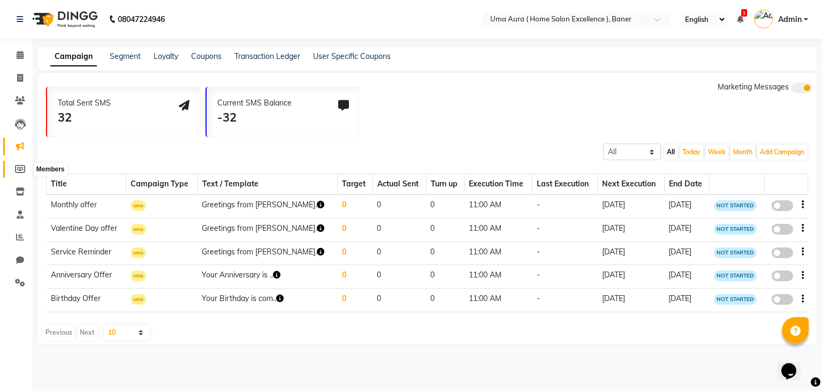
select select
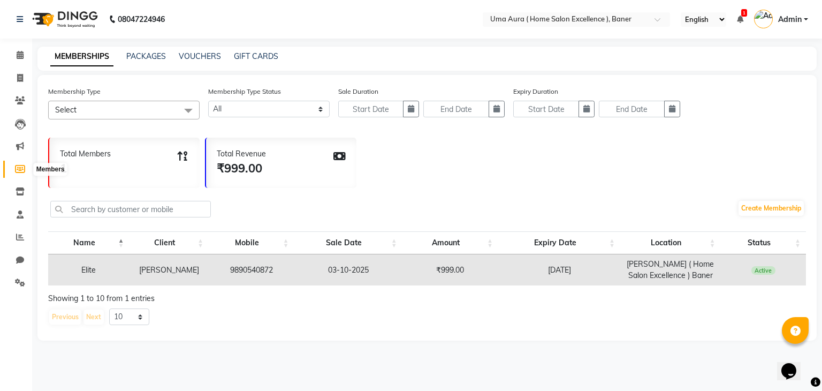
click at [16, 170] on icon at bounding box center [20, 169] width 10 height 8
click at [17, 78] on icon at bounding box center [20, 78] width 6 height 8
select select "service"
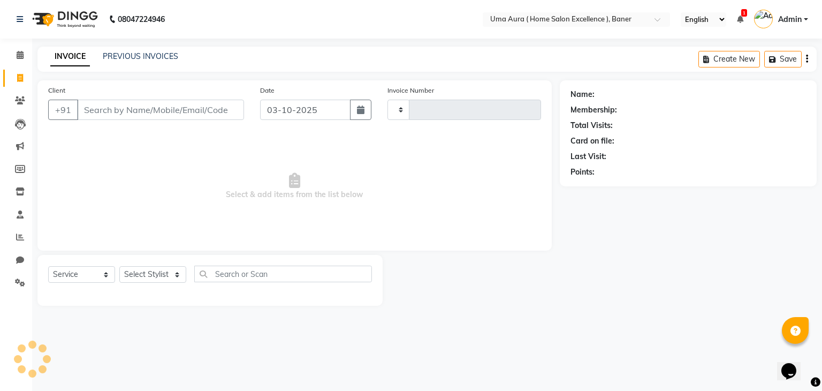
type input "0008"
select select "9015"
click at [153, 47] on div "INVOICE PREVIOUS INVOICES Create New Save" at bounding box center [427, 59] width 780 height 25
drag, startPoint x: 153, startPoint y: 47, endPoint x: 152, endPoint y: 67, distance: 19.8
click at [152, 67] on div "INVOICE PREVIOUS INVOICES Create New Save" at bounding box center [427, 59] width 780 height 25
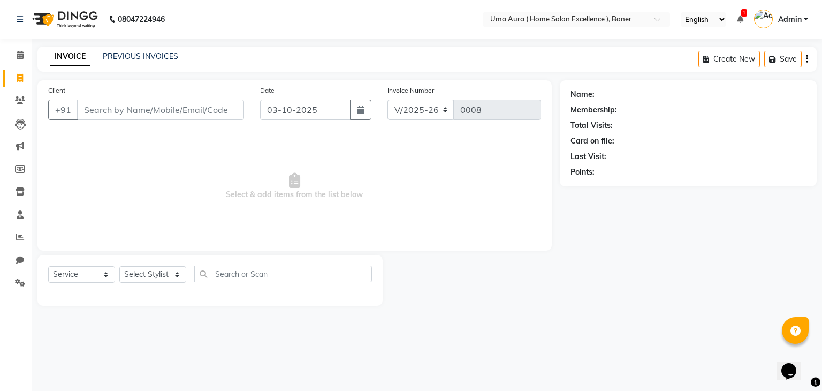
click at [152, 67] on div "INVOICE PREVIOUS INVOICES Create New Save" at bounding box center [427, 59] width 780 height 25
click at [159, 60] on link "PREVIOUS INVOICES" at bounding box center [140, 56] width 75 height 10
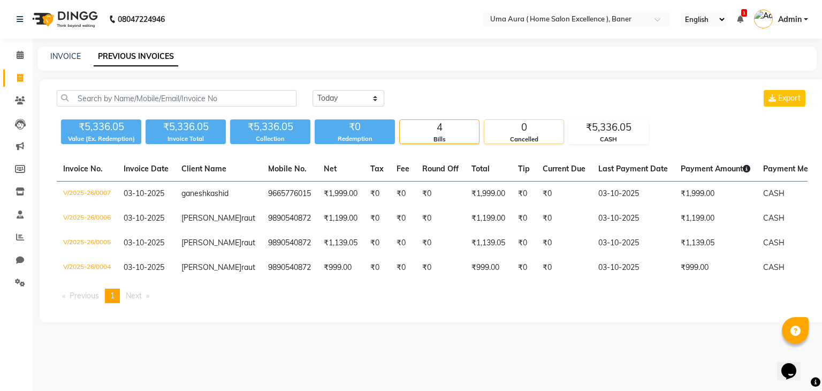
click at [495, 129] on div "0" at bounding box center [524, 127] width 79 height 15
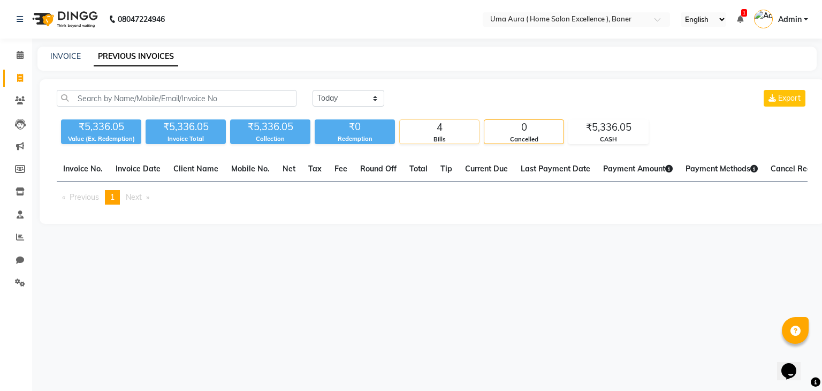
click at [439, 124] on div "4" at bounding box center [439, 127] width 79 height 15
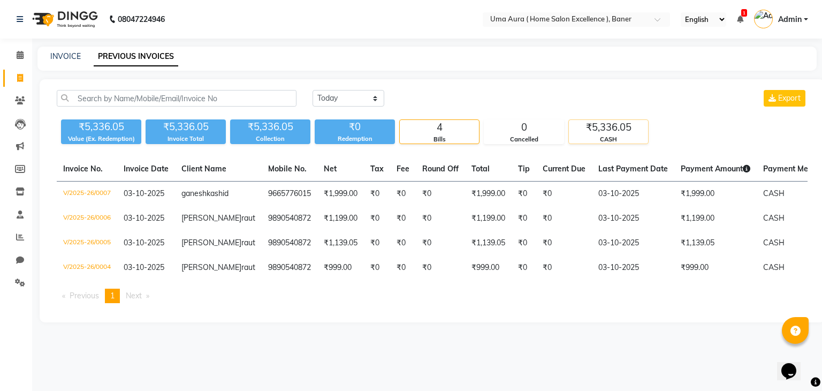
click at [601, 130] on div "₹5,336.05" at bounding box center [608, 127] width 79 height 15
click at [17, 54] on icon at bounding box center [20, 55] width 7 height 8
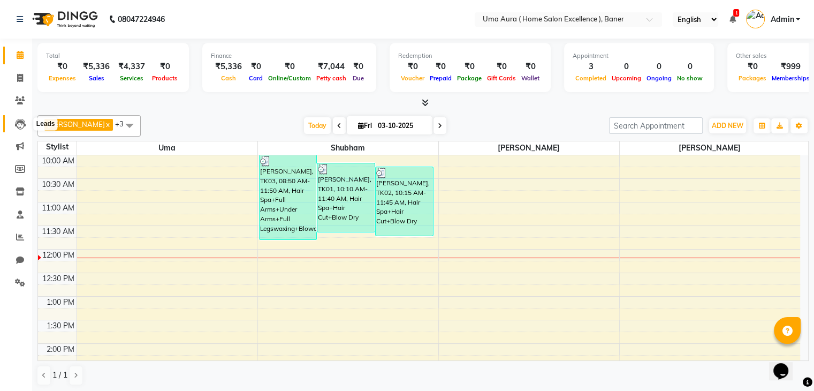
click at [15, 120] on icon at bounding box center [20, 124] width 11 height 11
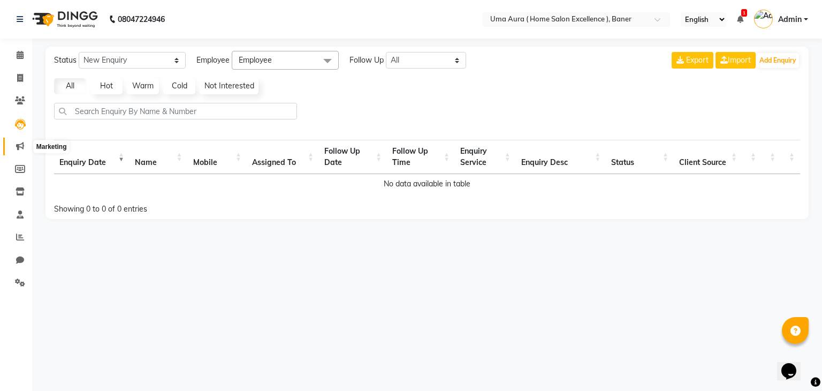
drag, startPoint x: 22, startPoint y: 137, endPoint x: 17, endPoint y: 142, distance: 7.2
click at [17, 142] on icon at bounding box center [20, 146] width 8 height 8
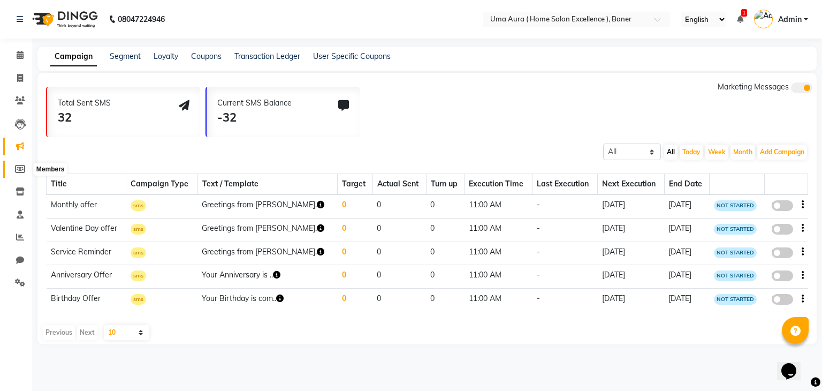
click at [20, 172] on icon at bounding box center [20, 169] width 10 height 8
select select
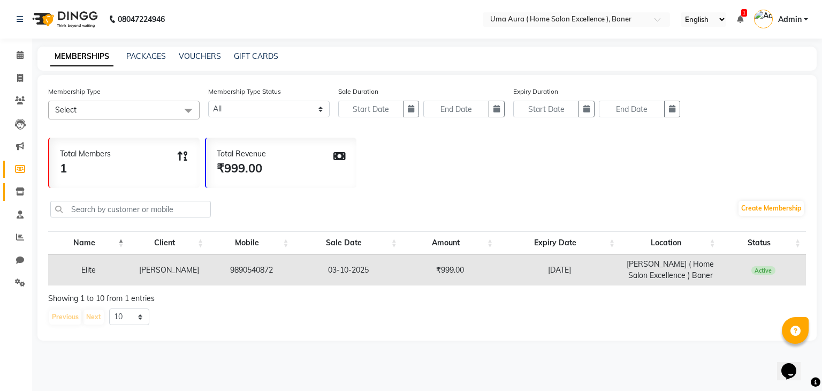
click at [14, 183] on link "Inventory" at bounding box center [16, 192] width 26 height 18
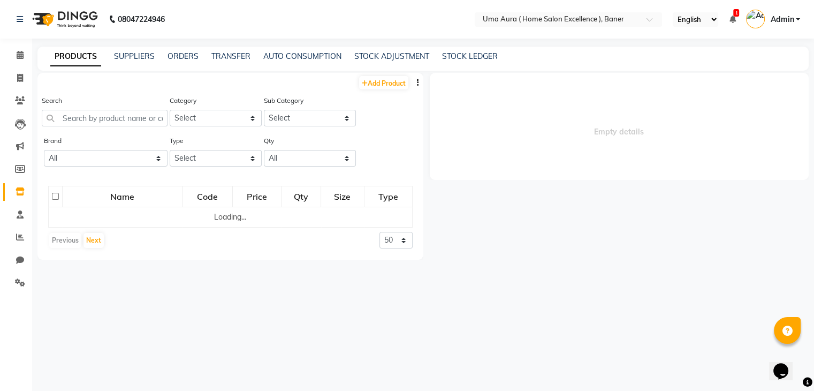
select select
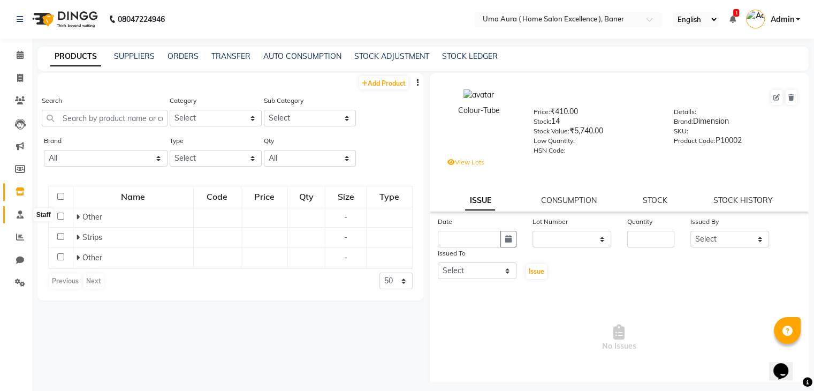
click at [20, 217] on icon at bounding box center [20, 214] width 7 height 8
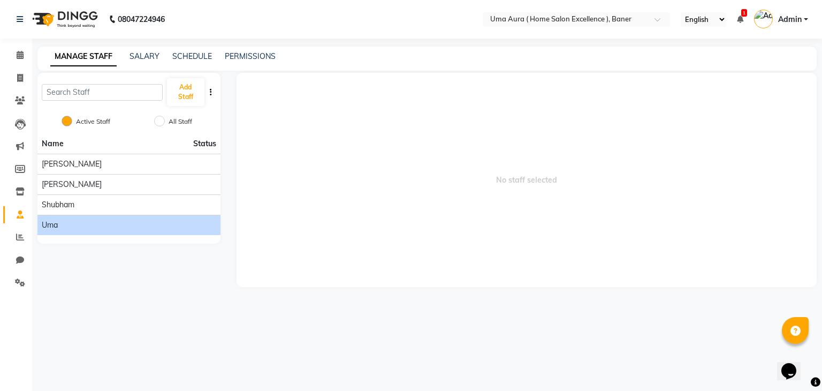
click at [44, 230] on span "Uma" at bounding box center [50, 225] width 16 height 11
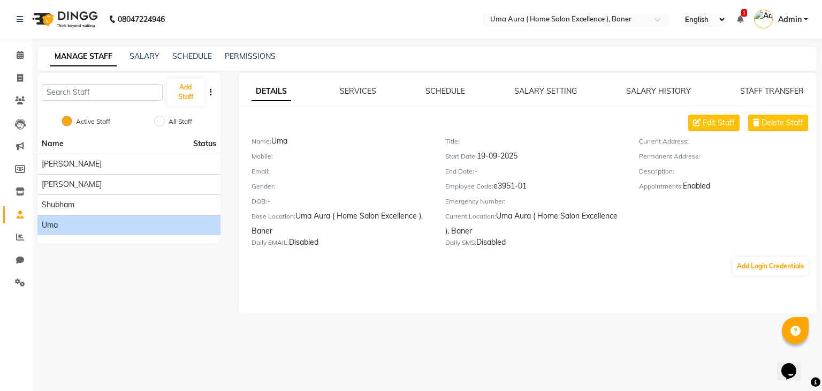
click at [351, 96] on div "SERVICES" at bounding box center [358, 91] width 36 height 11
click at [356, 94] on link "SERVICES" at bounding box center [358, 91] width 36 height 10
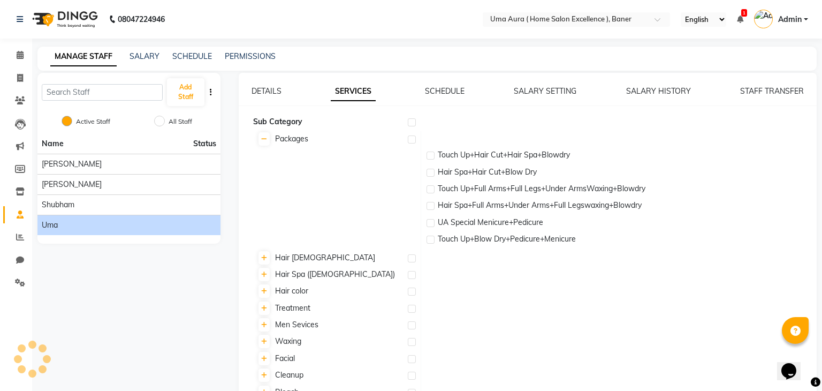
checkbox input "true"
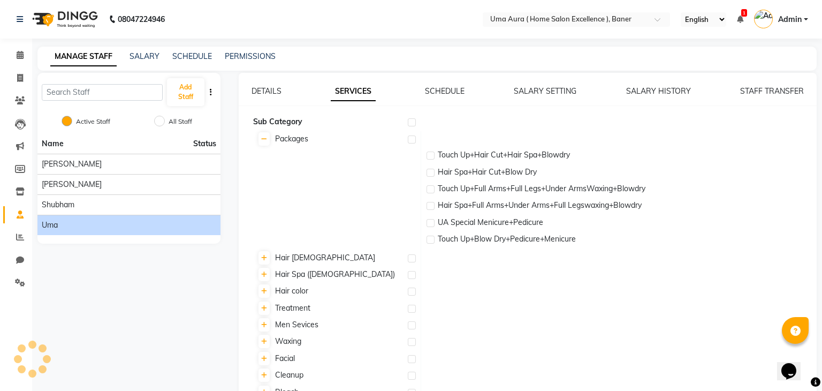
checkbox input "true"
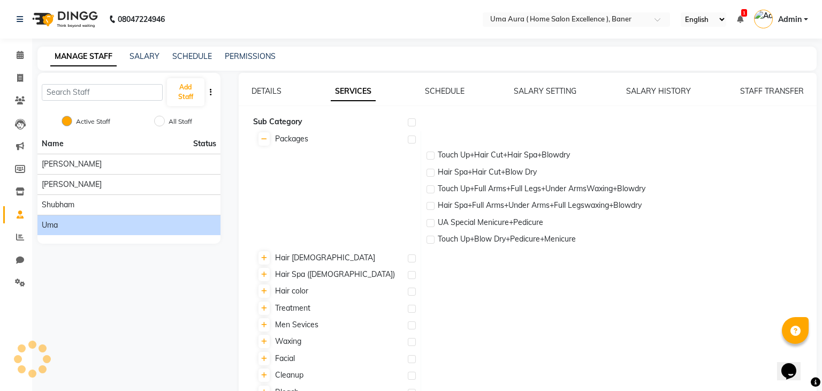
checkbox input "true"
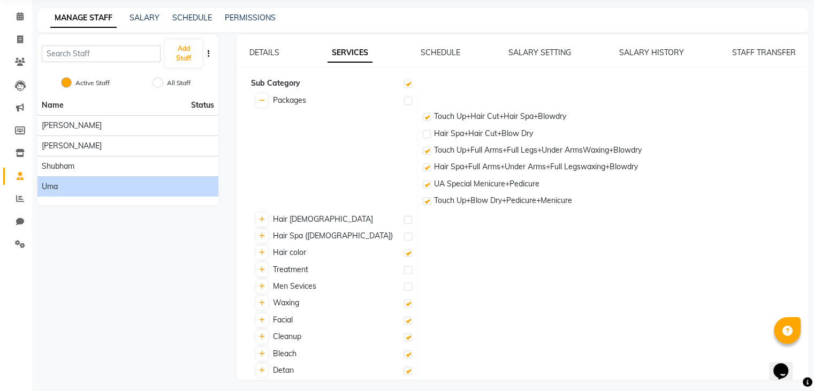
scroll to position [43, 0]
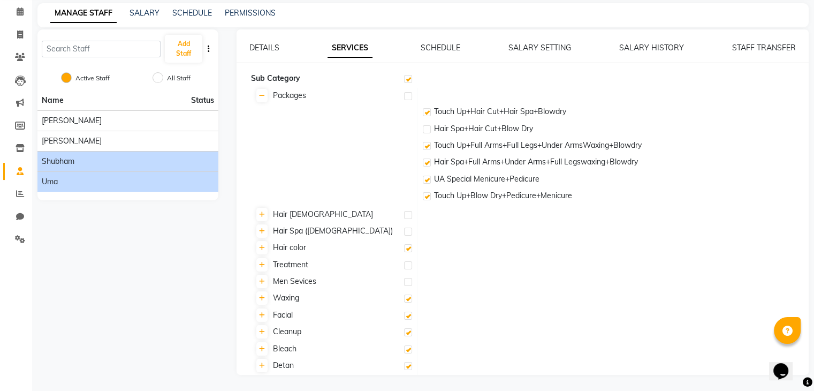
click at [212, 151] on li "Shubham" at bounding box center [127, 161] width 181 height 20
click at [165, 159] on div "Shubham" at bounding box center [128, 161] width 172 height 11
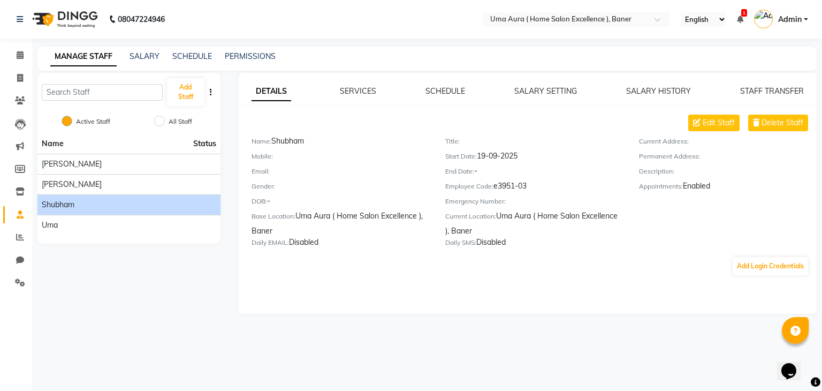
click at [362, 85] on div "DETAILS SERVICES SCHEDULE SALARY SETTING SALARY HISTORY STAFF TRANSFER Edit Sta…" at bounding box center [528, 193] width 579 height 241
drag, startPoint x: 361, startPoint y: 88, endPoint x: 348, endPoint y: 87, distance: 12.9
click at [348, 87] on link "SERVICES" at bounding box center [358, 91] width 36 height 10
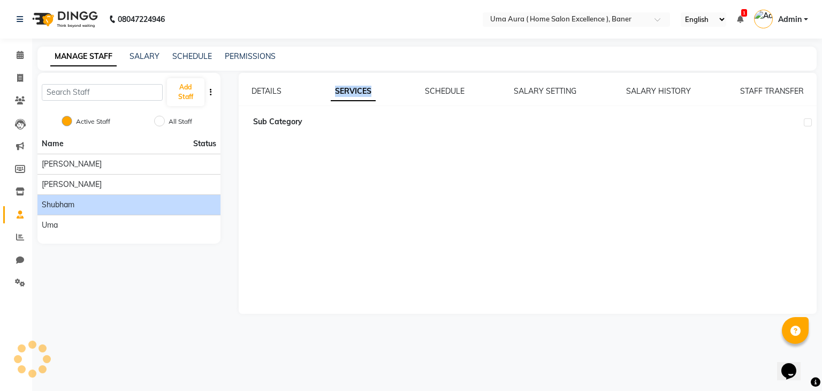
click at [348, 87] on link "SERVICES" at bounding box center [353, 91] width 45 height 19
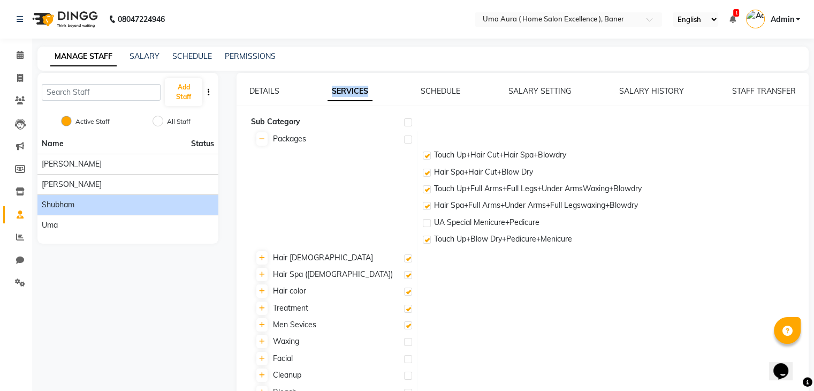
scroll to position [43, 0]
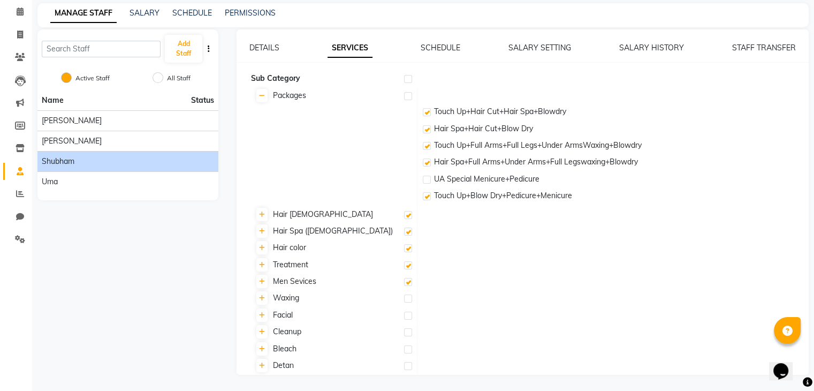
click at [441, 204] on td "Touch Up+Blow Dry+Pedicure+Menicure" at bounding box center [613, 196] width 388 height 17
click at [458, 191] on span "Touch Up+Blow Dry+Pedicure+Menicure" at bounding box center [503, 196] width 138 height 10
click at [167, 183] on div "Uma" at bounding box center [128, 181] width 172 height 11
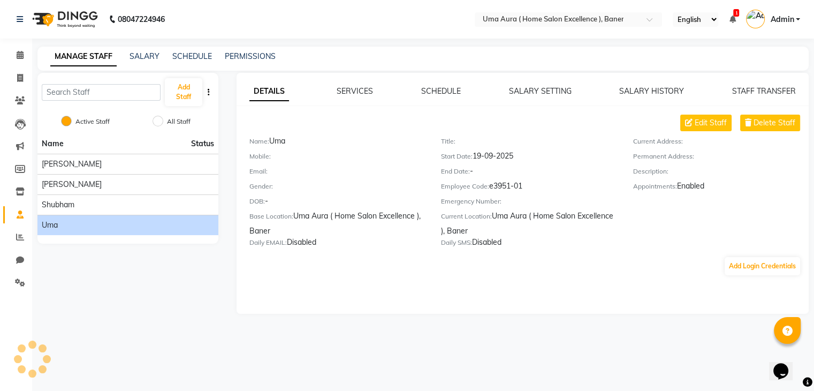
scroll to position [0, 0]
click at [351, 88] on link "SERVICES" at bounding box center [358, 91] width 36 height 10
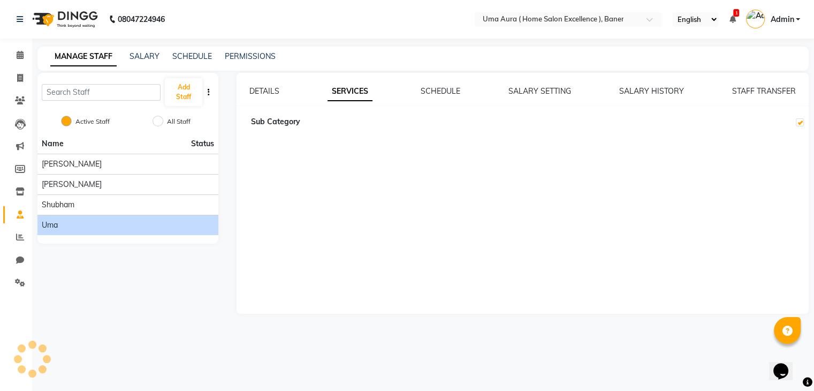
checkbox input "true"
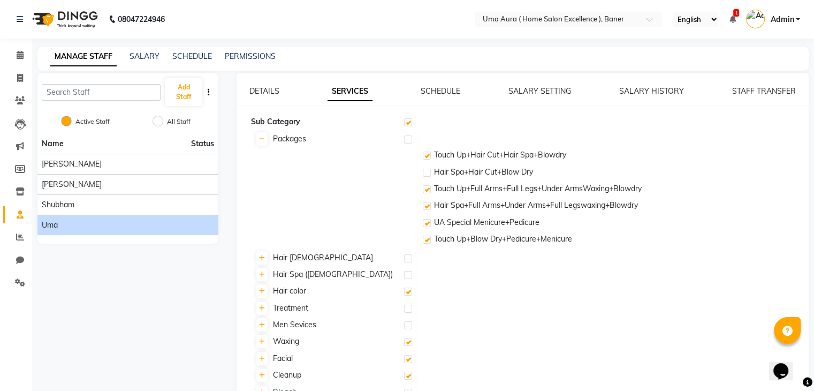
drag, startPoint x: 426, startPoint y: 157, endPoint x: 429, endPoint y: 145, distance: 12.4
click at [429, 145] on td at bounding box center [613, 140] width 388 height 14
click at [427, 153] on label at bounding box center [427, 156] width 8 height 8
click at [427, 153] on input "checkbox" at bounding box center [426, 156] width 7 height 7
checkbox input "false"
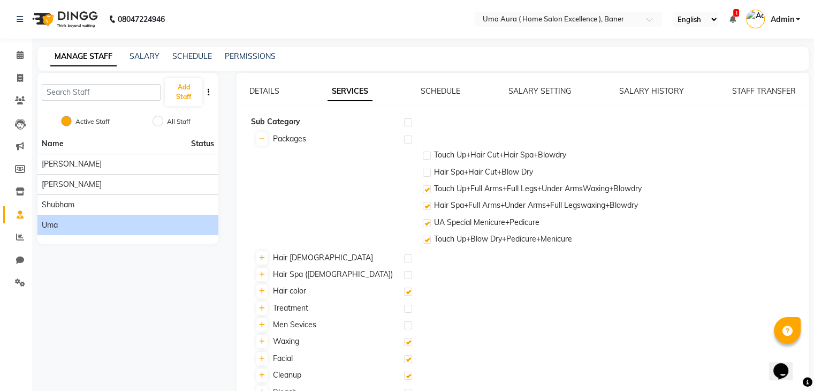
checkbox input "false"
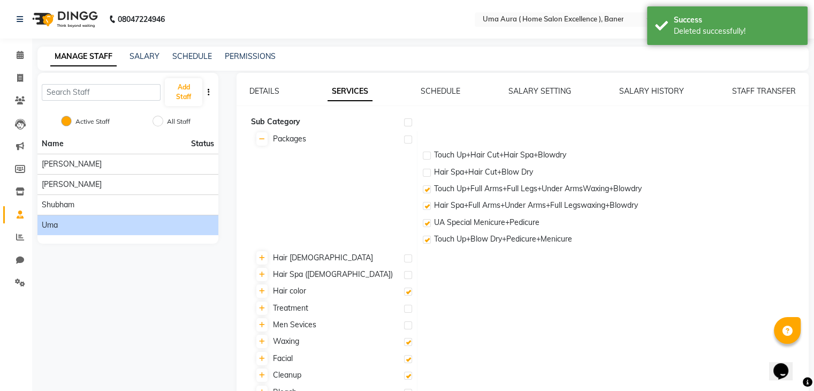
click at [428, 199] on td "Hair Spa+Full Arms+Under Arms+Full Legswaxing+Blowdry" at bounding box center [613, 206] width 388 height 17
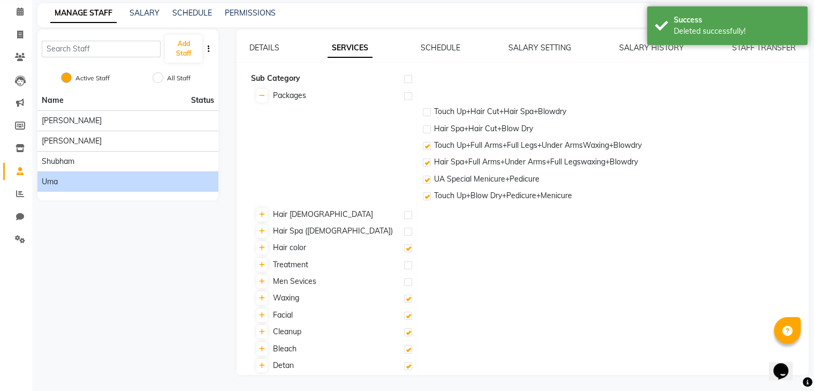
click at [278, 251] on span "Hair color" at bounding box center [289, 248] width 33 height 10
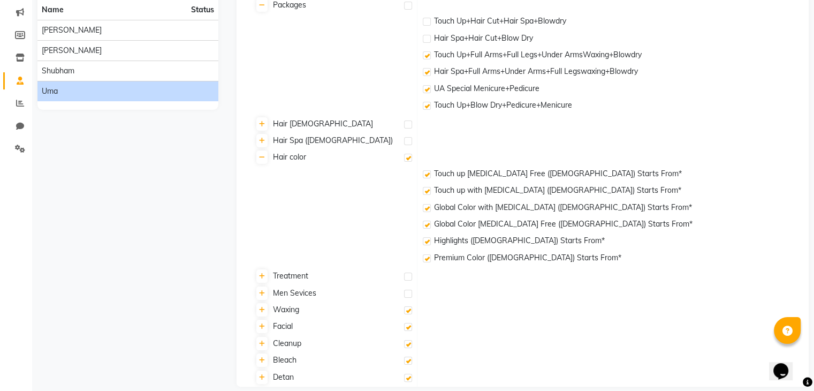
scroll to position [146, 0]
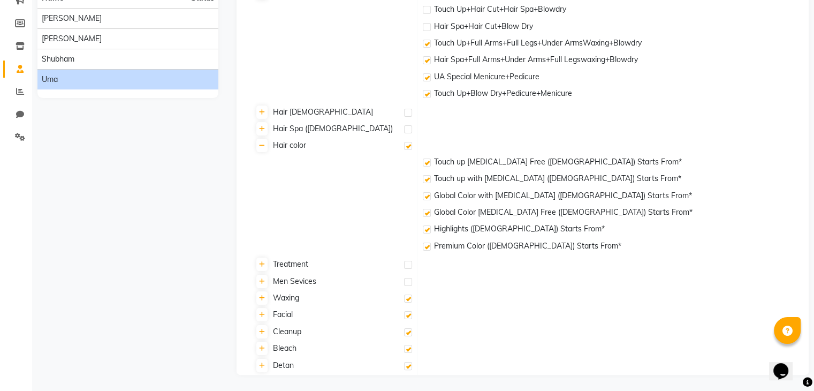
click at [317, 148] on div "Hair color" at bounding box center [333, 145] width 156 height 11
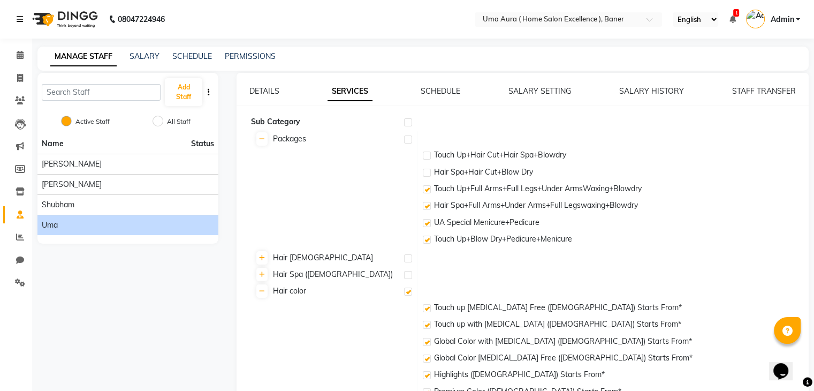
click at [21, 13] on link at bounding box center [22, 19] width 11 height 30
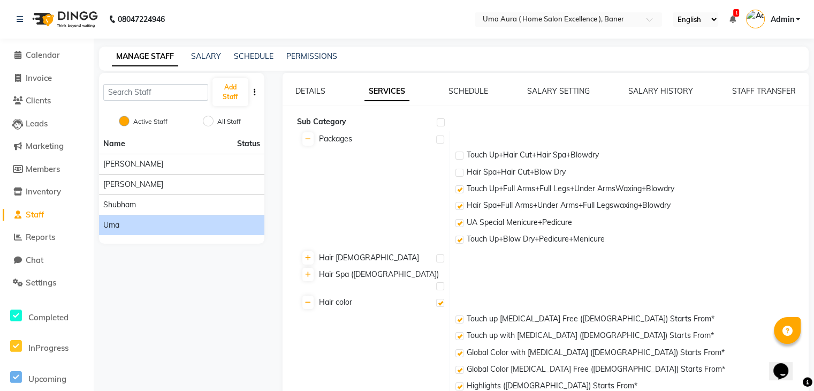
click at [37, 244] on li "Reports" at bounding box center [47, 237] width 94 height 23
click at [45, 238] on span "Reports" at bounding box center [40, 237] width 29 height 10
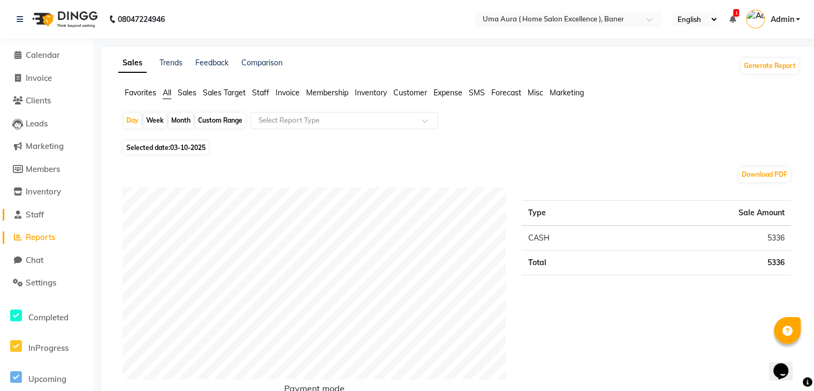
click at [21, 214] on span at bounding box center [18, 215] width 16 height 12
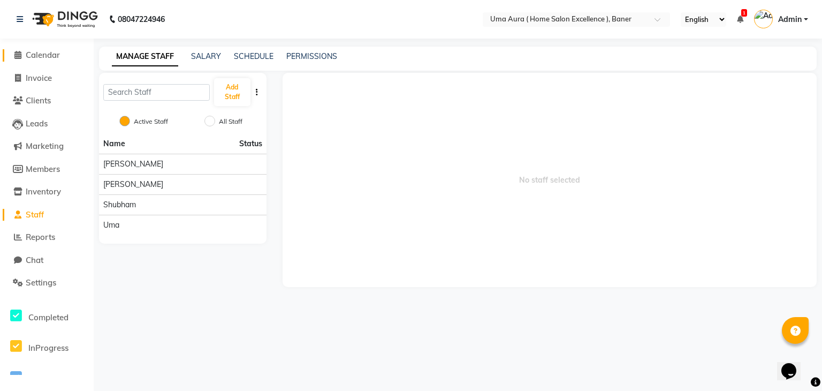
click at [56, 56] on span "Calendar" at bounding box center [43, 55] width 34 height 10
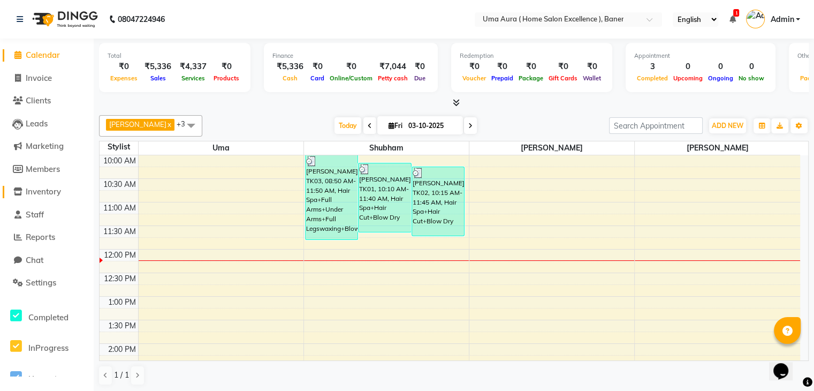
click at [15, 195] on icon at bounding box center [17, 191] width 9 height 8
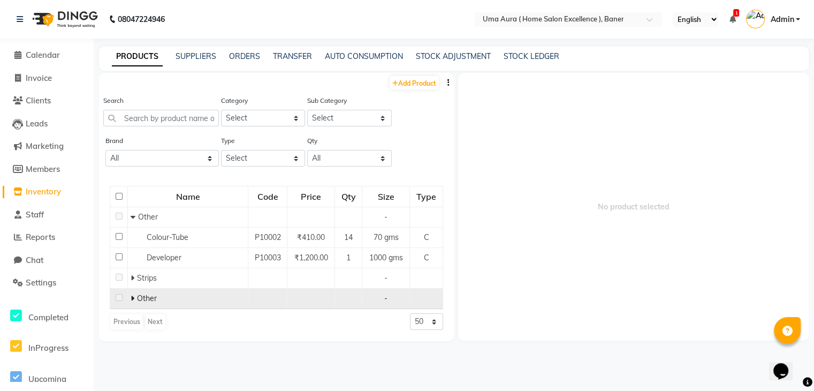
click at [131, 294] on span at bounding box center [133, 298] width 4 height 10
click at [36, 169] on span "Members" at bounding box center [43, 169] width 34 height 10
select select
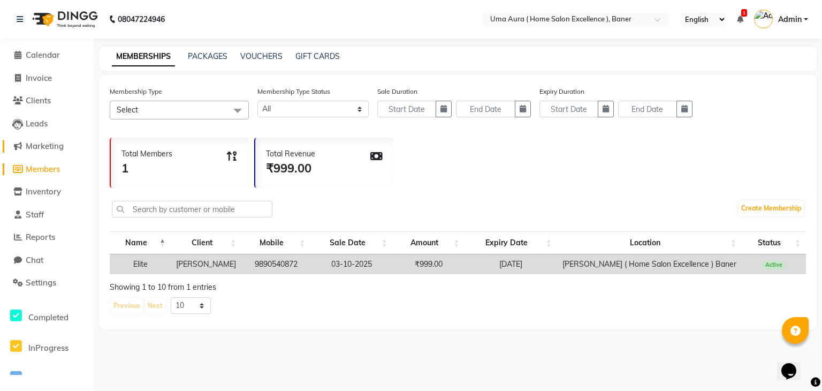
click at [52, 145] on span "Marketing" at bounding box center [45, 146] width 38 height 10
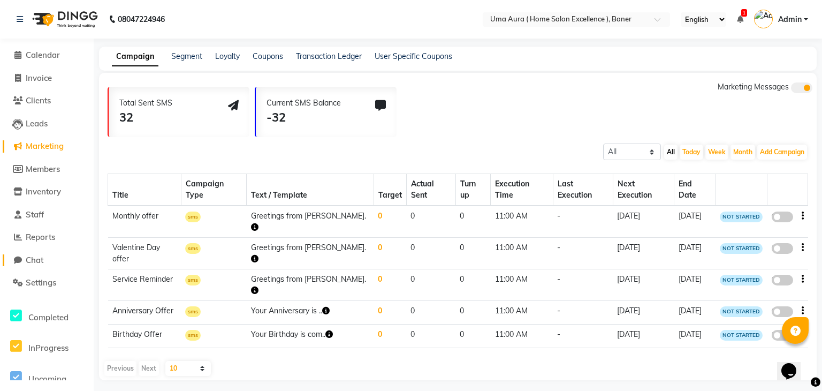
drag, startPoint x: 60, startPoint y: 43, endPoint x: 54, endPoint y: 255, distance: 212.6
click at [54, 255] on div "Calendar Invoice Clients Leads Marketing Members Inventory Staff Reports Chat S…" at bounding box center [72, 206] width 145 height 350
click at [79, 225] on li "Staff" at bounding box center [47, 214] width 94 height 23
click at [47, 282] on span "Settings" at bounding box center [41, 282] width 31 height 10
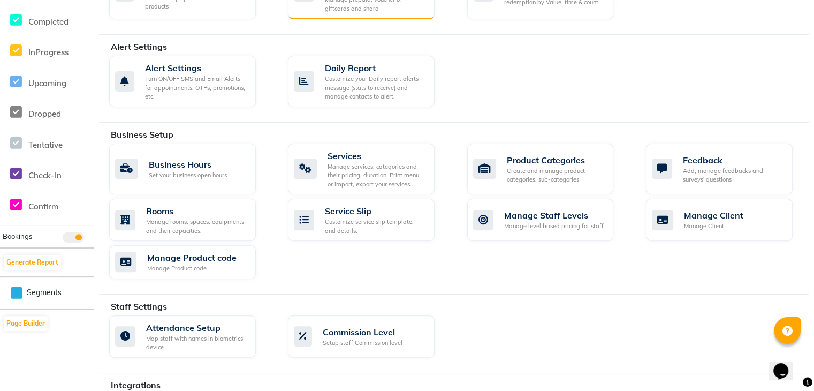
scroll to position [297, 0]
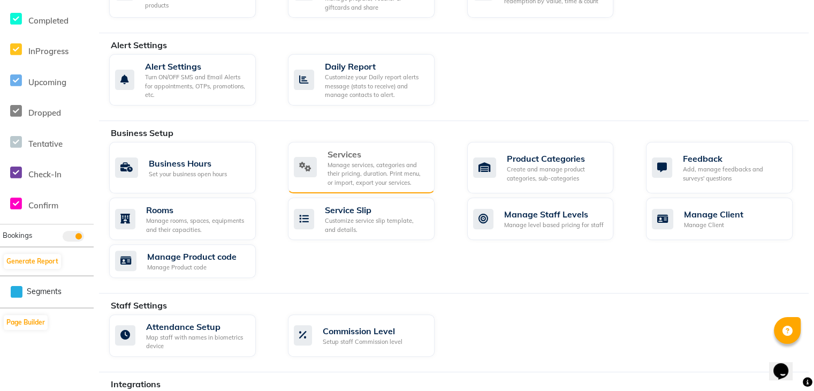
drag, startPoint x: 352, startPoint y: 184, endPoint x: 335, endPoint y: 153, distance: 35.2
click at [335, 153] on div "Services" at bounding box center [377, 154] width 99 height 13
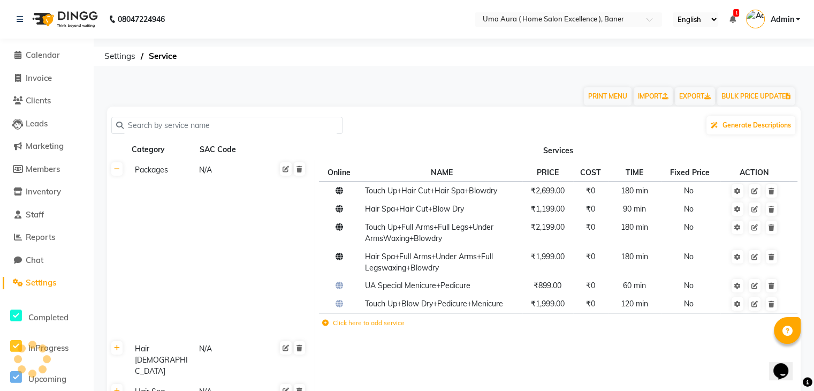
click at [335, 153] on th "Services" at bounding box center [558, 150] width 486 height 20
click at [737, 194] on icon at bounding box center [738, 191] width 6 height 6
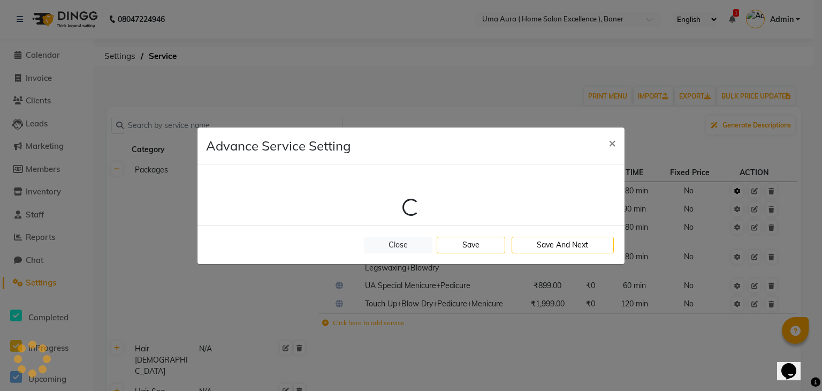
select select "1: 128904"
select select "female"
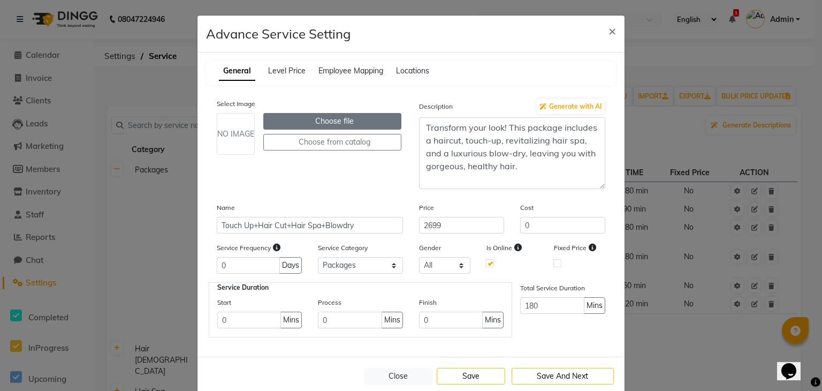
click at [293, 116] on label "Choose file" at bounding box center [332, 121] width 138 height 17
click at [0, 0] on input "Choose file" at bounding box center [0, 0] width 0 height 0
click at [284, 126] on label "Choose file" at bounding box center [332, 121] width 138 height 17
click at [0, 0] on input "Choose file" at bounding box center [0, 0] width 0 height 0
click at [236, 145] on div "NO IMAGE" at bounding box center [236, 134] width 38 height 42
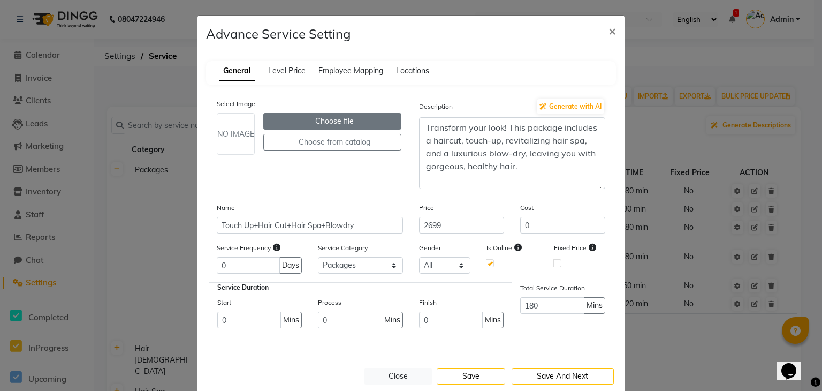
click at [286, 121] on label "Choose file" at bounding box center [332, 121] width 138 height 17
click at [0, 0] on input "Choose file" at bounding box center [0, 0] width 0 height 0
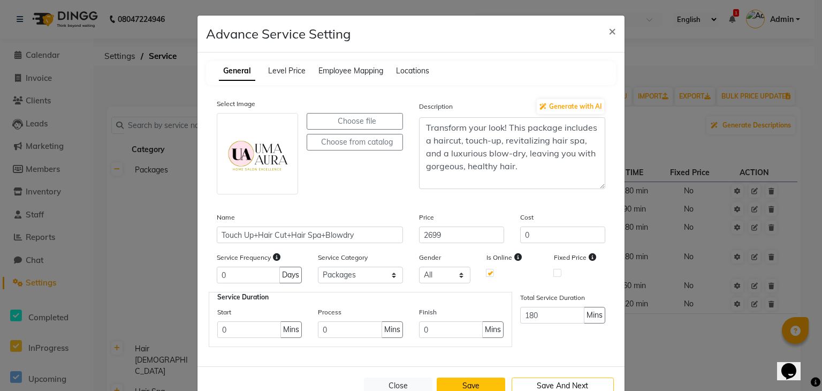
click at [478, 384] on button "Save" at bounding box center [471, 385] width 69 height 17
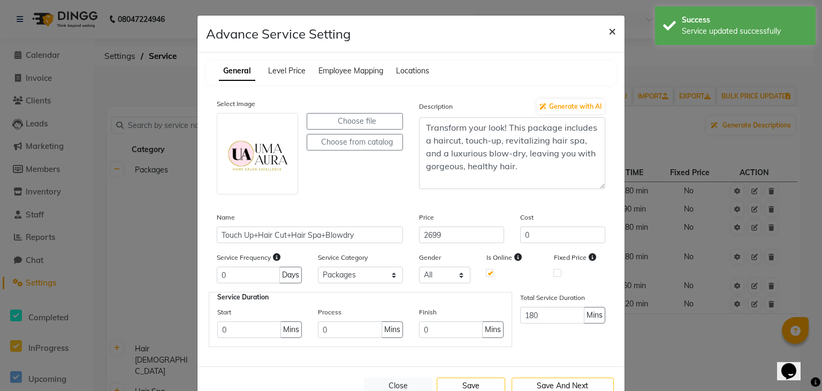
click at [603, 31] on button "×" at bounding box center [612, 31] width 25 height 30
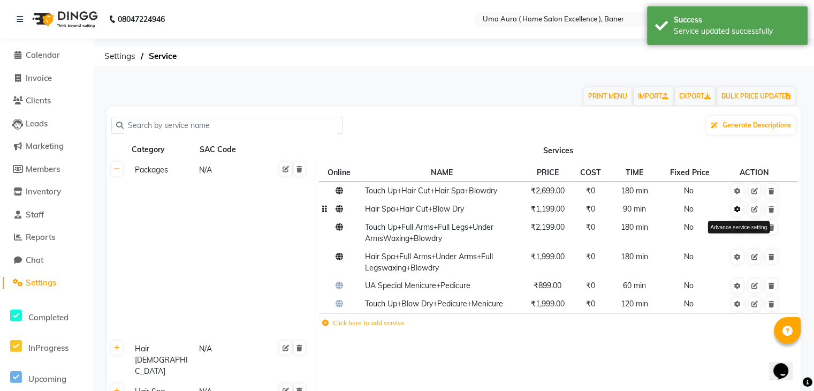
click at [737, 213] on link at bounding box center [738, 208] width 12 height 13
select select "1: 128904"
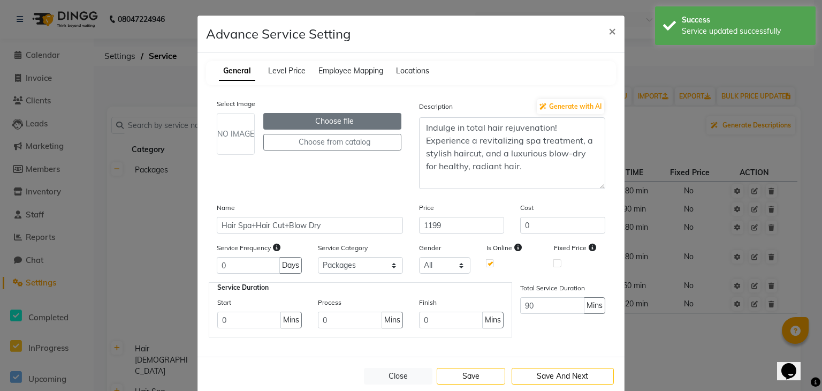
click at [286, 114] on label "Choose file" at bounding box center [332, 121] width 138 height 17
click at [0, 0] on input "Choose file" at bounding box center [0, 0] width 0 height 0
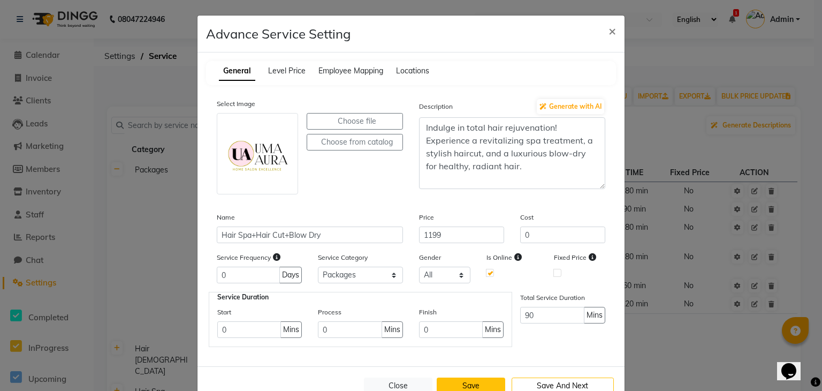
click at [473, 388] on button "Save" at bounding box center [471, 385] width 69 height 17
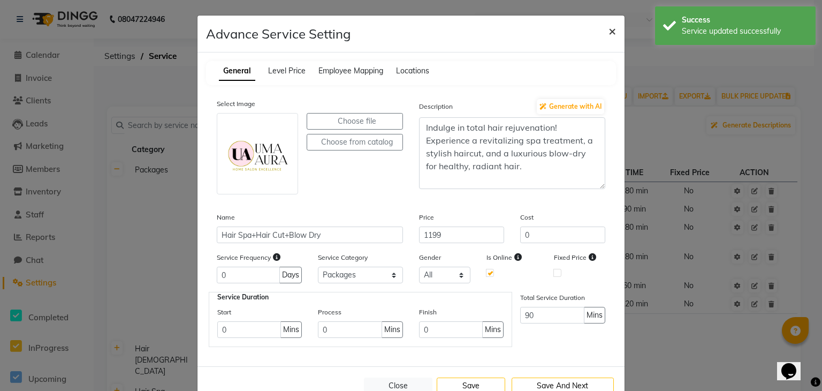
click at [610, 22] on span "×" at bounding box center [612, 30] width 7 height 16
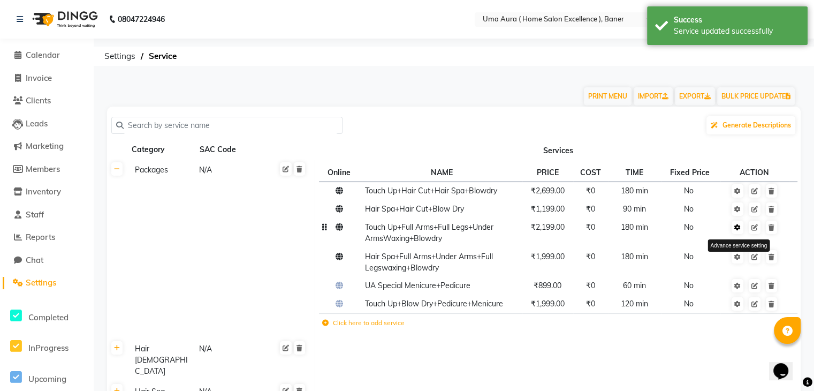
click at [742, 233] on link at bounding box center [738, 227] width 12 height 13
select select "1: 128904"
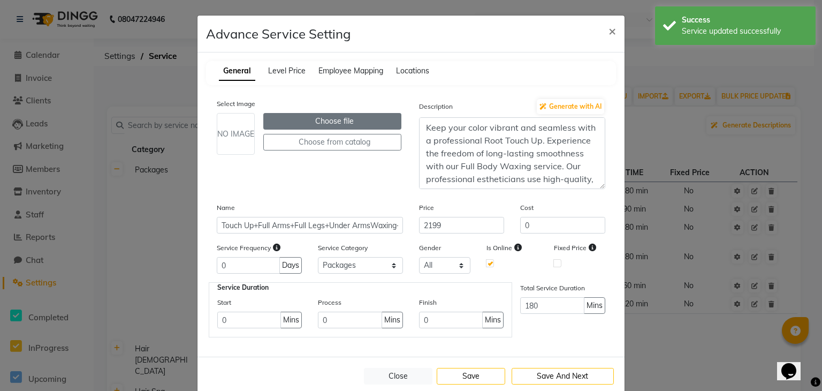
click at [282, 117] on label "Choose file" at bounding box center [332, 121] width 138 height 17
click at [0, 0] on input "Choose file" at bounding box center [0, 0] width 0 height 0
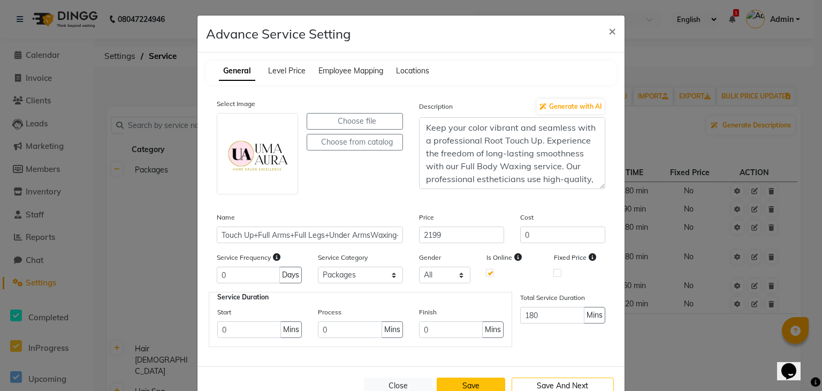
click at [465, 390] on button "Save" at bounding box center [471, 385] width 69 height 17
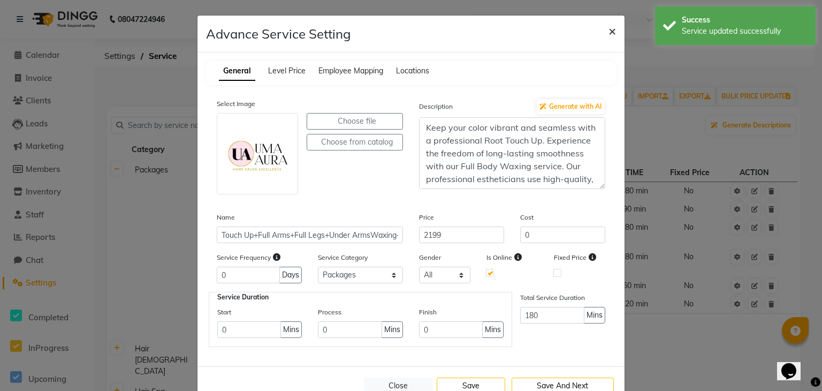
click at [602, 31] on button "×" at bounding box center [612, 31] width 25 height 30
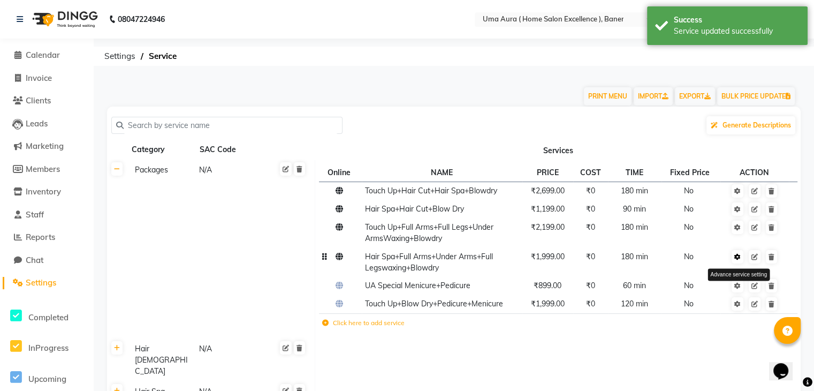
click at [738, 263] on link at bounding box center [738, 256] width 12 height 13
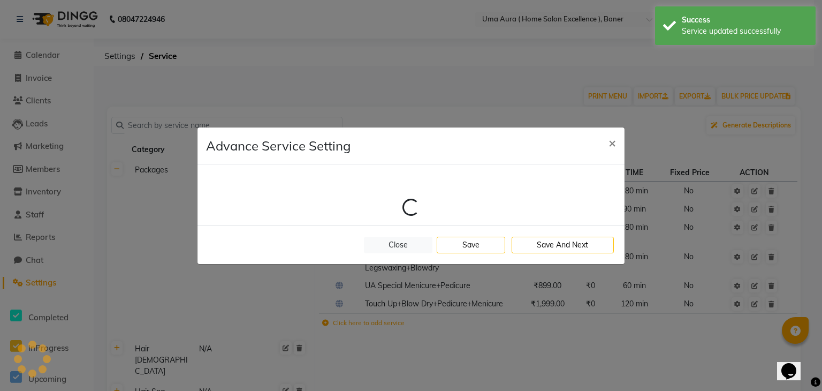
select select "1: 128904"
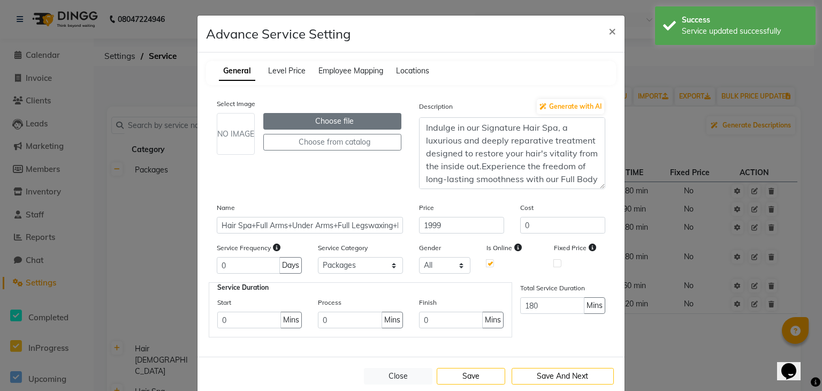
click at [388, 120] on label "Choose file" at bounding box center [332, 121] width 138 height 17
click at [0, 0] on input "Choose file" at bounding box center [0, 0] width 0 height 0
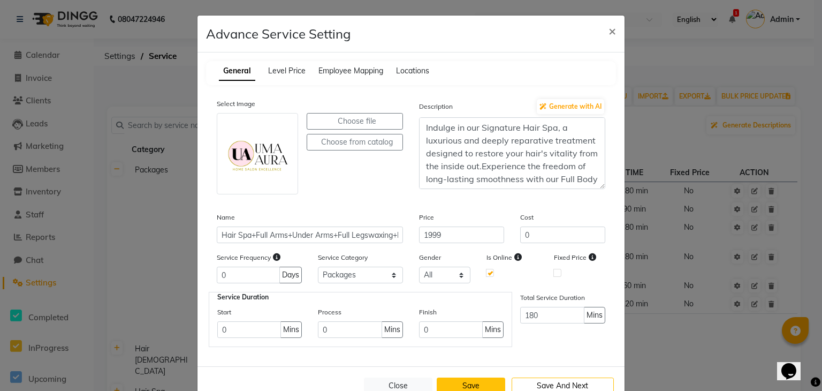
click at [482, 381] on button "Save" at bounding box center [471, 385] width 69 height 17
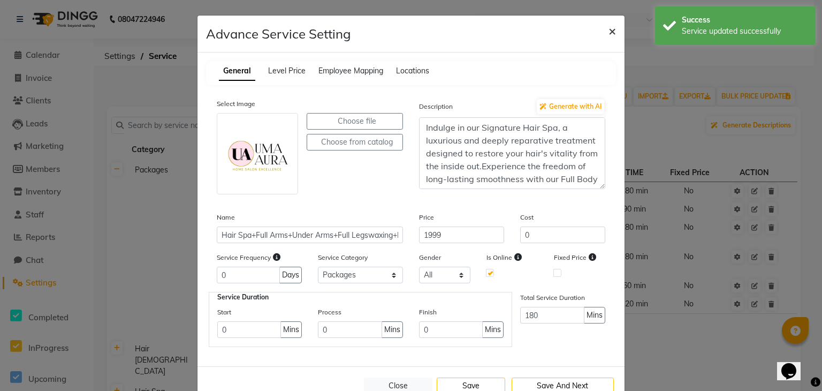
click at [609, 33] on span "×" at bounding box center [612, 30] width 7 height 16
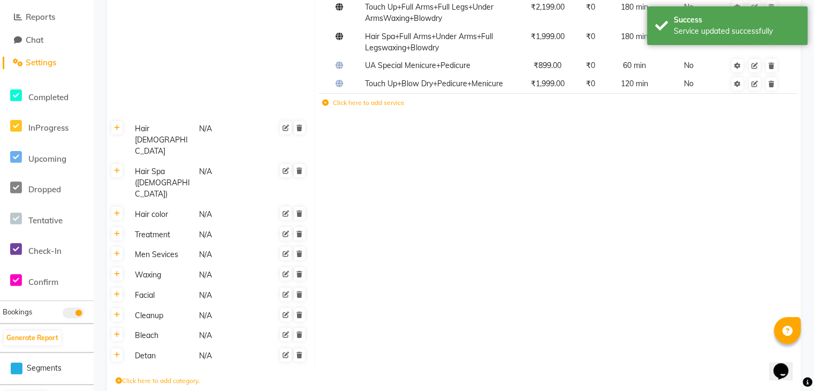
scroll to position [244, 0]
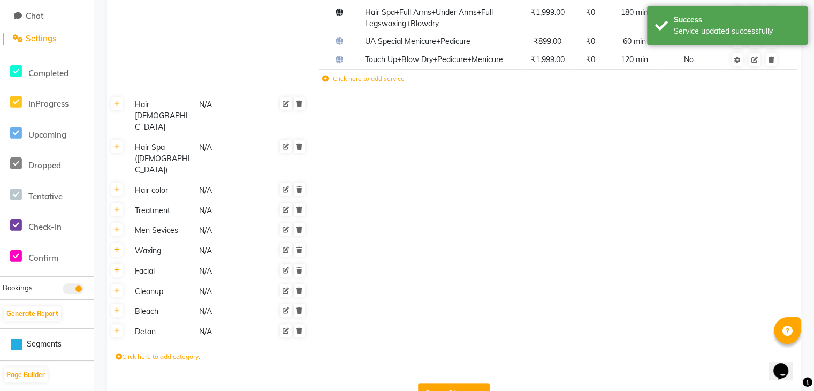
click at [449, 383] on button "Save Changes" at bounding box center [454, 393] width 72 height 20
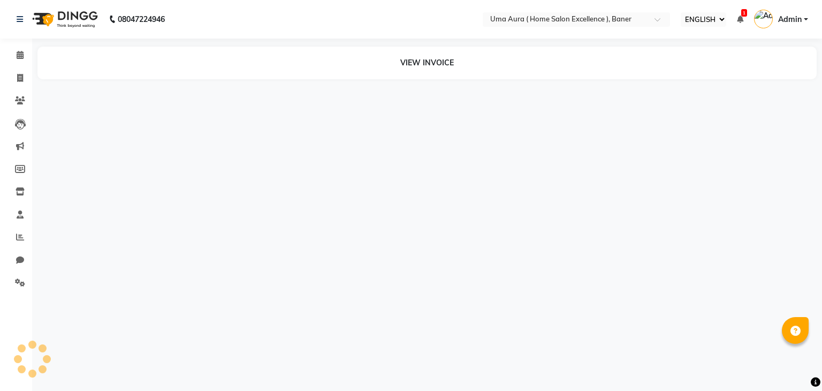
select select "ec"
